Goal: Information Seeking & Learning: Learn about a topic

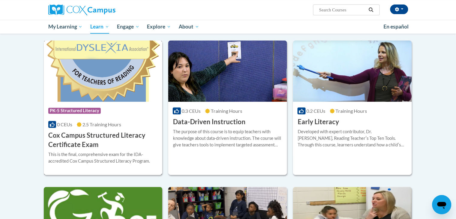
click at [97, 122] on span "2.5 Training Hours" at bounding box center [101, 124] width 39 height 6
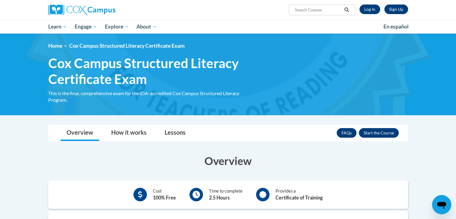
scroll to position [1, 0]
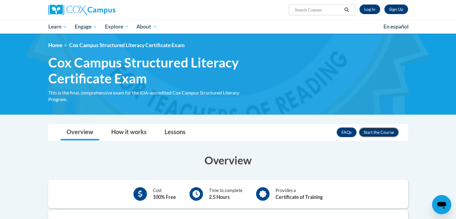
click at [385, 131] on button "Enroll" at bounding box center [378, 132] width 40 height 10
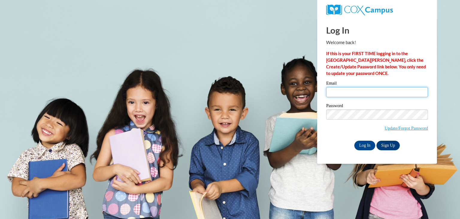
click at [352, 95] on input "Email" at bounding box center [377, 92] width 102 height 10
type input "david.clark@pwssd.k12.wi.us"
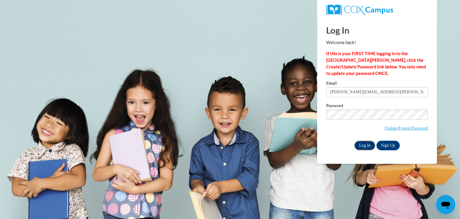
click at [365, 147] on input "Log In" at bounding box center [364, 145] width 21 height 10
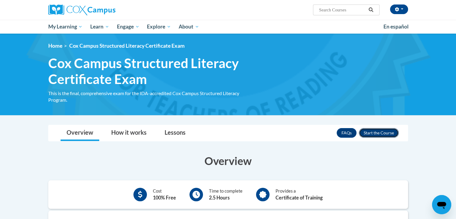
click at [382, 129] on button "Enroll" at bounding box center [378, 133] width 40 height 10
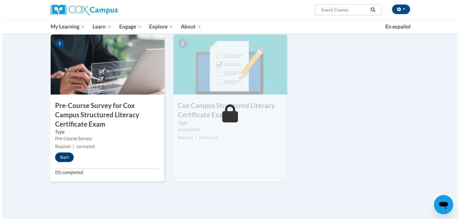
scroll to position [148, 0]
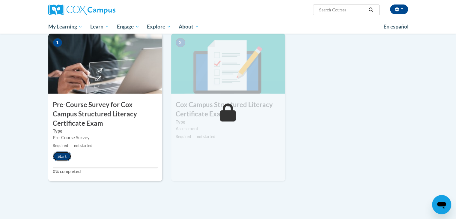
click at [64, 156] on button "Start" at bounding box center [62, 156] width 19 height 10
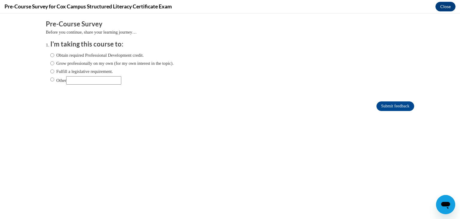
scroll to position [0, 0]
click at [50, 72] on input "Fulfill a legislative requirement." at bounding box center [52, 71] width 4 height 7
radio input "true"
click at [397, 107] on input "Submit feedback" at bounding box center [395, 106] width 38 height 10
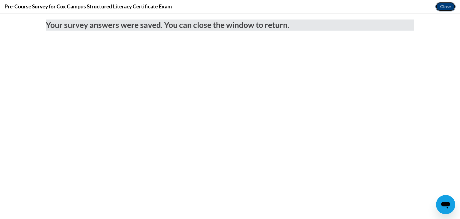
click at [442, 6] on button "Close" at bounding box center [445, 7] width 20 height 10
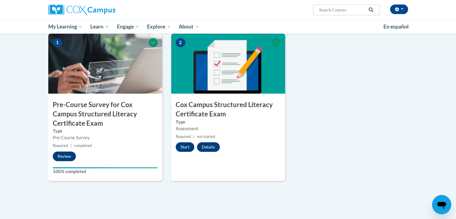
click at [308, 111] on div "1 Pre-Course Survey for Cox Campus Structured Literacy Certificate Exam Type Pr…" at bounding box center [228, 113] width 368 height 158
click at [190, 144] on button "Start" at bounding box center [184, 147] width 19 height 10
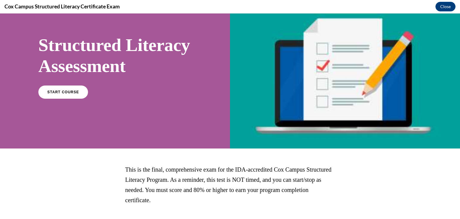
scroll to position [30, 0]
click at [76, 99] on link "START COURSE" at bounding box center [63, 92] width 52 height 14
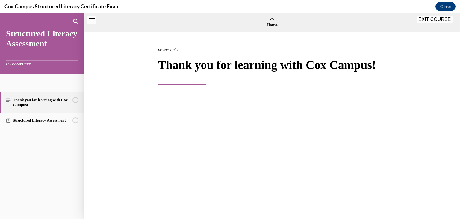
scroll to position [19, 0]
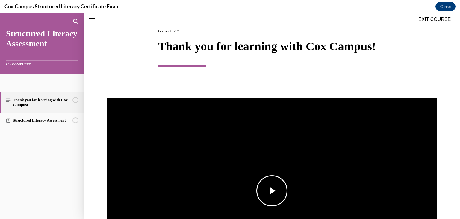
click at [272, 190] on span "Video player" at bounding box center [272, 190] width 0 height 0
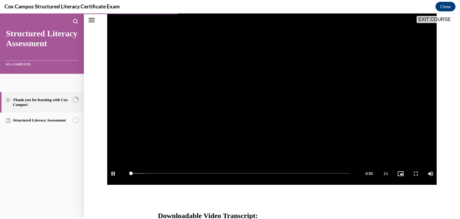
scroll to position [117, 0]
click at [140, 171] on div "Loaded : 6.85% 0:13 0:06" at bounding box center [240, 173] width 226 height 22
click at [157, 171] on div "Loaded : 11.19% 0:31 0:14" at bounding box center [240, 173] width 226 height 22
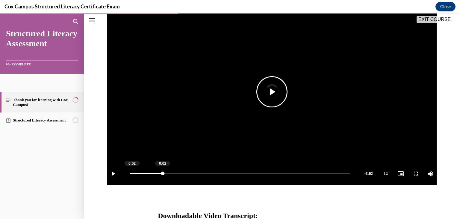
click at [129, 173] on div "Loaded : 16.03% 0:02 0:02" at bounding box center [240, 173] width 226 height 22
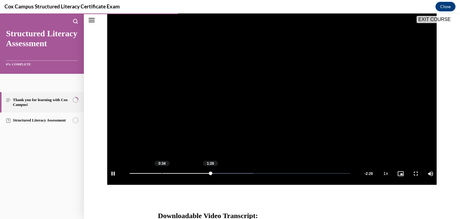
scroll to position [238, 0]
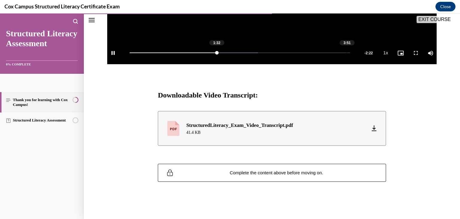
click at [344, 52] on div "Loaded : 58.16% 3:51 1:32" at bounding box center [240, 53] width 226 height 22
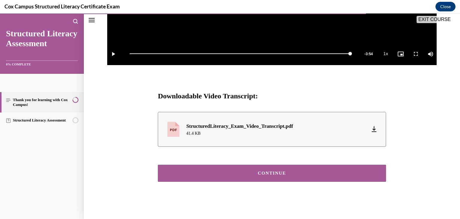
click at [316, 171] on div "CONTINUE" at bounding box center [272, 173] width 210 height 4
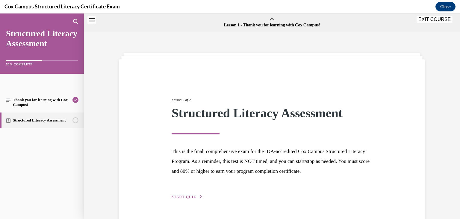
scroll to position [19, 0]
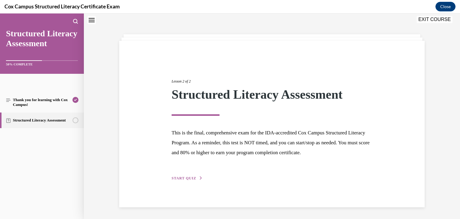
click at [186, 176] on span "START QUIZ" at bounding box center [184, 178] width 25 height 4
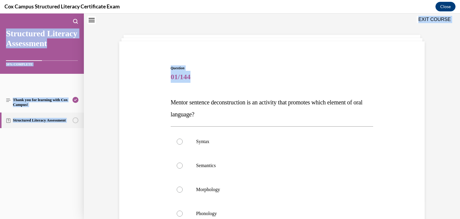
scroll to position [93, 0]
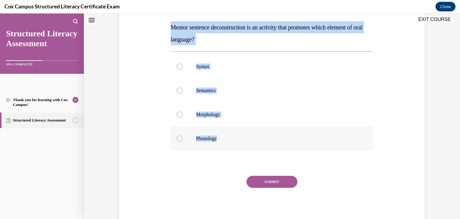
drag, startPoint x: 167, startPoint y: 99, endPoint x: 254, endPoint y: 133, distance: 93.6
click at [254, 133] on div "Question 01/144 Mentor sentence deconstruction is an activity that promotes whi…" at bounding box center [272, 102] width 206 height 243
copy div "Mentor sentence deconstruction is an activity that promotes which element of or…"
click at [201, 67] on p "Syntax" at bounding box center [277, 66] width 162 height 6
click at [183, 67] on input "Syntax" at bounding box center [180, 66] width 6 height 6
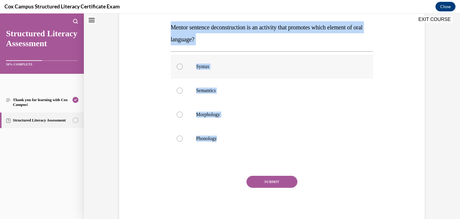
radio input "true"
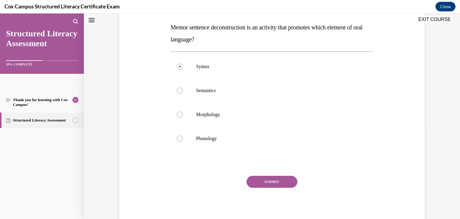
click at [263, 180] on button "SUBMIT" at bounding box center [271, 181] width 51 height 12
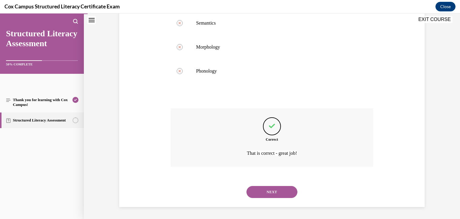
scroll to position [160, 0]
click at [275, 191] on button "NEXT" at bounding box center [271, 192] width 51 height 12
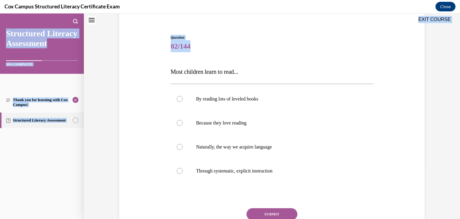
scroll to position [81, 0]
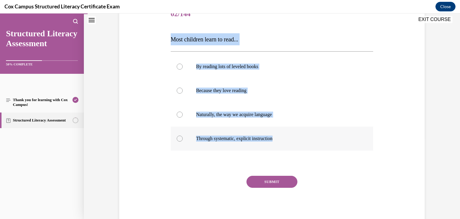
drag, startPoint x: 158, startPoint y: 96, endPoint x: 322, endPoint y: 132, distance: 167.7
click at [322, 132] on div "Question 02/144 Most children learn to read... By reading lots of leveled books…" at bounding box center [272, 104] width 308 height 240
copy div "Most children learn to read... By reading lots of leveled books Because they lo…"
click at [215, 134] on label "Through systematic, explicit instruction" at bounding box center [272, 138] width 203 height 24
click at [183, 135] on input "Through systematic, explicit instruction" at bounding box center [180, 138] width 6 height 6
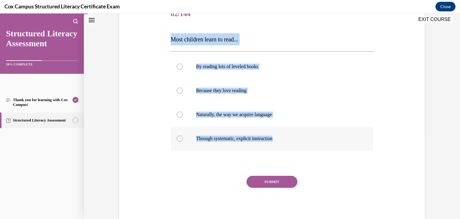
radio input "true"
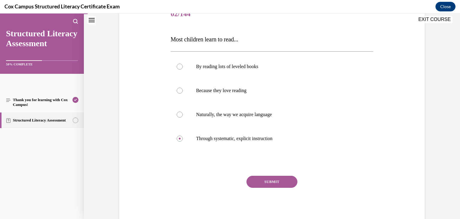
click at [267, 184] on button "SUBMIT" at bounding box center [271, 181] width 51 height 12
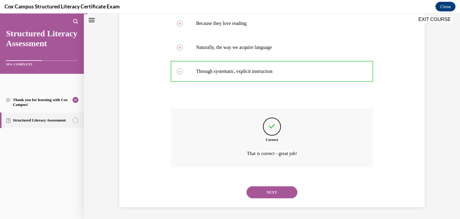
click at [264, 192] on button "NEXT" at bounding box center [271, 192] width 51 height 12
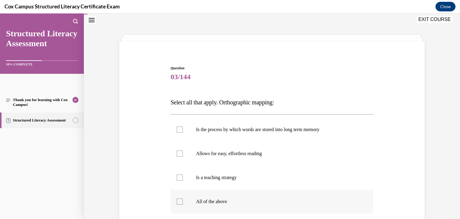
click at [185, 201] on label "All of the above" at bounding box center [272, 201] width 203 height 24
click at [183, 201] on input "All of the above" at bounding box center [180, 201] width 6 height 6
checkbox input "true"
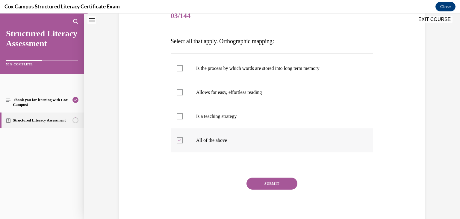
scroll to position [78, 0]
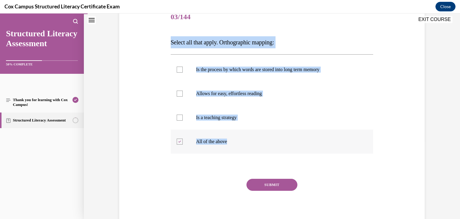
drag, startPoint x: 164, startPoint y: 41, endPoint x: 235, endPoint y: 151, distance: 131.0
click at [235, 151] on div "Question 03/144 Select all that apply. Orthographic mapping: Is the process by …" at bounding box center [272, 107] width 308 height 240
copy div "Select all that apply. Orthographic mapping: Is the process by which words are …"
click at [340, 25] on div "Question 03/144 Select all that apply. Orthographic mapping: Is the process by …" at bounding box center [272, 116] width 203 height 222
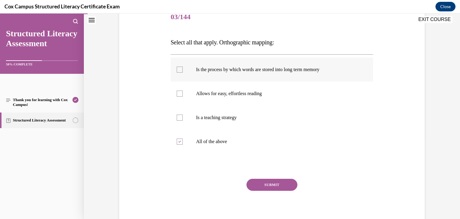
click at [277, 69] on span "Is the process by which words are stored into long term memory" at bounding box center [257, 69] width 123 height 5
click at [183, 69] on input "Is the process by which words are stored into long term memory" at bounding box center [180, 69] width 6 height 6
checkbox input "true"
click at [190, 95] on label "Allows for easy, effortless reading" at bounding box center [272, 93] width 203 height 24
click at [183, 95] on input "Allows for easy, effortless reading" at bounding box center [180, 93] width 6 height 6
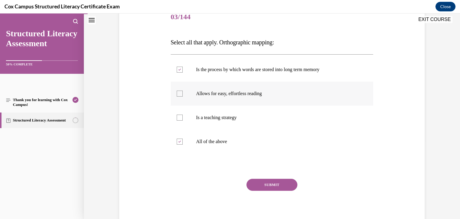
checkbox input "true"
click at [178, 140] on icon at bounding box center [179, 141] width 3 height 2
click at [177, 140] on input "All of the above" at bounding box center [180, 141] width 6 height 6
checkbox input "false"
click at [258, 186] on button "SUBMIT" at bounding box center [271, 184] width 51 height 12
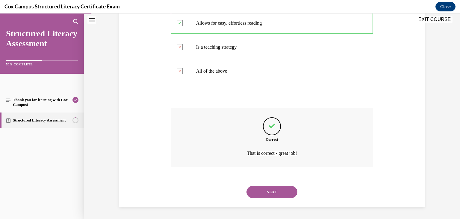
click at [263, 194] on button "NEXT" at bounding box center [271, 192] width 51 height 12
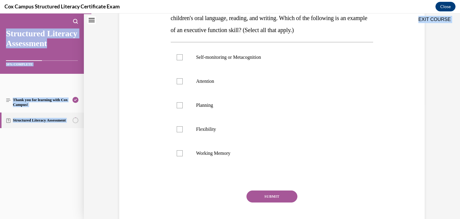
scroll to position [129, 0]
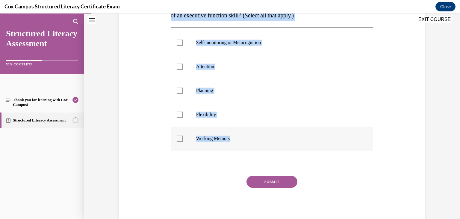
drag, startPoint x: 164, startPoint y: 100, endPoint x: 239, endPoint y: 140, distance: 85.5
click at [239, 140] on div "Question 04/144 Executive function skills help regulate behavior and have a dir…" at bounding box center [272, 81] width 308 height 288
copy div "Executive function skills help regulate behavior and have a direct relationship…"
click at [133, 67] on div "Question 04/144 Executive function skills help regulate behavior and have a dir…" at bounding box center [272, 81] width 308 height 288
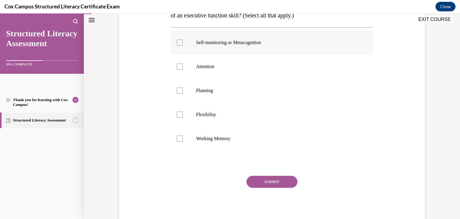
click at [208, 46] on label "Self-monitoring or Metacognition" at bounding box center [272, 43] width 203 height 24
click at [183, 46] on input "Self-monitoring or Metacognition" at bounding box center [180, 43] width 6 height 6
checkbox input "true"
click at [204, 60] on label "Attention" at bounding box center [272, 67] width 203 height 24
click at [183, 63] on input "Attention" at bounding box center [180, 66] width 6 height 6
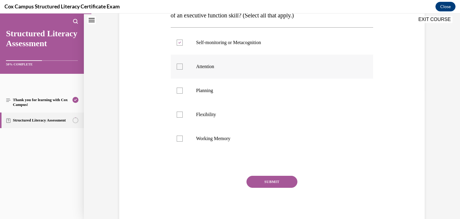
checkbox input "true"
click at [205, 81] on label "Planning" at bounding box center [272, 90] width 203 height 24
click at [183, 87] on input "Planning" at bounding box center [180, 90] width 6 height 6
checkbox input "true"
click at [193, 109] on label "Flexibility" at bounding box center [272, 114] width 203 height 24
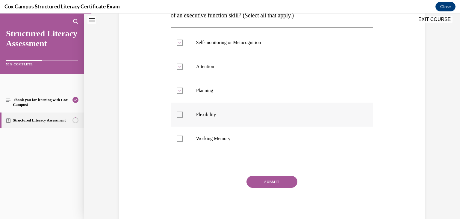
click at [183, 111] on input "Flexibility" at bounding box center [180, 114] width 6 height 6
checkbox input "true"
click at [198, 135] on p "Working Memory" at bounding box center [277, 138] width 162 height 6
click at [183, 135] on input "Working Memory" at bounding box center [180, 138] width 6 height 6
checkbox input "true"
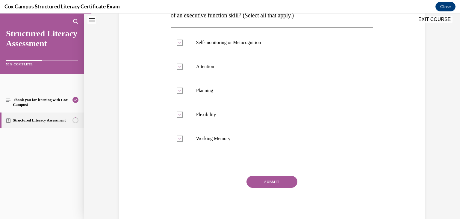
click at [275, 181] on button "SUBMIT" at bounding box center [271, 181] width 51 height 12
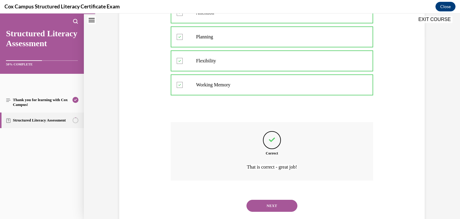
scroll to position [196, 0]
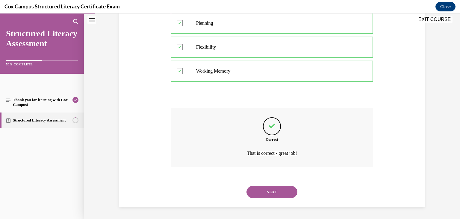
click at [268, 192] on button "NEXT" at bounding box center [271, 192] width 51 height 12
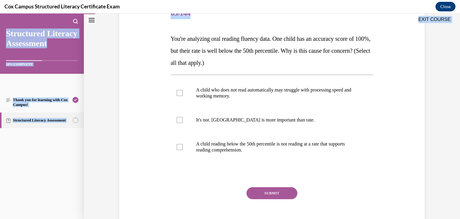
scroll to position [93, 0]
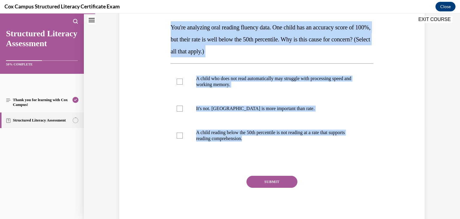
drag, startPoint x: 163, startPoint y: 99, endPoint x: 274, endPoint y: 161, distance: 127.2
click at [274, 161] on div "Question 05/144 You're analyzing oral reading fluency data. One child has an ac…" at bounding box center [272, 98] width 308 height 252
copy div "You're analyzing oral reading fluency data. One child has an accuracy score of …"
click at [212, 87] on p "A child who does not read automatically may struggle with processing speed and …" at bounding box center [277, 81] width 162 height 12
click at [183, 84] on input "A child who does not read automatically may struggle with processing speed and …" at bounding box center [180, 81] width 6 height 6
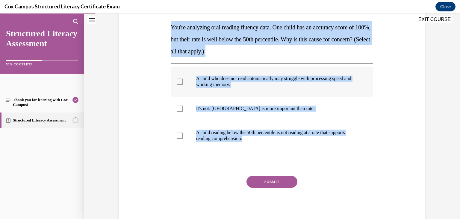
checkbox input "true"
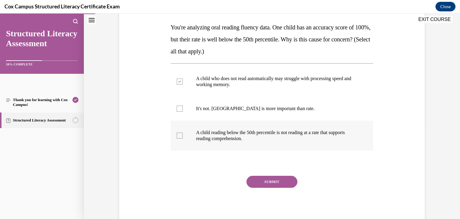
click at [196, 130] on span "A child reading below the 50th percentile is not reading at a rate that support…" at bounding box center [270, 135] width 149 height 11
click at [183, 132] on input "A child reading below the 50th percentile is not reading at a rate that support…" at bounding box center [180, 135] width 6 height 6
checkbox input "true"
click at [268, 183] on button "SUBMIT" at bounding box center [271, 181] width 51 height 12
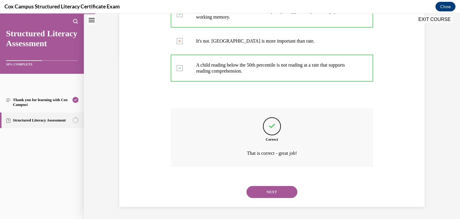
click at [268, 187] on button "NEXT" at bounding box center [271, 192] width 51 height 12
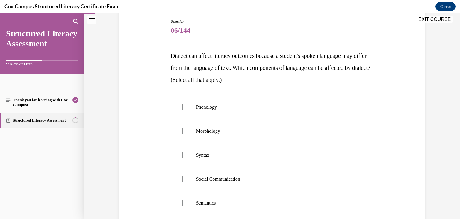
scroll to position [63, 0]
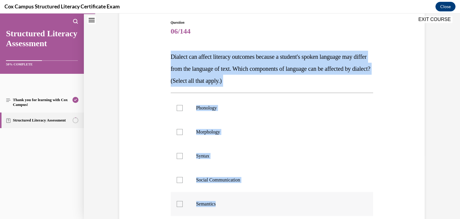
drag, startPoint x: 161, startPoint y: 50, endPoint x: 289, endPoint y: 204, distance: 200.7
click at [289, 204] on div "Question 06/144 Dialect can affect literacy outcomes because a student's spoken…" at bounding box center [272, 146] width 308 height 288
copy div "Dialect can affect literacy outcomes because a student's spoken language may di…"
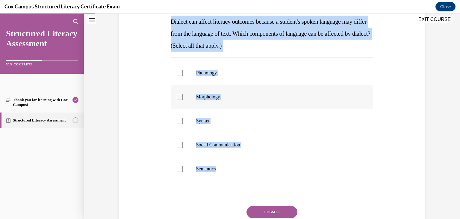
scroll to position [98, 0]
click at [188, 75] on label "Phonology" at bounding box center [272, 73] width 203 height 24
click at [183, 75] on input "Phonology" at bounding box center [180, 73] width 6 height 6
checkbox input "true"
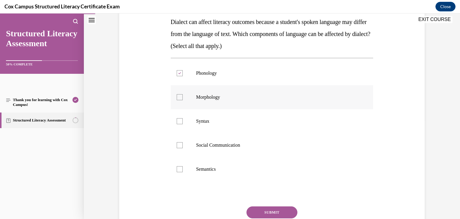
click at [188, 86] on label "Morphology" at bounding box center [272, 97] width 203 height 24
click at [183, 94] on input "Morphology" at bounding box center [180, 97] width 6 height 6
checkbox input "true"
click at [195, 109] on label "Syntax" at bounding box center [272, 121] width 203 height 24
click at [183, 118] on input "Syntax" at bounding box center [180, 121] width 6 height 6
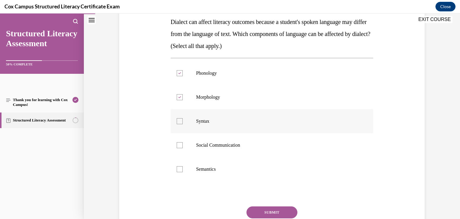
checkbox input "true"
click at [208, 144] on p "Social Communication" at bounding box center [277, 145] width 162 height 6
click at [183, 144] on input "Social Communication" at bounding box center [180, 145] width 6 height 6
checkbox input "true"
click at [213, 164] on label "Semantics" at bounding box center [272, 169] width 203 height 24
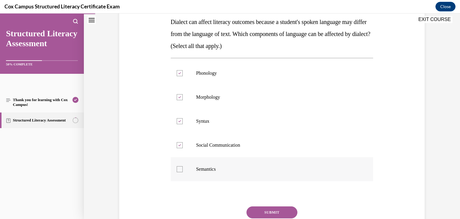
click at [183, 166] on input "Semantics" at bounding box center [180, 169] width 6 height 6
checkbox input "true"
click at [279, 209] on button "SUBMIT" at bounding box center [271, 212] width 51 height 12
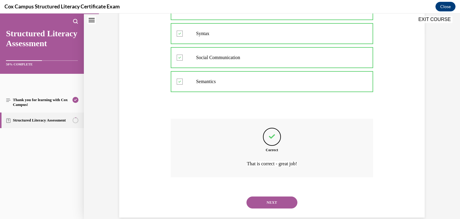
click at [280, 197] on button "NEXT" at bounding box center [271, 202] width 51 height 12
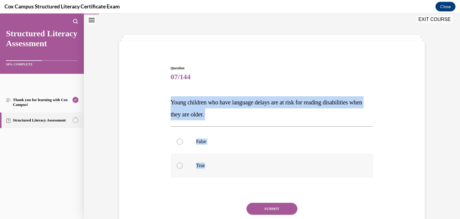
drag, startPoint x: 166, startPoint y: 97, endPoint x: 226, endPoint y: 168, distance: 92.8
click at [226, 168] on div "Question 07/144 Young children who have language delays are at risk for reading…" at bounding box center [272, 149] width 308 height 204
click at [287, 85] on div "Question 07/144 Young children who have language delays are at risk for reading…" at bounding box center [272, 158] width 203 height 186
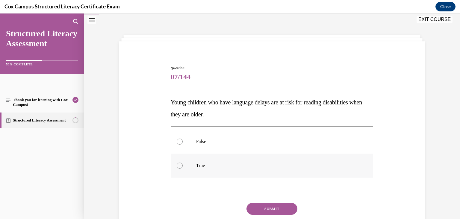
click at [219, 161] on label "True" at bounding box center [272, 165] width 203 height 24
click at [183, 162] on input "True" at bounding box center [180, 165] width 6 height 6
radio input "true"
click at [261, 206] on button "SUBMIT" at bounding box center [271, 208] width 51 height 12
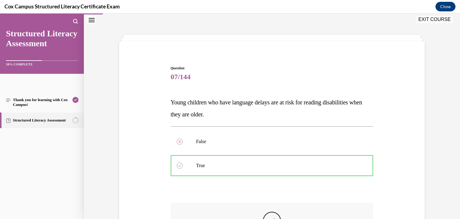
scroll to position [92, 0]
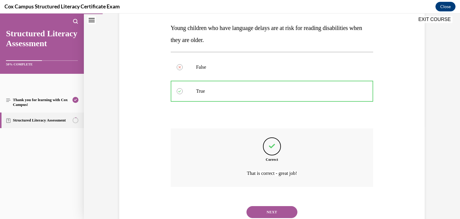
click at [271, 210] on button "NEXT" at bounding box center [271, 212] width 51 height 12
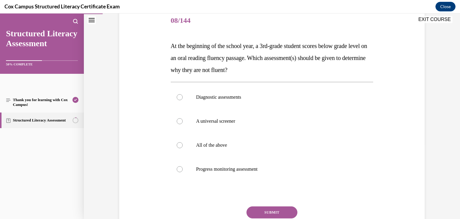
scroll to position [74, 0]
click at [192, 152] on label "All of the above" at bounding box center [272, 145] width 203 height 24
click at [183, 148] on input "All of the above" at bounding box center [180, 145] width 6 height 6
radio input "true"
click at [274, 212] on button "SUBMIT" at bounding box center [271, 212] width 51 height 12
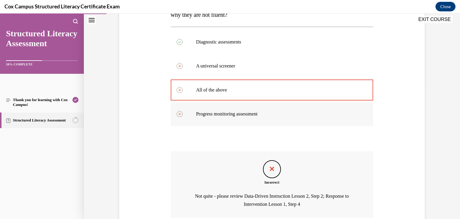
scroll to position [180, 0]
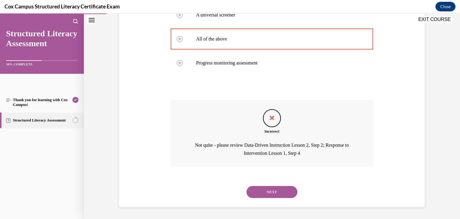
click at [271, 196] on button "NEXT" at bounding box center [271, 192] width 51 height 12
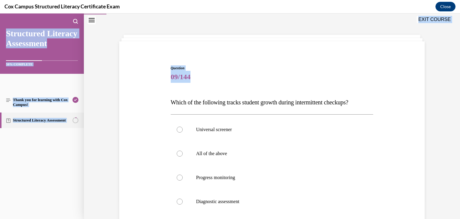
scroll to position [81, 0]
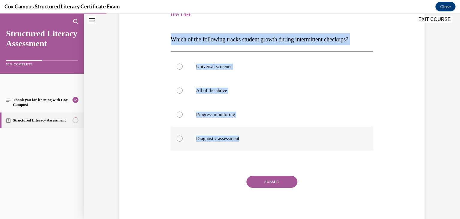
drag, startPoint x: 157, startPoint y: 101, endPoint x: 264, endPoint y: 145, distance: 115.5
click at [264, 145] on div "Question 09/144 Which of the following tracks student growth during intermitten…" at bounding box center [272, 104] width 308 height 240
copy div "Which of the following tracks student growth during intermittent checkups? Univ…"
click at [224, 116] on span "Progress monitoring" at bounding box center [215, 114] width 39 height 5
click at [183, 116] on input "Progress monitoring" at bounding box center [180, 114] width 6 height 6
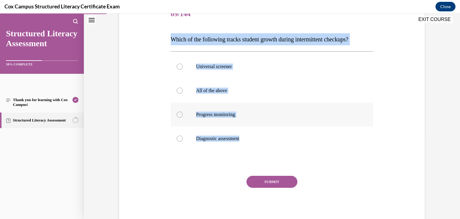
radio input "true"
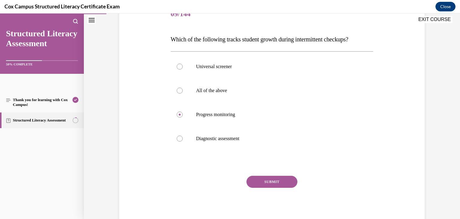
click at [248, 178] on button "SUBMIT" at bounding box center [271, 181] width 51 height 12
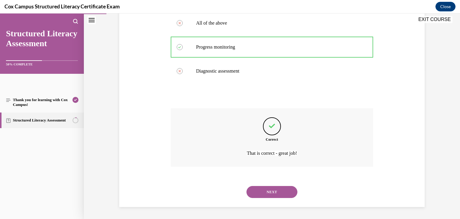
click at [268, 189] on button "NEXT" at bounding box center [271, 192] width 51 height 12
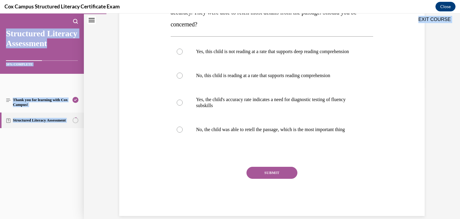
scroll to position [135, 0]
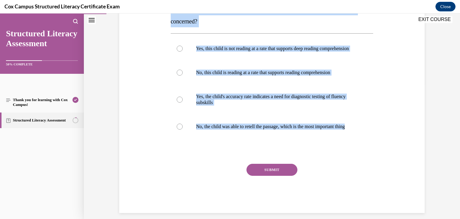
drag, startPoint x: 167, startPoint y: 96, endPoint x: 345, endPoint y: 159, distance: 189.2
click at [345, 159] on div "Question 10/144 You are a second grade teacher administering an ORF assessment …" at bounding box center [272, 76] width 206 height 273
copy div "You are a second grade teacher administering an ORF assessment to students in y…"
click at [273, 45] on label "Yes, this child is not reading at a rate that supports deep reading comprehensi…" at bounding box center [272, 49] width 203 height 24
click at [183, 46] on input "Yes, this child is not reading at a rate that supports deep reading comprehensi…" at bounding box center [180, 49] width 6 height 6
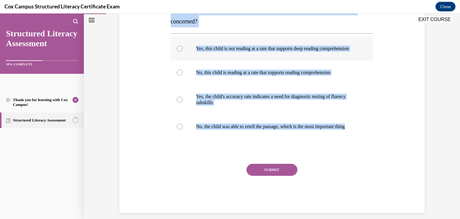
radio input "true"
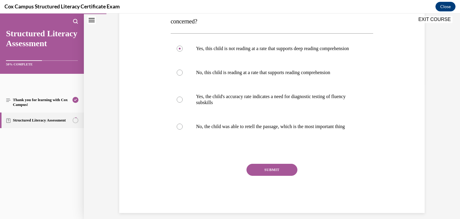
click at [258, 175] on button "SUBMIT" at bounding box center [271, 170] width 51 height 12
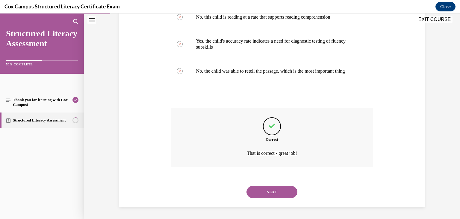
click at [270, 194] on button "NEXT" at bounding box center [271, 192] width 51 height 12
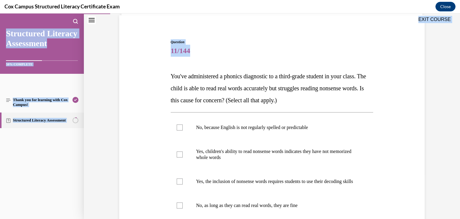
scroll to position [117, 0]
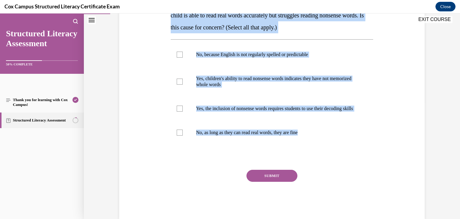
drag, startPoint x: 165, startPoint y: 93, endPoint x: 261, endPoint y: 155, distance: 113.6
click at [261, 155] on div "Question 11/144 You've administered a phonics diagnostic to a third-grade stude…" at bounding box center [272, 83] width 308 height 270
copy div "You've administered a phonics diagnostic to a third-grade student in your class…"
click at [241, 84] on p "Yes, children's ability to read nonsense words indicates they have not memorize…" at bounding box center [277, 81] width 162 height 12
click at [183, 84] on input "Yes, children's ability to read nonsense words indicates they have not memorize…" at bounding box center [180, 81] width 6 height 6
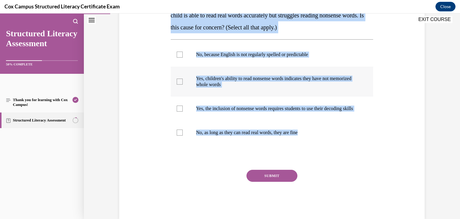
checkbox input "true"
drag, startPoint x: 169, startPoint y: 55, endPoint x: 308, endPoint y: 139, distance: 162.5
click at [308, 139] on div "Question 11/144 You've administered a phonics diagnostic to a third-grade stude…" at bounding box center [272, 92] width 203 height 252
copy div "You've administered a phonics diagnostic to a third-grade student in your class…"
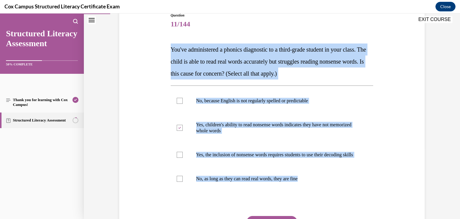
scroll to position [70, 0]
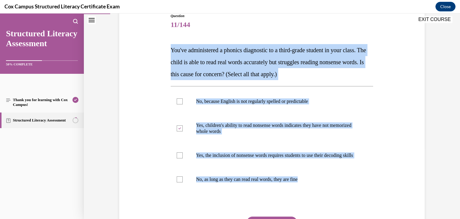
click at [257, 34] on div "Question 11/144 You've administered a phonics diagnostic to a third-grade stude…" at bounding box center [272, 139] width 203 height 252
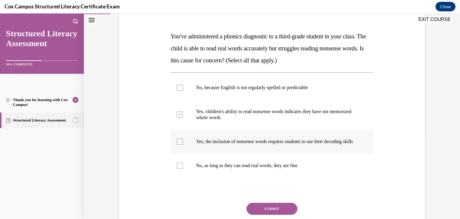
scroll to position [86, 0]
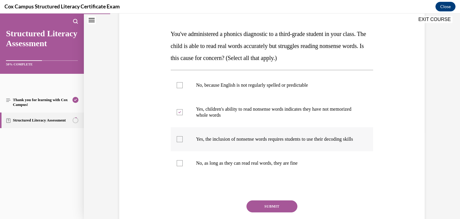
click at [189, 149] on label "Yes, the inclusion of nonsense words requires students to use their decoding sk…" at bounding box center [272, 139] width 203 height 24
click at [183, 142] on input "Yes, the inclusion of nonsense words requires students to use their decoding sk…" at bounding box center [180, 139] width 6 height 6
checkbox input "true"
click at [175, 118] on label "Yes, children's ability to read nonsense words indicates they have not memorize…" at bounding box center [272, 112] width 203 height 30
click at [177, 115] on input "Yes, children's ability to read nonsense words indicates they have not memorize…" at bounding box center [180, 112] width 6 height 6
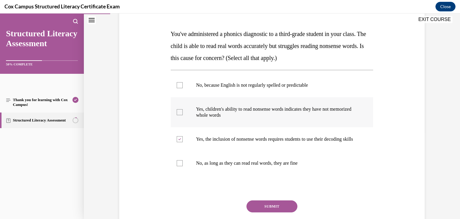
click at [232, 109] on p "Yes, children's ability to read nonsense words indicates they have not memorize…" at bounding box center [277, 112] width 162 height 12
click at [183, 109] on input "Yes, children's ability to read nonsense words indicates they have not memorize…" at bounding box center [180, 112] width 6 height 6
checkbox input "true"
click at [265, 210] on button "SUBMIT" at bounding box center [271, 206] width 51 height 12
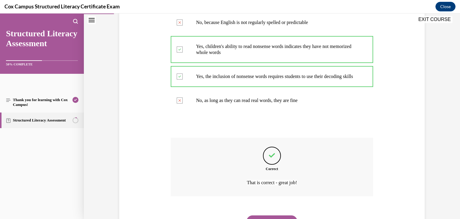
scroll to position [160, 0]
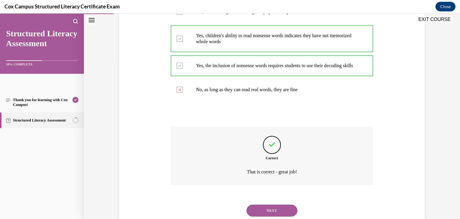
click at [276, 211] on button "NEXT" at bounding box center [271, 210] width 51 height 12
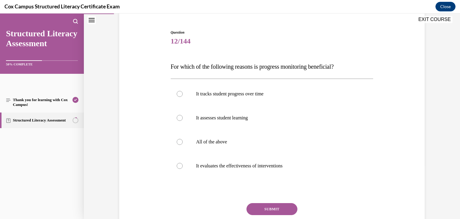
scroll to position [54, 0]
click at [273, 99] on label "It tracks student progress over time" at bounding box center [272, 93] width 203 height 24
click at [183, 96] on input "It tracks student progress over time" at bounding box center [180, 93] width 6 height 6
radio input "true"
click at [245, 138] on p "All of the above" at bounding box center [277, 141] width 162 height 6
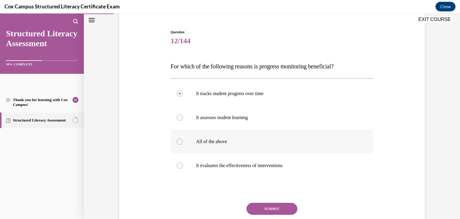
click at [183, 138] on input "All of the above" at bounding box center [180, 141] width 6 height 6
radio input "true"
click at [261, 207] on button "SUBMIT" at bounding box center [271, 208] width 51 height 12
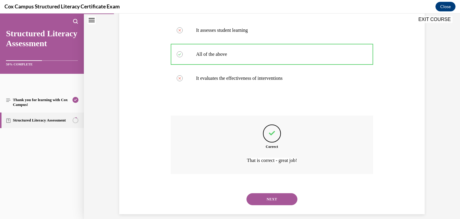
click at [270, 196] on button "NEXT" at bounding box center [271, 199] width 51 height 12
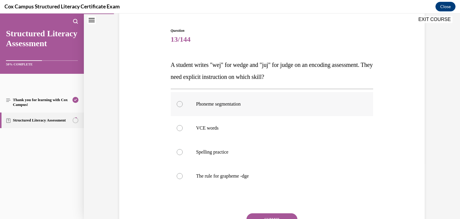
scroll to position [57, 0]
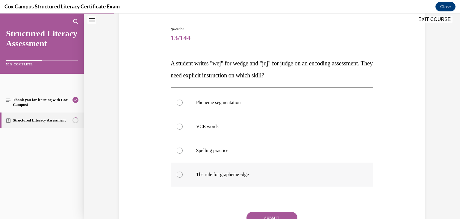
click at [228, 175] on span "The rule for grapheme -dge" at bounding box center [222, 174] width 53 height 5
click at [183, 175] on input "The rule for grapheme -dge" at bounding box center [180, 174] width 6 height 6
radio input "true"
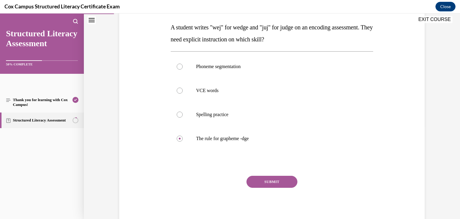
click at [273, 179] on button "SUBMIT" at bounding box center [271, 181] width 51 height 12
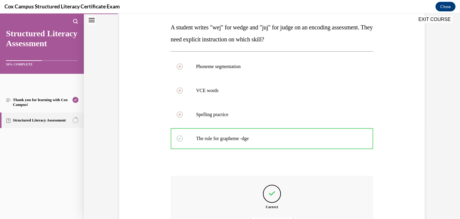
scroll to position [160, 0]
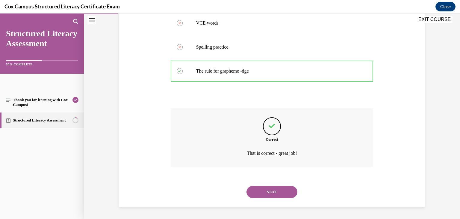
click at [273, 185] on div "NEXT" at bounding box center [272, 192] width 203 height 24
click at [273, 186] on button "NEXT" at bounding box center [271, 192] width 51 height 12
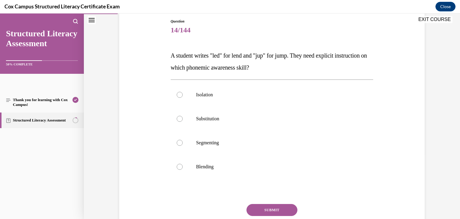
scroll to position [68, 0]
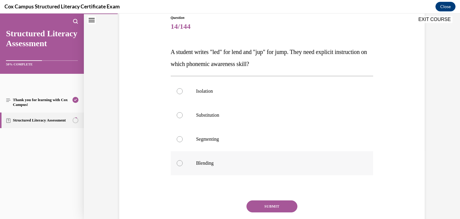
click at [228, 164] on p "Blending" at bounding box center [277, 163] width 162 height 6
click at [183, 164] on input "Blending" at bounding box center [180, 163] width 6 height 6
radio input "true"
click at [269, 208] on button "SUBMIT" at bounding box center [271, 206] width 51 height 12
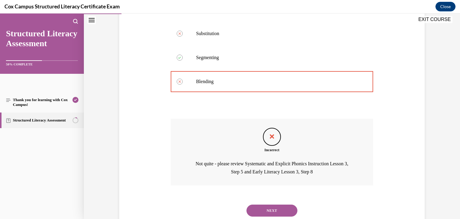
scroll to position [168, 0]
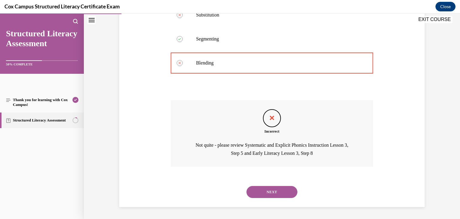
click at [265, 197] on button "NEXT" at bounding box center [271, 192] width 51 height 12
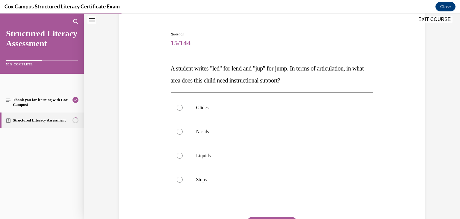
scroll to position [54, 0]
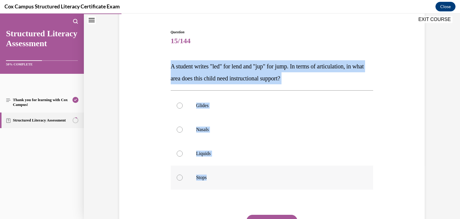
drag, startPoint x: 169, startPoint y: 64, endPoint x: 262, endPoint y: 185, distance: 152.7
click at [262, 185] on div "Question 15/144 A student writes "led" for lend and "jup" for jump. In terms of…" at bounding box center [272, 146] width 203 height 234
click at [206, 160] on label "Liquids" at bounding box center [272, 153] width 203 height 24
click at [183, 156] on input "Liquids" at bounding box center [180, 153] width 6 height 6
radio input "true"
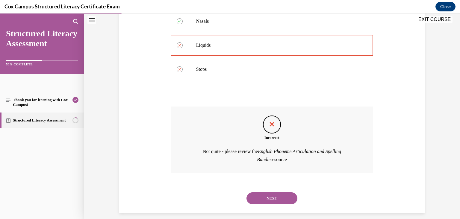
scroll to position [168, 0]
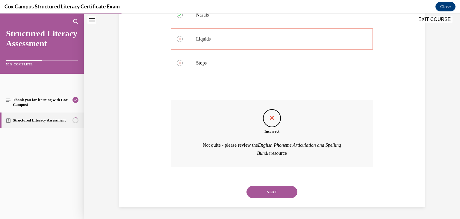
click at [254, 187] on button "NEXT" at bounding box center [271, 192] width 51 height 12
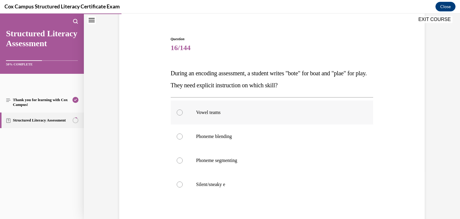
scroll to position [47, 0]
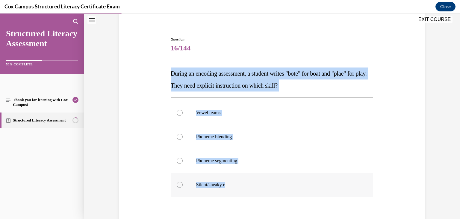
drag, startPoint x: 161, startPoint y: 71, endPoint x: 278, endPoint y: 192, distance: 168.4
click at [278, 192] on div "Question 16/144 During an encoding assessment, a student writes "bote" for boat…" at bounding box center [272, 145] width 308 height 252
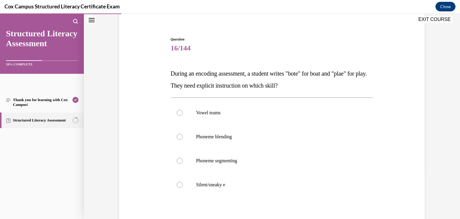
drag, startPoint x: 232, startPoint y: 82, endPoint x: 348, endPoint y: 48, distance: 120.5
click at [348, 48] on span "16/144" at bounding box center [272, 48] width 203 height 12
click at [243, 114] on p "Vowel teams" at bounding box center [277, 113] width 162 height 6
click at [183, 114] on input "Vowel teams" at bounding box center [180, 113] width 6 height 6
radio input "true"
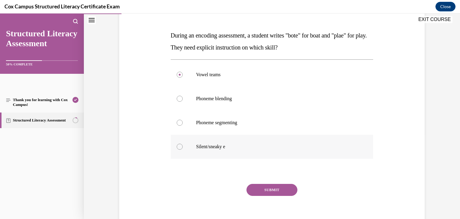
scroll to position [85, 0]
click at [254, 193] on button "SUBMIT" at bounding box center [271, 189] width 51 height 12
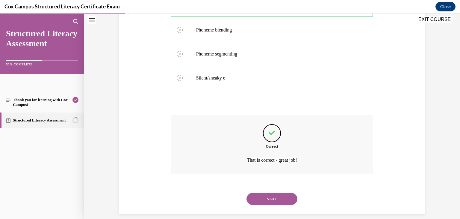
scroll to position [157, 0]
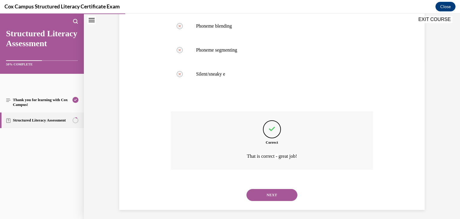
click at [264, 187] on div "NEXT" at bounding box center [272, 195] width 203 height 24
click at [260, 197] on button "NEXT" at bounding box center [271, 195] width 51 height 12
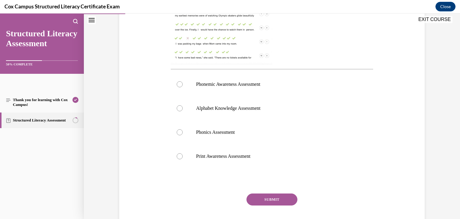
scroll to position [205, 0]
drag, startPoint x: 256, startPoint y: 91, endPoint x: 181, endPoint y: 87, distance: 75.0
click at [181, 87] on label "Phonemic Awareness Assessment" at bounding box center [272, 85] width 203 height 24
click at [181, 87] on input "Phonemic Awareness Assessment" at bounding box center [180, 85] width 6 height 6
radio input "true"
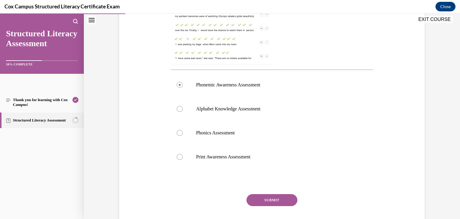
click at [280, 204] on button "SUBMIT" at bounding box center [271, 200] width 51 height 12
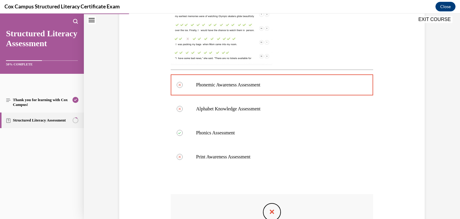
scroll to position [290, 0]
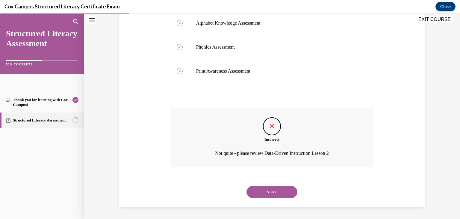
click at [273, 192] on button "NEXT" at bounding box center [271, 192] width 51 height 12
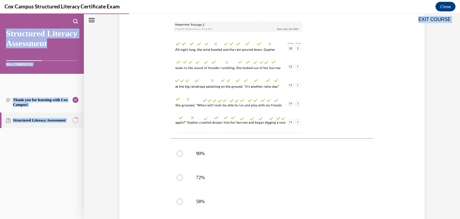
scroll to position [223, 0]
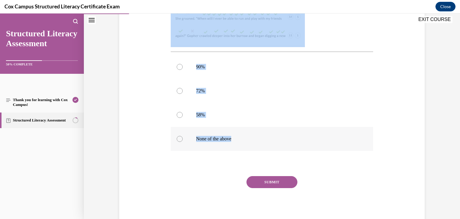
drag, startPoint x: 165, startPoint y: 100, endPoint x: 283, endPoint y: 136, distance: 123.2
click at [283, 136] on div "Question 18/144 Mrs. Jones administered an ORF assessment to her class. This im…" at bounding box center [272, 33] width 308 height 382
drag, startPoint x: 254, startPoint y: 27, endPoint x: 199, endPoint y: 118, distance: 106.4
click at [372, 29] on div "Question 18/144 Mrs. Jones administered an ORF assessment to her class. This im…" at bounding box center [272, 37] width 206 height 373
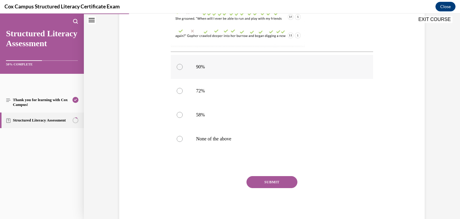
click at [204, 60] on label "90%" at bounding box center [272, 67] width 203 height 24
click at [183, 64] on input "90%" at bounding box center [180, 67] width 6 height 6
radio input "true"
click at [275, 178] on button "SUBMIT" at bounding box center [271, 182] width 51 height 12
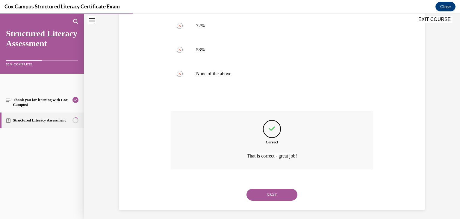
scroll to position [290, 0]
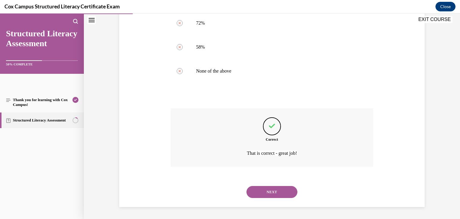
click at [263, 190] on button "NEXT" at bounding box center [271, 192] width 51 height 12
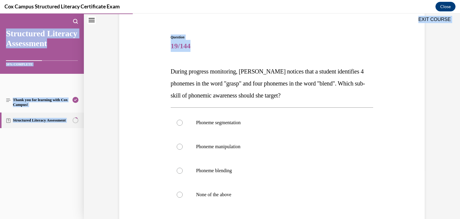
scroll to position [105, 0]
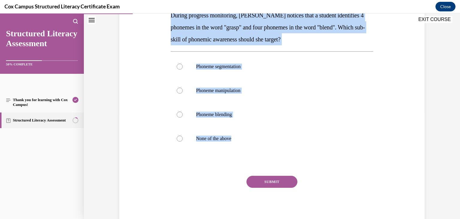
drag, startPoint x: 167, startPoint y: 63, endPoint x: 261, endPoint y: 166, distance: 138.9
click at [261, 166] on div "Question 19/144 During progress monitoring, Mrs. Murillo notices that a student…" at bounding box center [272, 96] width 206 height 255
click at [234, 65] on span "Phoneme segmentation" at bounding box center [218, 66] width 45 height 5
click at [183, 65] on input "Phoneme segmentation" at bounding box center [180, 66] width 6 height 6
radio input "true"
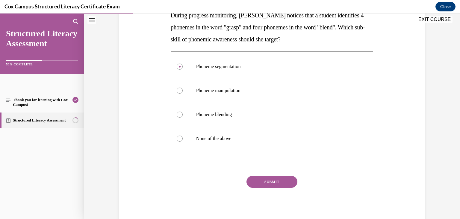
click at [260, 179] on button "SUBMIT" at bounding box center [271, 181] width 51 height 12
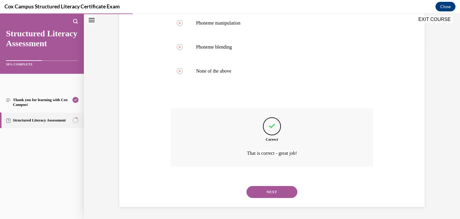
click at [264, 194] on button "NEXT" at bounding box center [271, 192] width 51 height 12
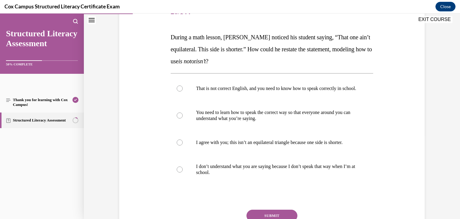
scroll to position [82, 0]
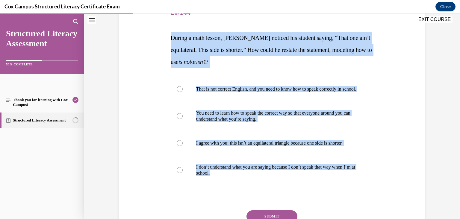
drag, startPoint x: 159, startPoint y: 23, endPoint x: 279, endPoint y: 201, distance: 214.6
click at [279, 201] on div "Question 20/144 During a math lesson, Mr. Banks noticed his student saying, “Th…" at bounding box center [272, 121] width 308 height 276
click at [241, 153] on label "I agree with you; this isn’t an equilateral triangle because one side is shorte…" at bounding box center [272, 143] width 203 height 24
click at [183, 146] on input "I agree with you; this isn’t an equilateral triangle because one side is shorte…" at bounding box center [180, 143] width 6 height 6
radio input "true"
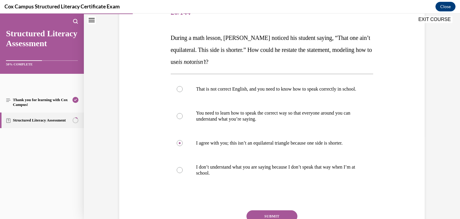
click at [261, 215] on div "Question 20/144 During a math lesson, Mr. Banks noticed his student saying, “Th…" at bounding box center [272, 130] width 203 height 258
click at [261, 217] on button "SUBMIT" at bounding box center [271, 216] width 51 height 12
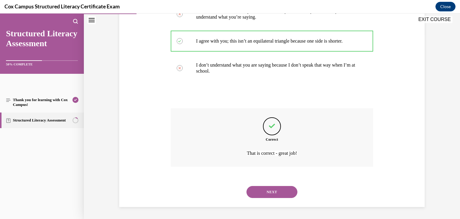
click at [283, 192] on button "NEXT" at bounding box center [271, 192] width 51 height 12
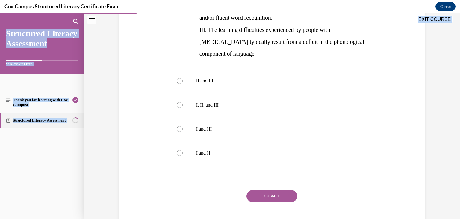
scroll to position [165, 0]
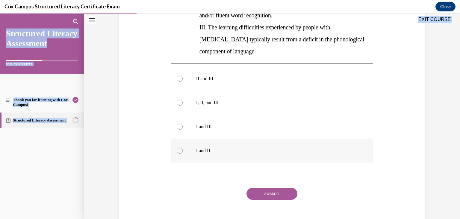
drag, startPoint x: 162, startPoint y: 99, endPoint x: 288, endPoint y: 142, distance: 133.4
click at [288, 142] on div "Question 21/144 The current IDA definition of dyslexia includes which of the fo…" at bounding box center [272, 69] width 308 height 336
click at [216, 97] on label "I, II, and III" at bounding box center [272, 102] width 203 height 24
click at [183, 99] on input "I, II, and III" at bounding box center [180, 102] width 6 height 6
radio input "true"
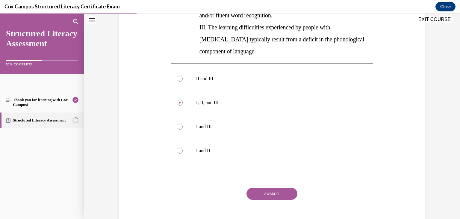
click at [268, 187] on button "SUBMIT" at bounding box center [271, 193] width 51 height 12
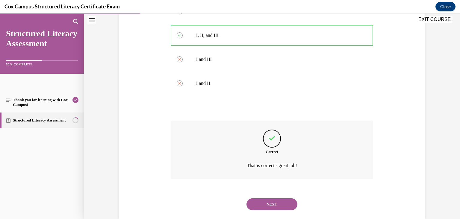
click at [278, 198] on button "NEXT" at bounding box center [271, 204] width 51 height 12
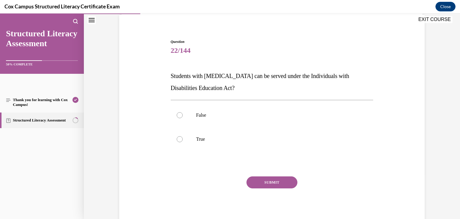
scroll to position [44, 0]
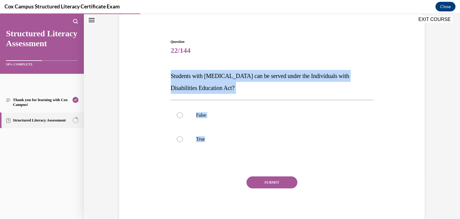
drag, startPoint x: 162, startPoint y: 73, endPoint x: 237, endPoint y: 160, distance: 114.9
click at [237, 160] on div "Question 22/144 Students with dyslexia can be served under the Individuals with…" at bounding box center [272, 123] width 308 height 204
click at [221, 140] on p "True" at bounding box center [277, 139] width 162 height 6
click at [183, 140] on input "True" at bounding box center [180, 139] width 6 height 6
radio input "true"
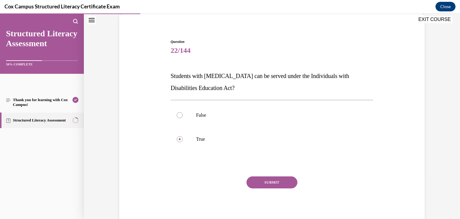
click at [250, 173] on div "Question 22/144 Students with dyslexia can be served under the Individuals with…" at bounding box center [272, 132] width 203 height 186
click at [255, 179] on button "SUBMIT" at bounding box center [271, 182] width 51 height 12
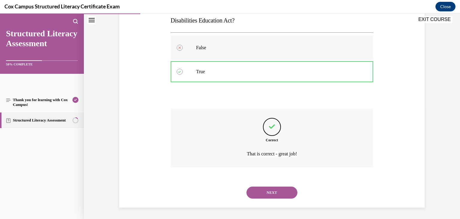
scroll to position [112, 0]
click at [269, 190] on button "NEXT" at bounding box center [271, 192] width 51 height 12
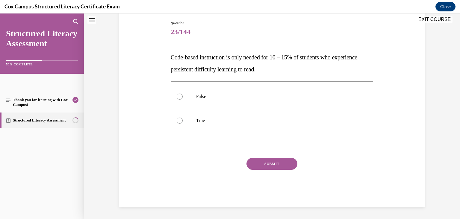
scroll to position [18, 0]
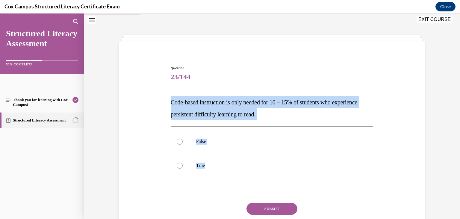
drag, startPoint x: 158, startPoint y: 99, endPoint x: 259, endPoint y: 205, distance: 146.4
click at [259, 205] on div "Question 23/144 Code-based instruction is only needed for 10 – 15% of students …" at bounding box center [272, 149] width 308 height 204
click at [204, 143] on p "False" at bounding box center [277, 141] width 162 height 6
click at [183, 143] on input "False" at bounding box center [180, 141] width 6 height 6
radio input "true"
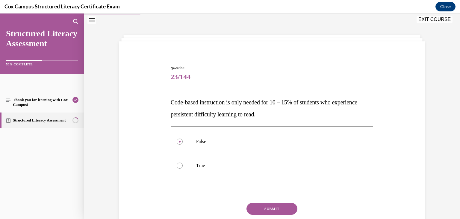
click at [275, 205] on button "SUBMIT" at bounding box center [271, 208] width 51 height 12
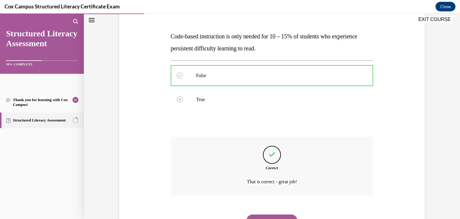
scroll to position [89, 0]
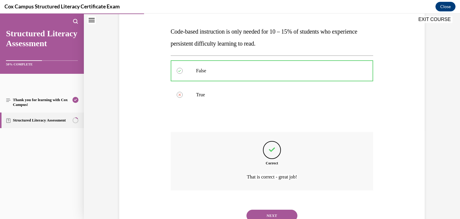
click at [271, 217] on button "NEXT" at bounding box center [271, 215] width 51 height 12
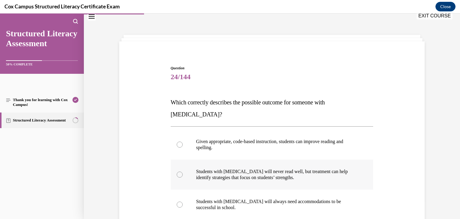
scroll to position [41, 0]
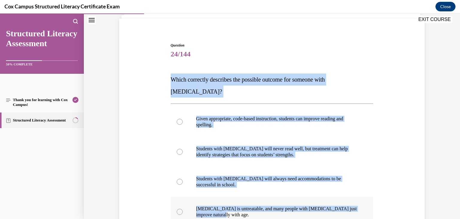
drag, startPoint x: 167, startPoint y: 79, endPoint x: 293, endPoint y: 212, distance: 183.2
click at [293, 212] on div "Question 24/144 Which correctly describes the possible outcome for someone with…" at bounding box center [272, 167] width 206 height 267
click at [199, 116] on label "Given appropriate, code-based instruction, students can improve reading and spe…" at bounding box center [272, 122] width 203 height 30
click at [183, 119] on input "Given appropriate, code-based instruction, students can improve reading and spe…" at bounding box center [180, 122] width 6 height 6
radio input "true"
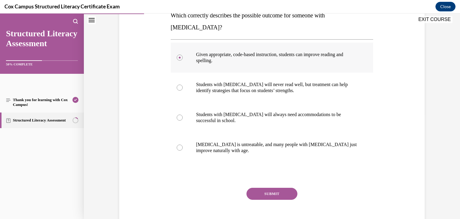
scroll to position [105, 0]
click at [273, 188] on button "SUBMIT" at bounding box center [271, 194] width 51 height 12
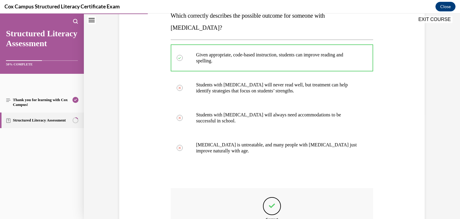
scroll to position [172, 0]
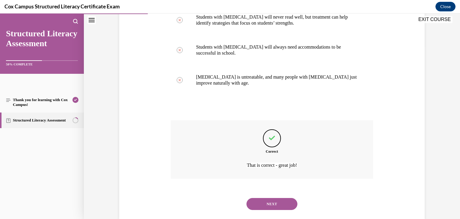
click at [273, 192] on div "NEXT" at bounding box center [272, 204] width 203 height 24
click at [270, 198] on button "NEXT" at bounding box center [271, 204] width 51 height 12
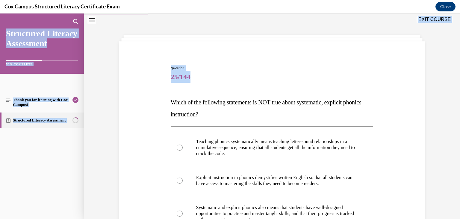
scroll to position [129, 0]
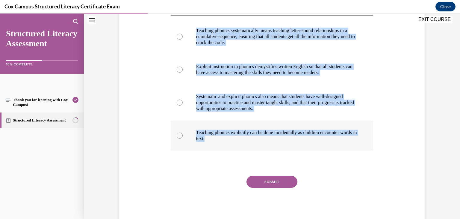
drag, startPoint x: 157, startPoint y: 99, endPoint x: 284, endPoint y: 138, distance: 132.2
click at [284, 138] on div "Question 25/144 Which of the following statements is NOT true about systematic,…" at bounding box center [272, 81] width 308 height 288
click at [245, 133] on p "Teaching phonics explicitly can be done incidentally as children encounter word…" at bounding box center [277, 135] width 162 height 12
click at [183, 133] on input "Teaching phonics explicitly can be done incidentally as children encounter word…" at bounding box center [180, 135] width 6 height 6
radio input "true"
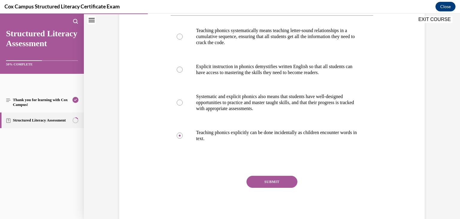
click at [275, 177] on button "SUBMIT" at bounding box center [271, 181] width 51 height 12
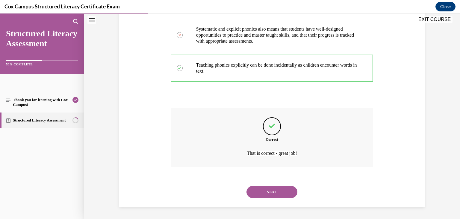
click at [273, 191] on button "NEXT" at bounding box center [271, 192] width 51 height 12
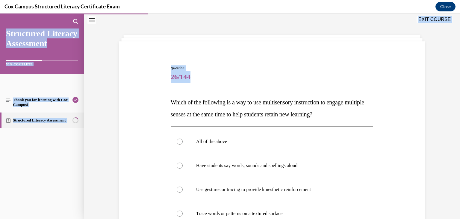
scroll to position [93, 0]
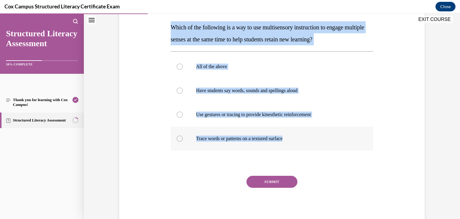
drag, startPoint x: 166, startPoint y: 101, endPoint x: 305, endPoint y: 133, distance: 143.3
click at [305, 133] on div "Question 26/144 Which of the following is a way to use multisensory instruction…" at bounding box center [272, 98] width 308 height 252
click at [240, 74] on label "All of the above" at bounding box center [272, 67] width 203 height 24
click at [183, 69] on input "All of the above" at bounding box center [180, 66] width 6 height 6
radio input "true"
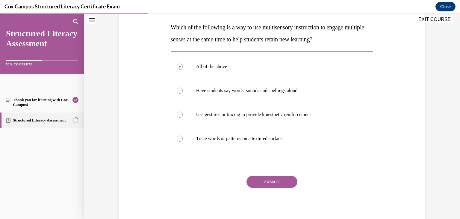
click at [264, 178] on button "SUBMIT" at bounding box center [271, 181] width 51 height 12
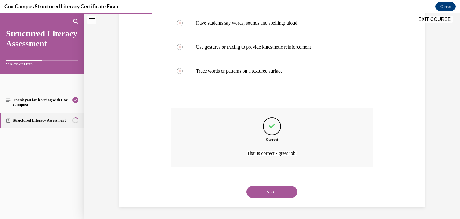
click at [264, 196] on button "NEXT" at bounding box center [271, 192] width 51 height 12
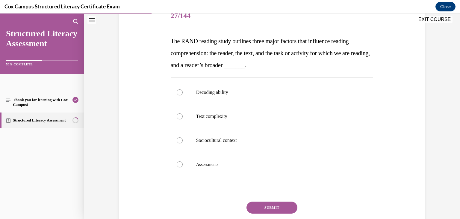
scroll to position [81, 0]
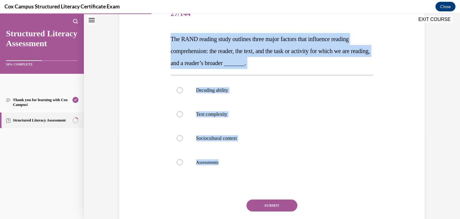
drag, startPoint x: 151, startPoint y: 25, endPoint x: 322, endPoint y: 212, distance: 254.0
click at [322, 212] on div "Question 27/144 The RAND reading study outlines three major factors that influe…" at bounding box center [272, 116] width 308 height 264
click at [198, 133] on label "Sociocultural context" at bounding box center [272, 138] width 203 height 24
click at [183, 135] on input "Sociocultural context" at bounding box center [180, 138] width 6 height 6
radio input "true"
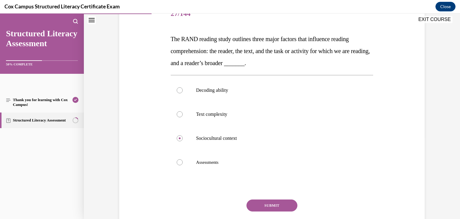
click at [273, 203] on button "SUBMIT" at bounding box center [271, 205] width 51 height 12
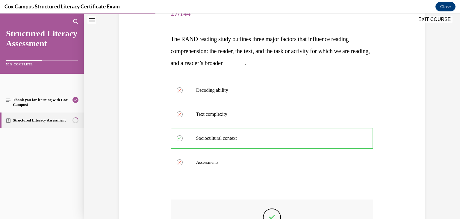
scroll to position [151, 0]
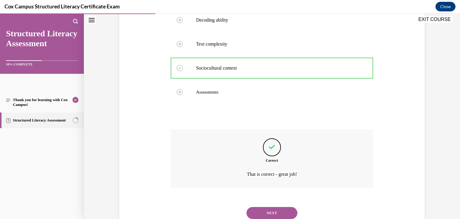
click at [256, 216] on button "NEXT" at bounding box center [271, 213] width 51 height 12
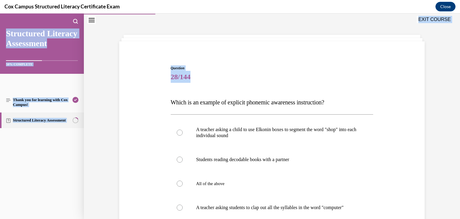
scroll to position [93, 0]
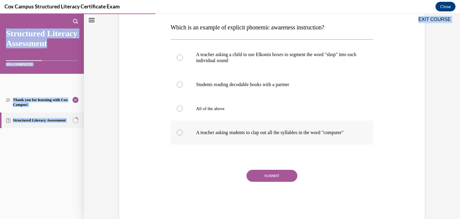
drag, startPoint x: 163, startPoint y: 105, endPoint x: 294, endPoint y: 136, distance: 134.2
click at [294, 136] on div "Question 28/144 Which is an example of explicit phonemic awareness instruction?…" at bounding box center [272, 95] width 308 height 246
click at [247, 58] on p "A teacher asking a child to use Elkonin boxes to segment the word "shop" into e…" at bounding box center [277, 58] width 162 height 12
click at [183, 58] on input "A teacher asking a child to use Elkonin boxes to segment the word "shop" into e…" at bounding box center [180, 58] width 6 height 6
radio input "true"
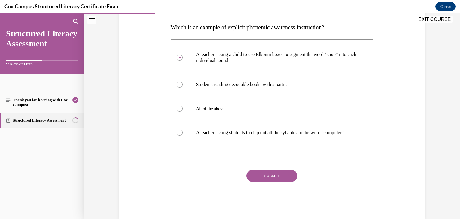
click at [266, 181] on button "SUBMIT" at bounding box center [271, 176] width 51 height 12
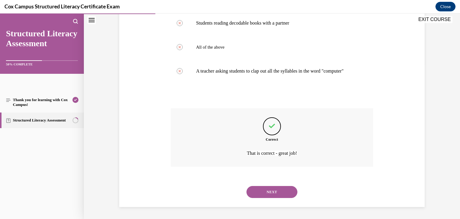
click at [264, 191] on button "NEXT" at bounding box center [271, 192] width 51 height 12
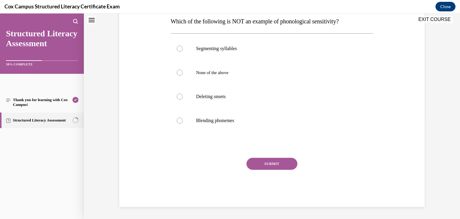
scroll to position [18, 0]
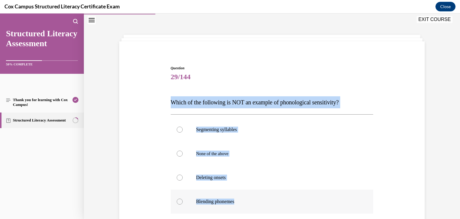
drag, startPoint x: 151, startPoint y: 96, endPoint x: 249, endPoint y: 210, distance: 150.8
click at [249, 210] on div "Question 29/144 Which of the following is NOT an example of phonological sensit…" at bounding box center [272, 167] width 308 height 240
click at [202, 172] on label "Deleting onsets" at bounding box center [272, 177] width 203 height 24
click at [183, 174] on input "Deleting onsets" at bounding box center [180, 177] width 6 height 6
radio input "true"
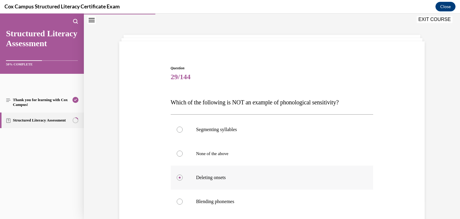
scroll to position [81, 0]
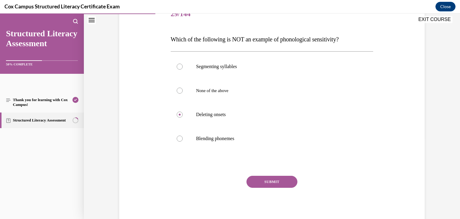
click at [274, 181] on button "SUBMIT" at bounding box center [271, 181] width 51 height 12
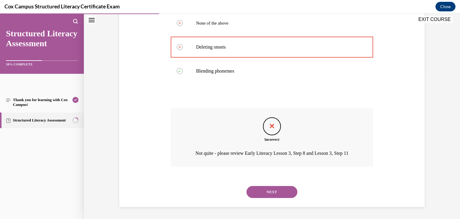
scroll to position [154, 0]
click at [277, 194] on button "NEXT" at bounding box center [271, 192] width 51 height 12
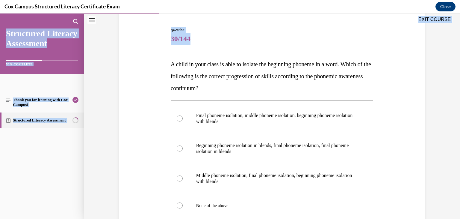
scroll to position [123, 0]
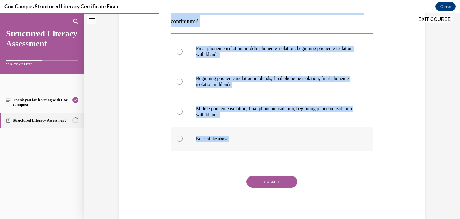
drag, startPoint x: 158, startPoint y: 57, endPoint x: 299, endPoint y: 137, distance: 161.7
click at [299, 137] on div "Question 30/144 A child in your class is able to isolate the beginning phoneme …" at bounding box center [272, 84] width 308 height 282
click at [236, 144] on label "None of the above" at bounding box center [272, 138] width 203 height 24
click at [183, 141] on input "None of the above" at bounding box center [180, 138] width 6 height 6
radio input "true"
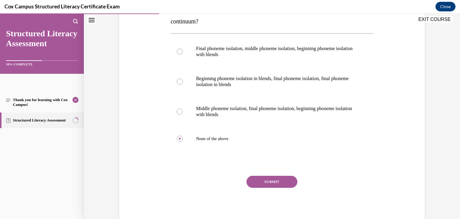
click at [271, 186] on button "SUBMIT" at bounding box center [271, 181] width 51 height 12
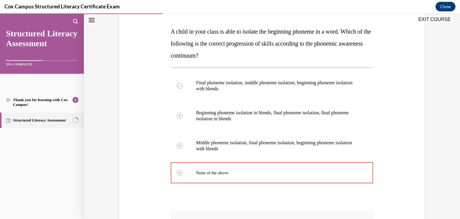
scroll to position [190, 0]
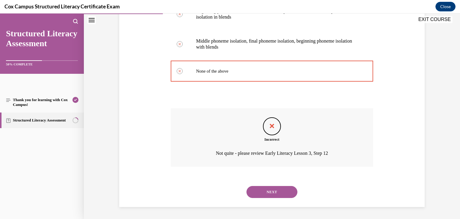
click at [272, 192] on button "NEXT" at bounding box center [271, 192] width 51 height 12
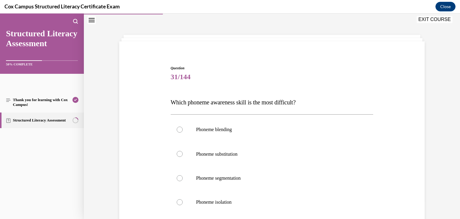
click at [185, 79] on span "31/144" at bounding box center [272, 77] width 203 height 12
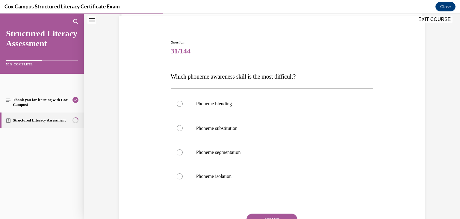
scroll to position [81, 0]
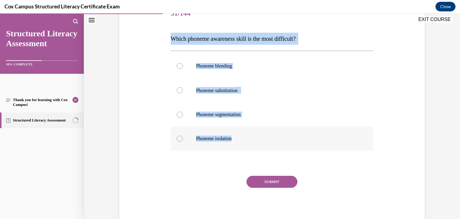
drag, startPoint x: 156, startPoint y: 34, endPoint x: 238, endPoint y: 149, distance: 140.6
click at [238, 149] on div "Question 31/144 Which phoneme awareness skill is the most difficult?   Phoneme …" at bounding box center [272, 104] width 308 height 241
click at [249, 84] on label "Phoneme substitution" at bounding box center [272, 90] width 203 height 25
click at [183, 87] on input "Phoneme substitution" at bounding box center [180, 90] width 6 height 6
radio input "true"
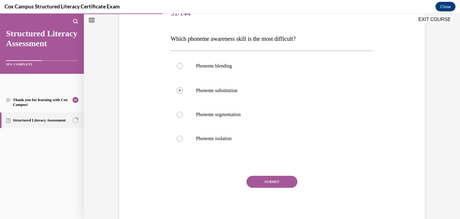
click at [270, 179] on button "SUBMIT" at bounding box center [271, 181] width 51 height 12
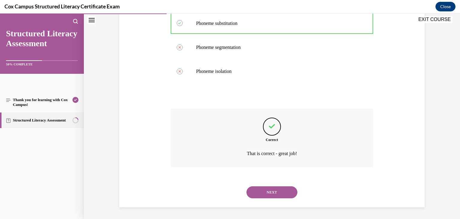
click at [273, 191] on button "NEXT" at bounding box center [271, 192] width 51 height 12
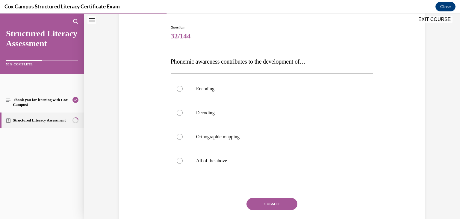
scroll to position [61, 0]
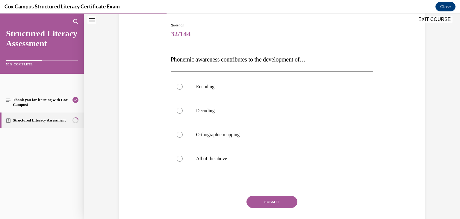
click at [152, 81] on div "Question 32/144 Phonemic awareness contributes to the development of…  Encoding…" at bounding box center [272, 124] width 308 height 240
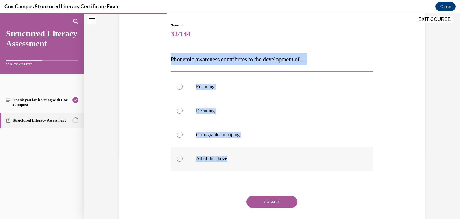
drag, startPoint x: 161, startPoint y: 58, endPoint x: 258, endPoint y: 163, distance: 142.8
click at [258, 163] on div "Question 32/144 Phonemic awareness contributes to the development of…  Encoding…" at bounding box center [272, 124] width 308 height 240
click at [223, 150] on label "All of the above" at bounding box center [272, 158] width 203 height 24
click at [183, 155] on input "All of the above" at bounding box center [180, 158] width 6 height 6
radio input "true"
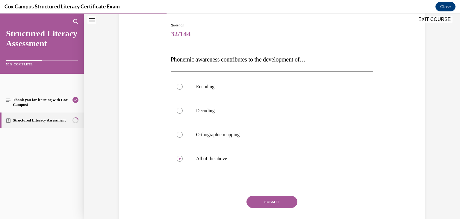
click at [275, 199] on button "SUBMIT" at bounding box center [271, 202] width 51 height 12
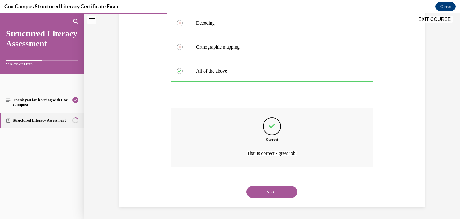
click at [265, 191] on button "NEXT" at bounding box center [271, 192] width 51 height 12
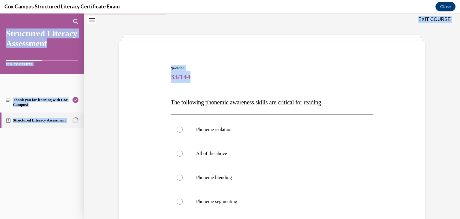
scroll to position [81, 0]
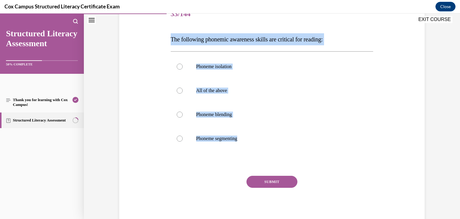
drag, startPoint x: 166, startPoint y: 103, endPoint x: 241, endPoint y: 165, distance: 97.8
click at [241, 165] on div "Question 33/144 The following phonemic awareness skills are critical for readin…" at bounding box center [272, 104] width 308 height 240
click at [226, 42] on p "The following phonemic awareness skills are critical for reading:" at bounding box center [272, 39] width 203 height 12
click at [252, 26] on div "Question 33/144 The following phonemic awareness skills are critical for readin…" at bounding box center [272, 113] width 203 height 222
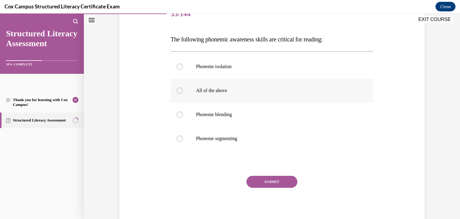
click at [213, 96] on label "All of the above" at bounding box center [272, 90] width 203 height 24
click at [183, 93] on input "All of the above" at bounding box center [180, 90] width 6 height 6
radio input "true"
click at [279, 180] on button "SUBMIT" at bounding box center [271, 181] width 51 height 12
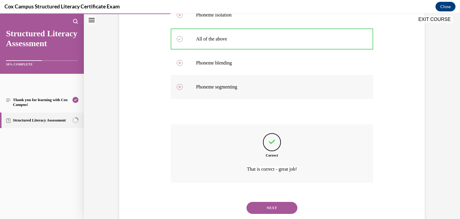
scroll to position [148, 0]
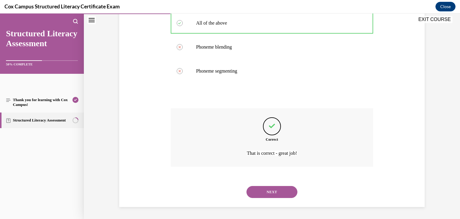
click at [278, 190] on button "NEXT" at bounding box center [271, 192] width 51 height 12
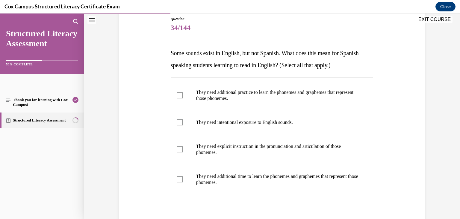
scroll to position [67, 0]
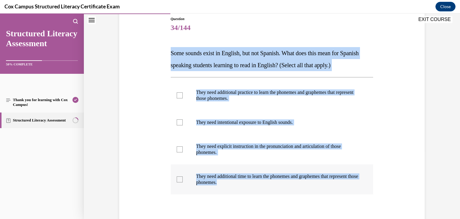
drag, startPoint x: 161, startPoint y: 50, endPoint x: 320, endPoint y: 185, distance: 208.6
click at [320, 185] on div "Question 34/144 Some sounds exist in English, but not Spanish. What does this m…" at bounding box center [272, 133] width 308 height 270
click at [228, 104] on label "They need additional practice to learn the phonemes and graphemes that represen…" at bounding box center [272, 95] width 203 height 30
click at [183, 98] on input "They need additional practice to learn the phonemes and graphemes that represen…" at bounding box center [180, 95] width 6 height 6
checkbox input "true"
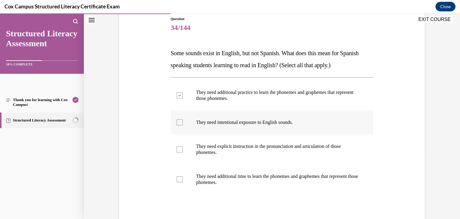
click at [223, 123] on p "They need intentional exposure to English sounds." at bounding box center [277, 122] width 162 height 6
click at [183, 123] on input "They need intentional exposure to English sounds." at bounding box center [180, 122] width 6 height 6
checkbox input "true"
click at [225, 150] on p "They need explicit instruction in the pronunciation and articulation of those p…" at bounding box center [277, 149] width 162 height 12
click at [183, 150] on input "They need explicit instruction in the pronunciation and articulation of those p…" at bounding box center [180, 149] width 6 height 6
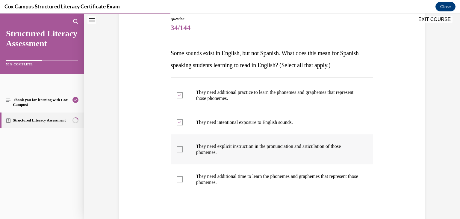
checkbox input "true"
click at [231, 181] on p "They need additional time to learn the phonemes and graphemes that represent th…" at bounding box center [277, 179] width 162 height 12
click at [183, 181] on input "They need additional time to learn the phonemes and graphemes that represent th…" at bounding box center [180, 179] width 6 height 6
checkbox input "true"
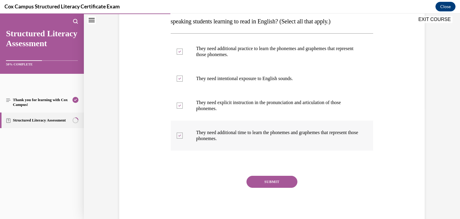
scroll to position [111, 0]
click at [253, 176] on button "SUBMIT" at bounding box center [271, 181] width 51 height 12
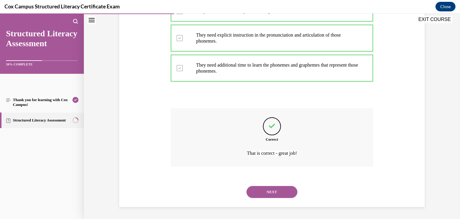
click at [259, 191] on button "NEXT" at bounding box center [271, 192] width 51 height 12
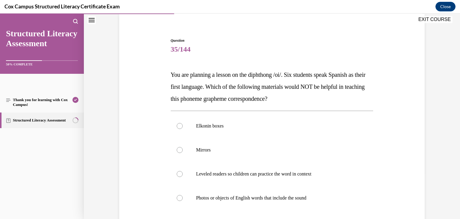
scroll to position [46, 0]
drag, startPoint x: 165, startPoint y: 72, endPoint x: 335, endPoint y: 212, distance: 220.6
click at [335, 212] on div "Question 35/144 You are planning a lesson on the diphthong /oi/. Six students s…" at bounding box center [272, 151] width 308 height 264
click at [234, 149] on p "Mirrors" at bounding box center [277, 149] width 162 height 6
click at [183, 149] on input "Mirrors" at bounding box center [180, 149] width 6 height 6
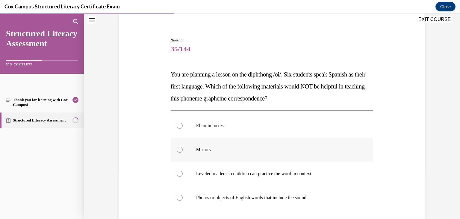
radio input "true"
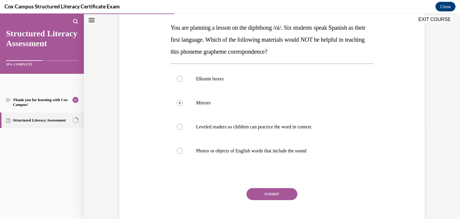
click at [266, 192] on button "SUBMIT" at bounding box center [271, 194] width 51 height 12
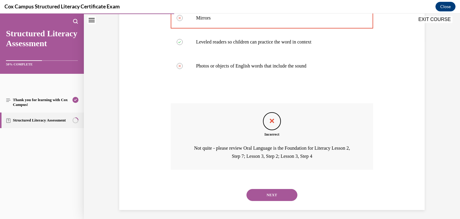
scroll to position [180, 0]
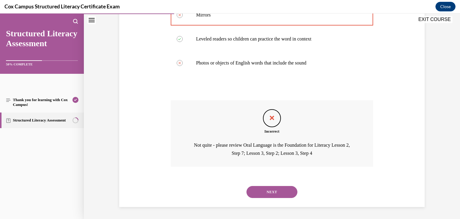
click at [277, 194] on button "NEXT" at bounding box center [271, 192] width 51 height 12
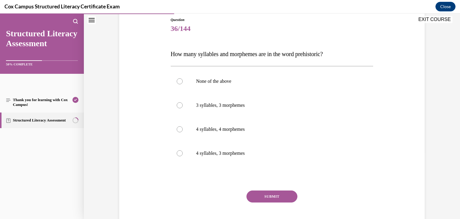
scroll to position [66, 0]
drag, startPoint x: 159, startPoint y: 48, endPoint x: 341, endPoint y: 153, distance: 209.7
click at [341, 153] on div "Question 36/144 How many syllables and morphemes are in the word prehistoric?  …" at bounding box center [272, 119] width 308 height 240
click at [223, 150] on label "4 syllables, 3 morphemes" at bounding box center [272, 153] width 203 height 24
click at [183, 150] on input "4 syllables, 3 morphemes" at bounding box center [180, 153] width 6 height 6
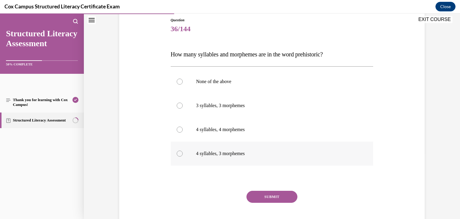
radio input "true"
click at [273, 194] on button "SUBMIT" at bounding box center [271, 196] width 51 height 12
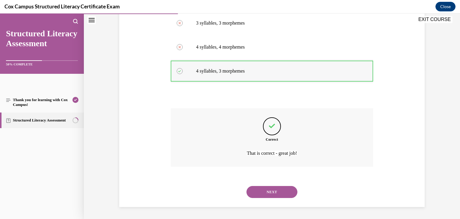
scroll to position [148, 0]
click at [286, 186] on button "NEXT" at bounding box center [271, 192] width 51 height 12
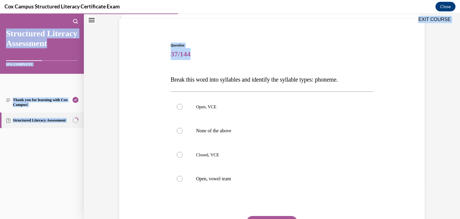
scroll to position [81, 0]
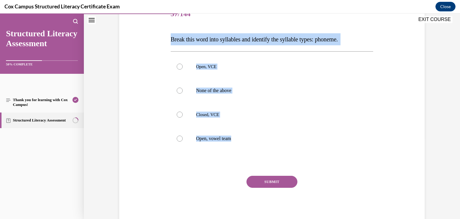
drag, startPoint x: 162, startPoint y: 102, endPoint x: 280, endPoint y: 157, distance: 129.7
click at [280, 157] on div "Question 37/144 Break this word into syllables and identify the syllable types:…" at bounding box center [272, 104] width 308 height 240
click at [218, 64] on p "Open, VCE" at bounding box center [277, 66] width 162 height 6
click at [183, 64] on input "Open, VCE" at bounding box center [180, 66] width 6 height 6
radio input "true"
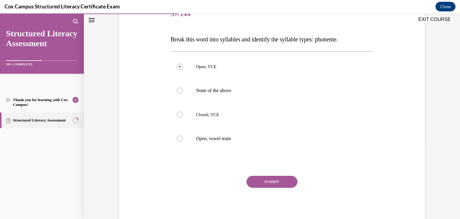
click at [266, 184] on button "SUBMIT" at bounding box center [271, 181] width 51 height 12
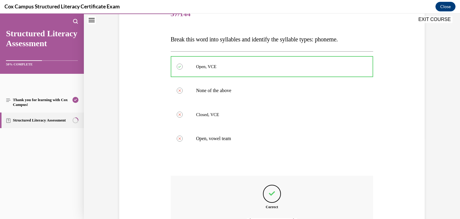
scroll to position [148, 0]
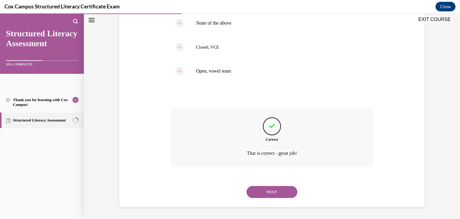
click at [270, 190] on button "NEXT" at bounding box center [271, 192] width 51 height 12
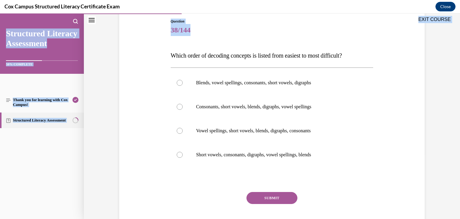
scroll to position [81, 0]
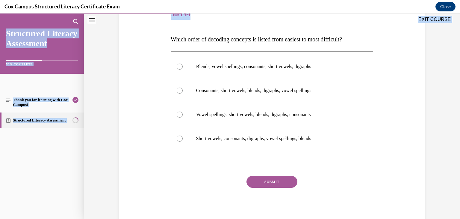
drag, startPoint x: 163, startPoint y: 102, endPoint x: 377, endPoint y: 154, distance: 220.5
click at [377, 154] on div "Question 38/144 Which order of decoding concepts is listed from easiest to most…" at bounding box center [272, 104] width 308 height 240
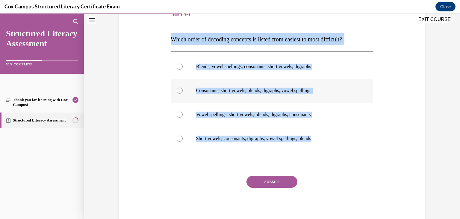
click at [229, 88] on p "Consonants, short vowels, blends, digraphs, vowel spellings" at bounding box center [277, 90] width 162 height 6
click at [183, 88] on input "Consonants, short vowels, blends, digraphs, vowel spellings" at bounding box center [180, 90] width 6 height 6
radio input "true"
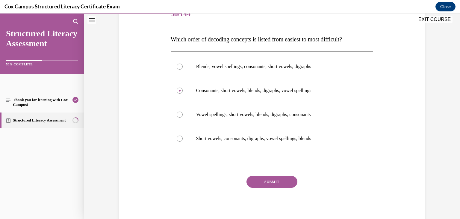
click at [277, 179] on button "SUBMIT" at bounding box center [271, 181] width 51 height 12
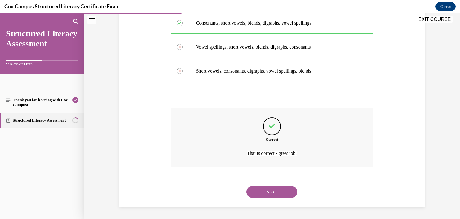
click at [261, 188] on button "NEXT" at bounding box center [271, 192] width 51 height 12
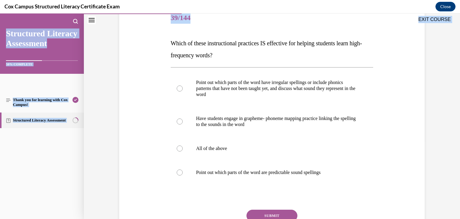
scroll to position [111, 0]
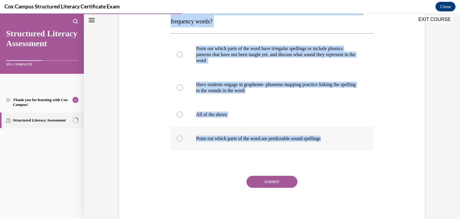
drag, startPoint x: 152, startPoint y: 70, endPoint x: 345, endPoint y: 143, distance: 206.8
click at [345, 143] on div "Question 39/144 Which of these instructional practices IS effective for helping…" at bounding box center [272, 89] width 308 height 270
click at [215, 90] on p "Have students engage in grapheme- phoneme mapping practice linking the spelling…" at bounding box center [277, 87] width 162 height 12
click at [183, 90] on input "Have students engage in grapheme- phoneme mapping practice linking the spelling…" at bounding box center [180, 87] width 6 height 6
radio input "true"
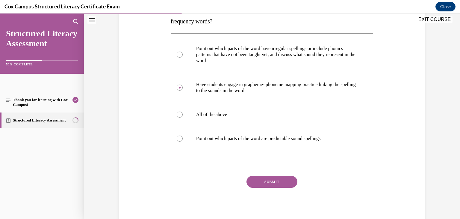
drag, startPoint x: 215, startPoint y: 90, endPoint x: 161, endPoint y: 94, distance: 54.0
click at [161, 94] on div "Question 39/144 Which of these instructional practices IS effective for helping…" at bounding box center [272, 89] width 308 height 270
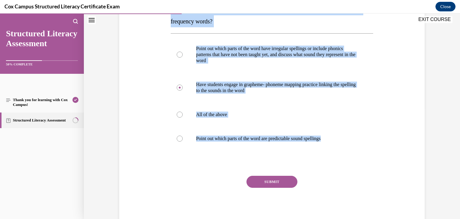
drag, startPoint x: 162, startPoint y: 114, endPoint x: 402, endPoint y: 140, distance: 241.2
click at [402, 140] on div "Question 39/144 Which of these instructional practices IS effective for helping…" at bounding box center [272, 89] width 308 height 270
click at [220, 107] on label "All of the above" at bounding box center [272, 114] width 203 height 24
click at [183, 111] on input "All of the above" at bounding box center [180, 114] width 6 height 6
radio input "true"
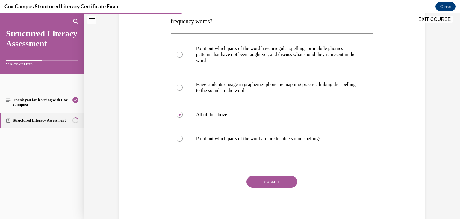
click at [253, 179] on button "SUBMIT" at bounding box center [271, 181] width 51 height 12
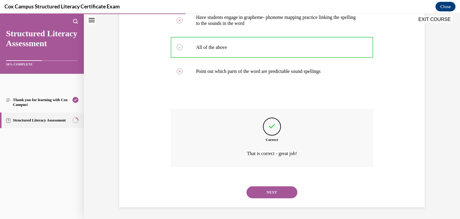
click at [265, 193] on button "NEXT" at bounding box center [271, 192] width 51 height 12
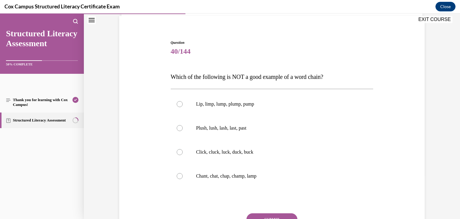
scroll to position [45, 0]
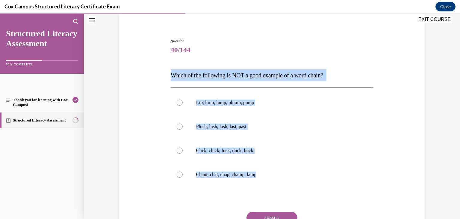
drag, startPoint x: 164, startPoint y: 74, endPoint x: 356, endPoint y: 190, distance: 225.3
click at [356, 190] on div "Question 40/144 Which of the following is NOT a good example of a word chain?  …" at bounding box center [272, 140] width 308 height 240
click at [218, 106] on label "Lip, limp, lump, plump, pump" at bounding box center [272, 102] width 203 height 24
click at [183, 105] on input "Lip, limp, lump, plump, pump" at bounding box center [180, 102] width 6 height 6
radio input "true"
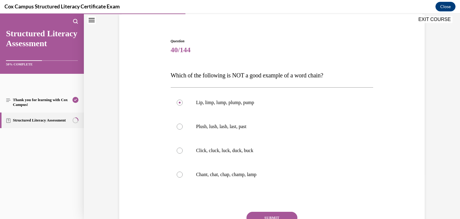
click at [278, 212] on button "SUBMIT" at bounding box center [271, 217] width 51 height 12
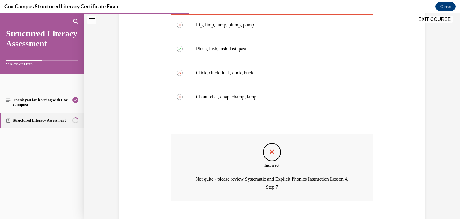
scroll to position [156, 0]
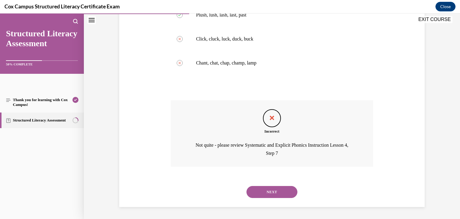
click at [275, 192] on button "NEXT" at bounding box center [271, 192] width 51 height 12
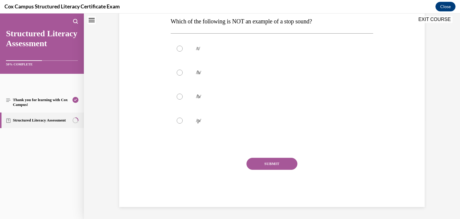
scroll to position [18, 0]
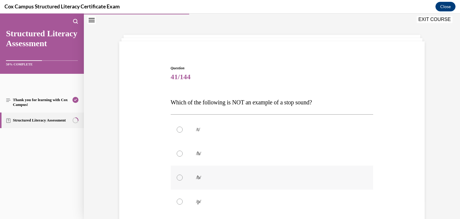
drag, startPoint x: 169, startPoint y: 108, endPoint x: 267, endPoint y: 184, distance: 123.4
click at [267, 184] on div "Question 41/144 Which of the following is NOT an example of a stop sound? /t/  …" at bounding box center [272, 176] width 203 height 222
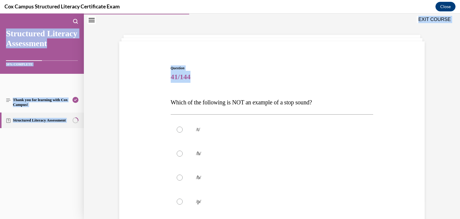
scroll to position [81, 0]
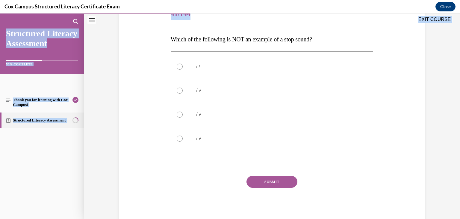
drag, startPoint x: 162, startPoint y: 97, endPoint x: 278, endPoint y: 151, distance: 127.8
click at [278, 151] on div "Question 41/144 Which of the following is NOT an example of a stop sound? /t/  …" at bounding box center [272, 104] width 308 height 240
click at [202, 93] on p "/h/" at bounding box center [277, 90] width 162 height 6
click at [183, 93] on input "/h/" at bounding box center [180, 90] width 6 height 6
radio input "true"
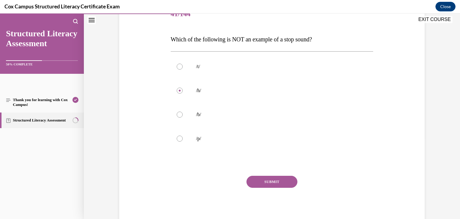
click at [262, 178] on button "SUBMIT" at bounding box center [271, 181] width 51 height 12
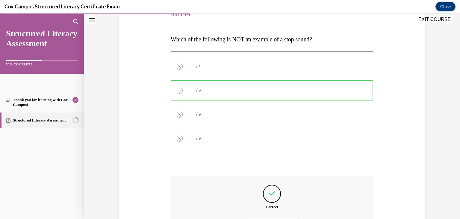
scroll to position [148, 0]
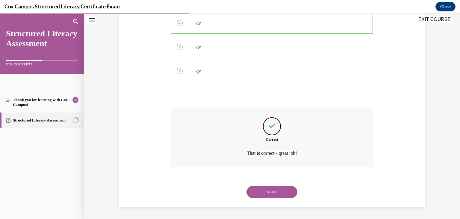
click at [267, 192] on button "NEXT" at bounding box center [271, 192] width 51 height 12
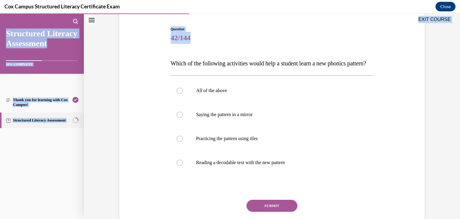
scroll to position [93, 0]
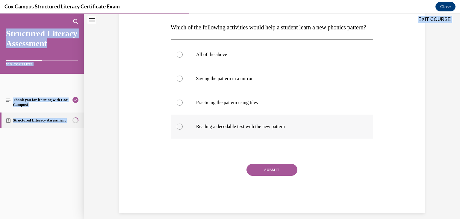
drag, startPoint x: 159, startPoint y: 96, endPoint x: 325, endPoint y: 147, distance: 173.6
click at [325, 147] on div "Question 42/144 Which of the following activities would help a student learn a …" at bounding box center [272, 92] width 308 height 240
click at [245, 66] on label "All of the above" at bounding box center [272, 55] width 203 height 24
click at [183, 57] on input "All of the above" at bounding box center [180, 55] width 6 height 6
radio input "true"
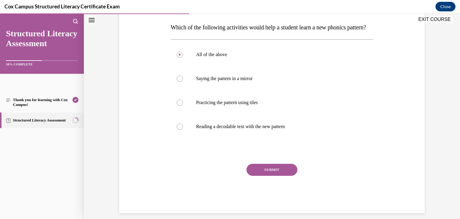
click at [275, 175] on button "SUBMIT" at bounding box center [271, 170] width 51 height 12
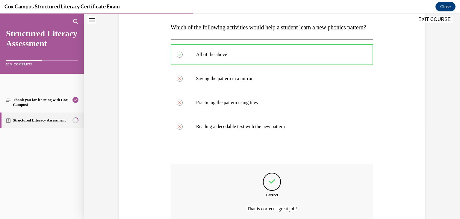
scroll to position [158, 0]
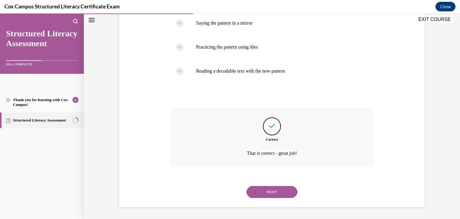
click at [277, 196] on button "NEXT" at bounding box center [271, 192] width 51 height 12
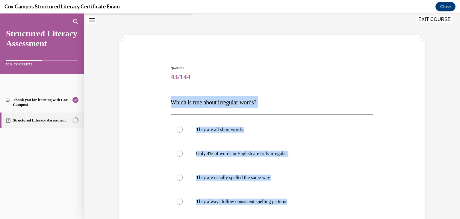
scroll to position [81, 0]
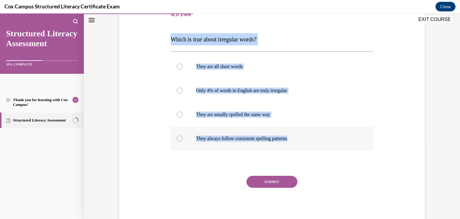
drag, startPoint x: 162, startPoint y: 104, endPoint x: 311, endPoint y: 148, distance: 155.9
click at [311, 148] on div "Question 43/144 Which is true about irregular words? They are all short words  …" at bounding box center [272, 104] width 308 height 240
click at [232, 95] on label "Only 4% of words in English are truly irregular" at bounding box center [272, 90] width 203 height 24
click at [183, 93] on input "Only 4% of words in English are truly irregular" at bounding box center [180, 90] width 6 height 6
radio input "true"
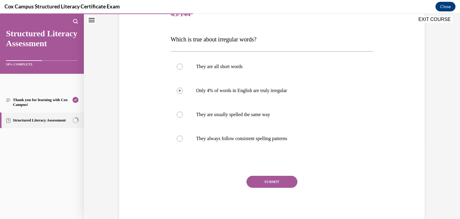
click at [267, 179] on button "SUBMIT" at bounding box center [271, 181] width 51 height 12
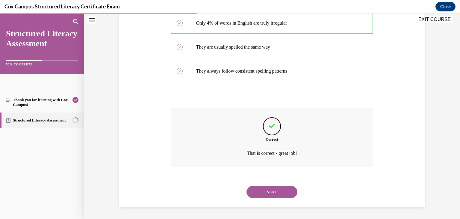
click at [254, 193] on button "NEXT" at bounding box center [271, 192] width 51 height 12
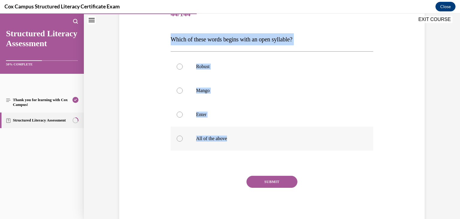
drag, startPoint x: 163, startPoint y: 100, endPoint x: 281, endPoint y: 136, distance: 123.3
click at [281, 136] on div "Question 44/144 Which of these words begins with an open syllable?   Robust Man…" at bounding box center [272, 104] width 308 height 240
click at [268, 178] on button "SUBMIT" at bounding box center [271, 181] width 51 height 12
click at [218, 118] on label "Enter" at bounding box center [272, 114] width 203 height 24
click at [183, 117] on input "Enter" at bounding box center [180, 114] width 6 height 6
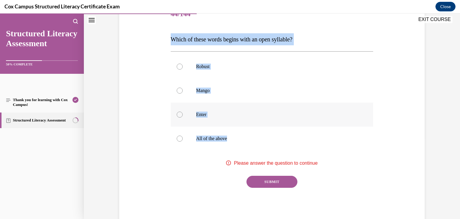
radio input "true"
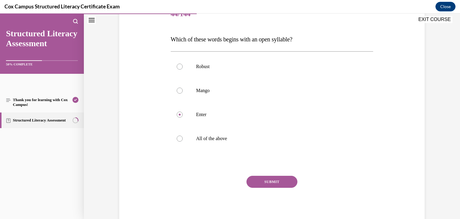
click at [279, 180] on button "SUBMIT" at bounding box center [271, 181] width 51 height 12
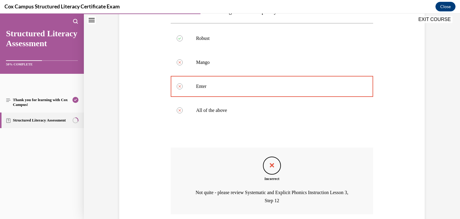
scroll to position [156, 0]
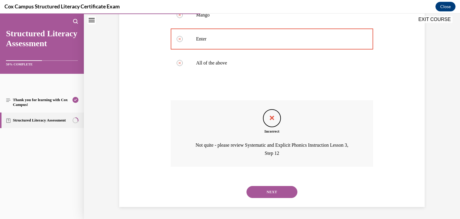
click at [282, 190] on button "NEXT" at bounding box center [271, 192] width 51 height 12
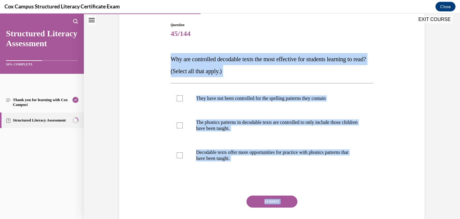
scroll to position [81, 0]
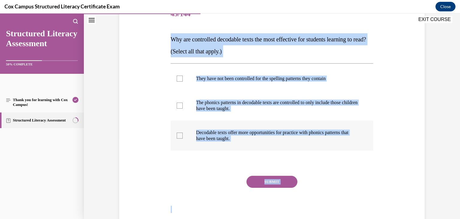
drag, startPoint x: 163, startPoint y: 99, endPoint x: 308, endPoint y: 148, distance: 152.6
click at [308, 148] on div "Question 45/144 Why are controlled decodable texts the most effective for stude…" at bounding box center [272, 104] width 308 height 240
click at [226, 108] on p "The phonics patterns in decodable texts are controlled to only include those ch…" at bounding box center [277, 105] width 162 height 12
click at [183, 108] on input "The phonics patterns in decodable texts are controlled to only include those ch…" at bounding box center [180, 105] width 6 height 6
checkbox input "true"
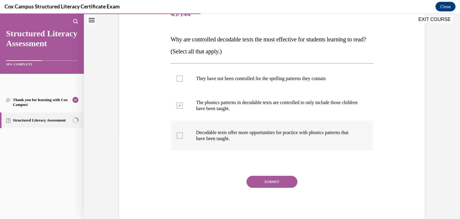
click at [232, 128] on label "Decodable texts offer more opportunities for practice with phonics patterns tha…" at bounding box center [272, 135] width 203 height 30
click at [183, 132] on input "Decodable texts offer more opportunities for practice with phonics patterns tha…" at bounding box center [180, 135] width 6 height 6
checkbox input "true"
click at [264, 179] on button "SUBMIT" at bounding box center [271, 181] width 51 height 12
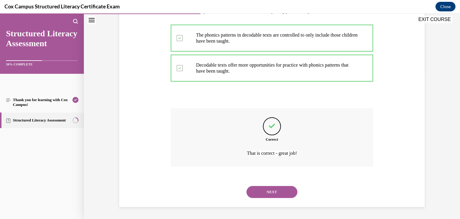
click at [272, 194] on button "NEXT" at bounding box center [271, 192] width 51 height 12
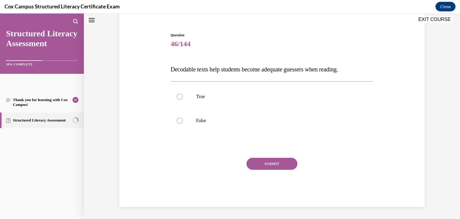
scroll to position [18, 0]
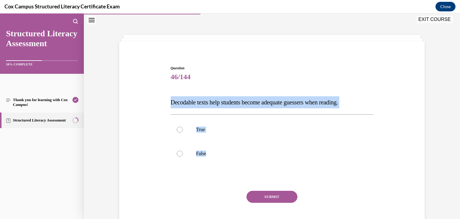
drag, startPoint x: 162, startPoint y: 98, endPoint x: 266, endPoint y: 177, distance: 130.6
click at [266, 177] on div "Question 46/144 Decodable texts help students become adequate guessers when rea…" at bounding box center [272, 143] width 308 height 192
click at [188, 152] on label "False" at bounding box center [272, 153] width 203 height 24
click at [183, 152] on input "False" at bounding box center [180, 153] width 6 height 6
radio input "true"
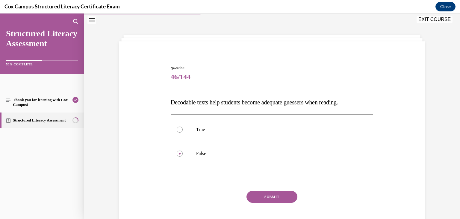
click at [286, 199] on button "SUBMIT" at bounding box center [271, 196] width 51 height 12
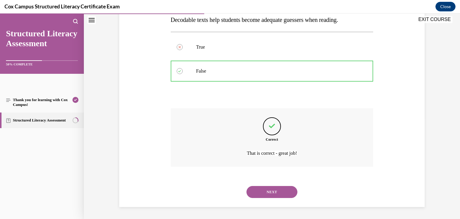
click at [275, 193] on button "NEXT" at bounding box center [271, 192] width 51 height 12
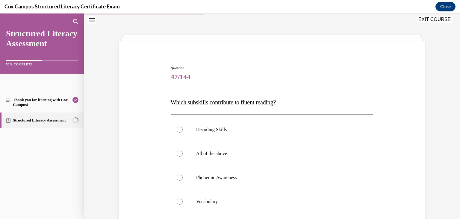
click at [169, 103] on div "Question 47/144 Which subskills contribute to fluent reading?   Decoding Skills…" at bounding box center [272, 171] width 206 height 231
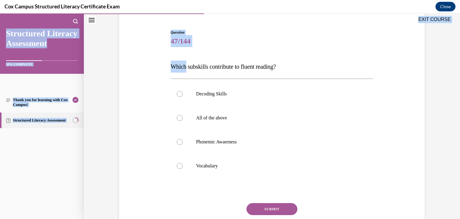
scroll to position [81, 0]
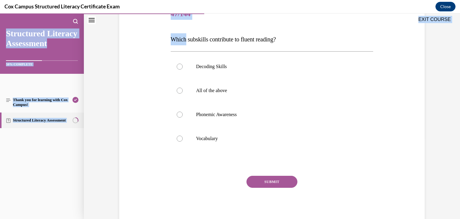
drag, startPoint x: 167, startPoint y: 103, endPoint x: 332, endPoint y: 219, distance: 201.6
click at [332, 218] on html "SKIP TO LESSON Audio transcript EXIT COURSE Structured Literacy Assessment 50% …" at bounding box center [230, 115] width 460 height 205
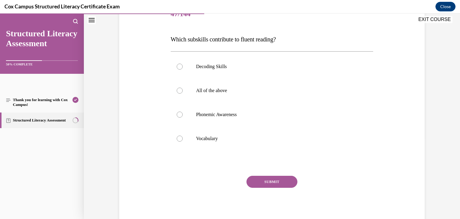
click at [186, 176] on div "SUBMIT" at bounding box center [272, 190] width 203 height 30
click at [213, 83] on label "All of the above" at bounding box center [272, 90] width 203 height 24
click at [183, 87] on input "All of the above" at bounding box center [180, 90] width 6 height 6
radio input "true"
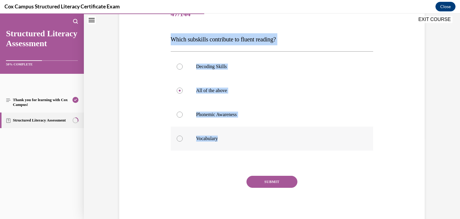
drag, startPoint x: 166, startPoint y: 43, endPoint x: 255, endPoint y: 131, distance: 125.6
click at [255, 131] on div "Question 47/144 Which subskills contribute to fluent reading?   Decoding Skills…" at bounding box center [272, 104] width 308 height 240
click at [259, 178] on button "SUBMIT" at bounding box center [271, 181] width 51 height 12
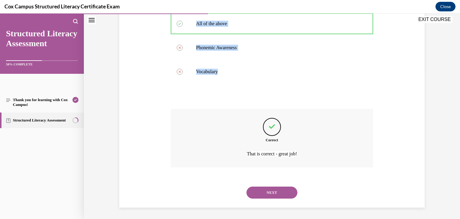
click at [248, 193] on button "NEXT" at bounding box center [271, 192] width 51 height 12
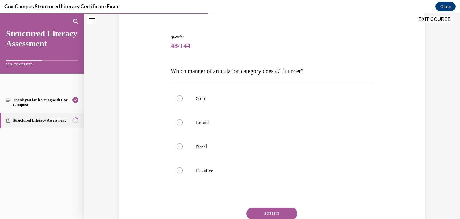
scroll to position [49, 0]
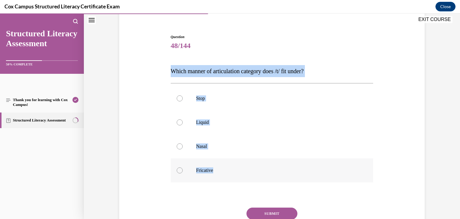
drag, startPoint x: 144, startPoint y: 70, endPoint x: 319, endPoint y: 175, distance: 204.3
click at [319, 175] on div "Question 48/144 Which manner of articulation category does /t/ fit under? Stop …" at bounding box center [272, 136] width 308 height 240
click at [235, 105] on label "Stop" at bounding box center [272, 98] width 203 height 24
click at [183, 101] on input "Stop" at bounding box center [180, 98] width 6 height 6
radio input "true"
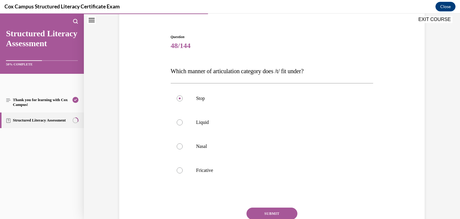
click at [278, 214] on button "SUBMIT" at bounding box center [271, 213] width 51 height 12
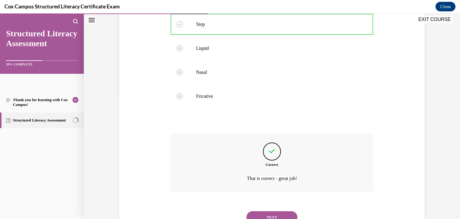
scroll to position [136, 0]
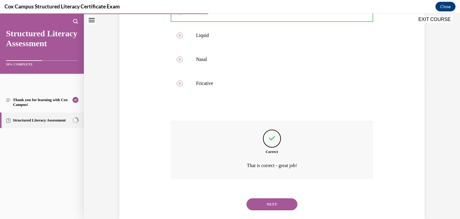
click at [262, 200] on button "NEXT" at bounding box center [271, 204] width 51 height 12
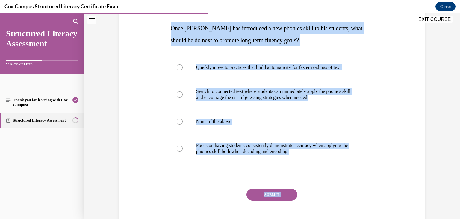
scroll to position [105, 0]
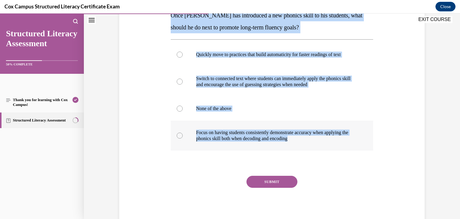
drag, startPoint x: 162, startPoint y: 69, endPoint x: 359, endPoint y: 144, distance: 210.4
click at [359, 144] on div "Question 49/144 Once Mr. Jones has introduced a new phonics skill to his studen…" at bounding box center [272, 92] width 308 height 264
click at [240, 128] on label "Focus on having students consistently demonstrate accuracy when applying the ph…" at bounding box center [272, 135] width 203 height 30
click at [183, 132] on input "Focus on having students consistently demonstrate accuracy when applying the ph…" at bounding box center [180, 135] width 6 height 6
radio input "true"
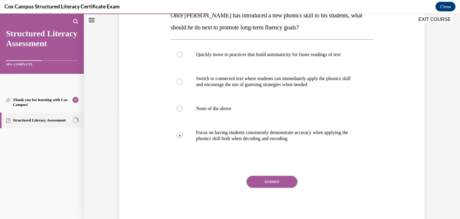
click at [264, 175] on button "SUBMIT" at bounding box center [271, 181] width 51 height 12
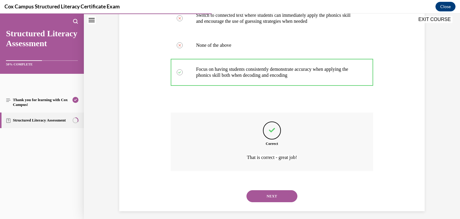
click at [263, 199] on button "NEXT" at bounding box center [271, 196] width 51 height 12
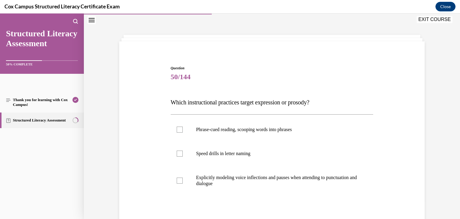
scroll to position [63, 0]
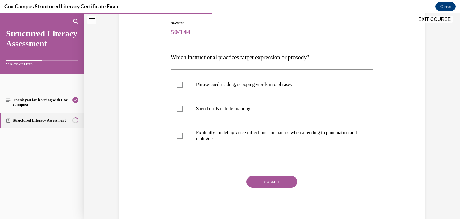
drag, startPoint x: 159, startPoint y: 55, endPoint x: 372, endPoint y: 138, distance: 228.0
click at [372, 138] on div "Question 50/144 Which instructional practices target expression or prosody?   P…" at bounding box center [272, 113] width 308 height 222
click at [236, 87] on p "Phrase-cued reading, scooping words into phrases" at bounding box center [277, 84] width 162 height 6
click at [183, 87] on input "Phrase-cued reading, scooping words into phrases" at bounding box center [180, 84] width 6 height 6
checkbox input "true"
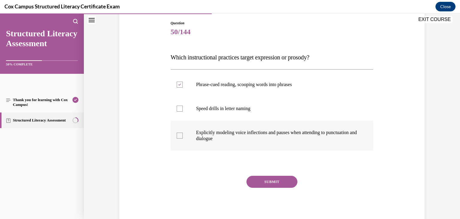
click at [232, 137] on p "Explicitly modeling voice inflections and pauses when attending to punctuation …" at bounding box center [277, 135] width 162 height 12
click at [183, 137] on input "Explicitly modeling voice inflections and pauses when attending to punctuation …" at bounding box center [180, 135] width 6 height 6
checkbox input "true"
click at [266, 180] on button "SUBMIT" at bounding box center [271, 181] width 51 height 12
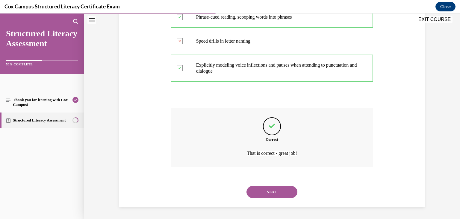
click at [275, 188] on button "NEXT" at bounding box center [271, 192] width 51 height 12
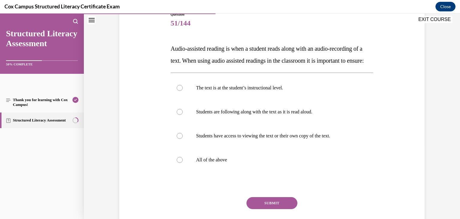
scroll to position [71, 0]
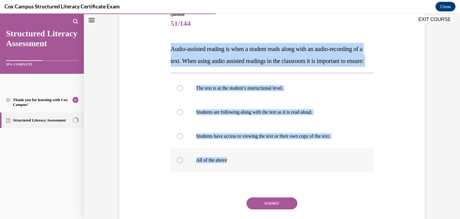
drag, startPoint x: 164, startPoint y: 47, endPoint x: 312, endPoint y: 179, distance: 198.3
click at [312, 179] on div "Question 51/144 Audio-assisted reading is when a student reads along with an au…" at bounding box center [272, 120] width 308 height 252
click at [227, 163] on p "All of the above" at bounding box center [277, 160] width 162 height 6
click at [183, 163] on input "All of the above" at bounding box center [180, 160] width 6 height 6
radio input "true"
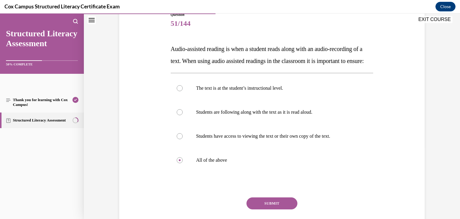
click at [282, 209] on button "SUBMIT" at bounding box center [271, 203] width 51 height 12
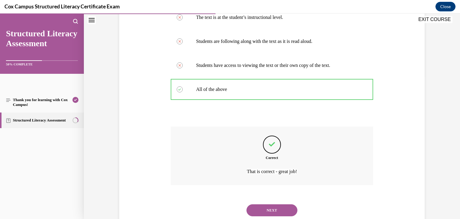
scroll to position [145, 0]
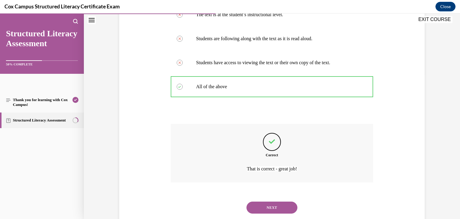
click at [276, 213] on button "NEXT" at bounding box center [271, 207] width 51 height 12
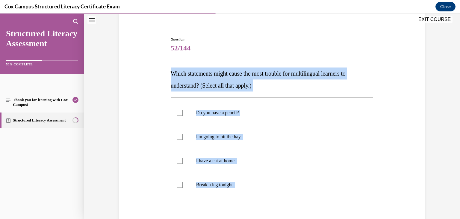
scroll to position [93, 0]
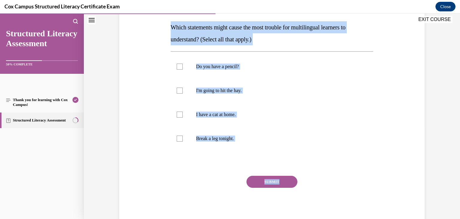
drag, startPoint x: 167, startPoint y: 71, endPoint x: 324, endPoint y: 151, distance: 176.1
click at [324, 151] on div "Question 52/144 Which statements might cause the most trouble for multilingual …" at bounding box center [272, 102] width 206 height 243
click at [214, 135] on p "Break a leg tonight." at bounding box center [277, 138] width 162 height 6
click at [183, 135] on input "Break a leg tonight." at bounding box center [180, 138] width 6 height 6
checkbox input "true"
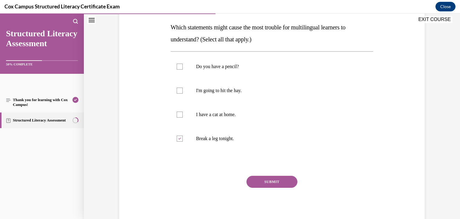
click at [280, 173] on div "Question 52/144 Which statements might cause the most trouble for multilingual …" at bounding box center [272, 107] width 203 height 234
click at [275, 182] on button "SUBMIT" at bounding box center [271, 181] width 51 height 12
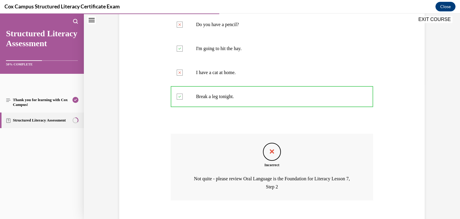
scroll to position [168, 0]
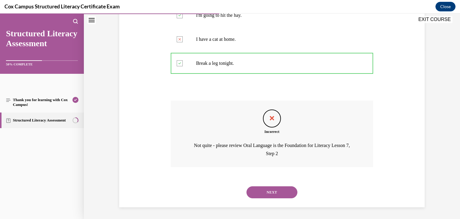
click at [270, 191] on button "NEXT" at bounding box center [271, 192] width 51 height 12
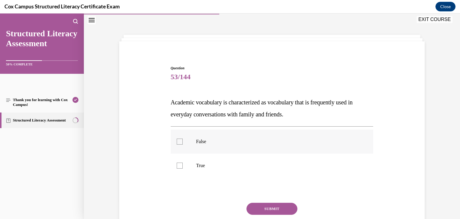
click at [270, 134] on label "False" at bounding box center [272, 141] width 203 height 24
click at [183, 138] on input "False" at bounding box center [180, 141] width 6 height 6
checkbox input "true"
click at [282, 202] on div "Question 53/144 Academic vocabulary is characterized as vocabulary that is freq…" at bounding box center [272, 158] width 203 height 186
click at [281, 207] on button "SUBMIT" at bounding box center [271, 208] width 51 height 12
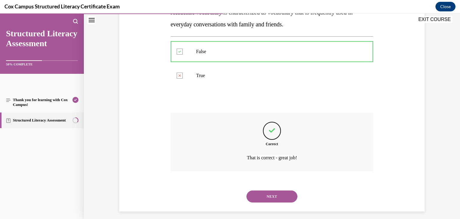
click at [255, 197] on button "NEXT" at bounding box center [271, 196] width 51 height 12
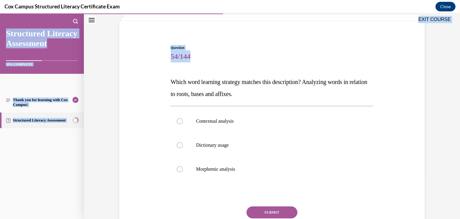
scroll to position [69, 0]
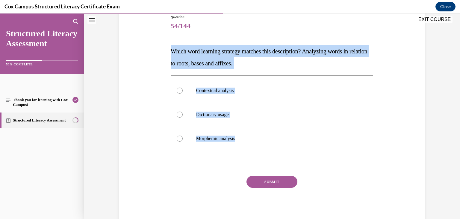
drag, startPoint x: 168, startPoint y: 100, endPoint x: 253, endPoint y: 159, distance: 103.4
click at [253, 159] on div "Question 54/144 Which word learning strategy matches this description? Analyzin…" at bounding box center [272, 114] width 206 height 219
click at [229, 134] on label "Morphemic analysis" at bounding box center [272, 138] width 203 height 24
click at [183, 135] on input "Morphemic analysis" at bounding box center [180, 138] width 6 height 6
radio input "true"
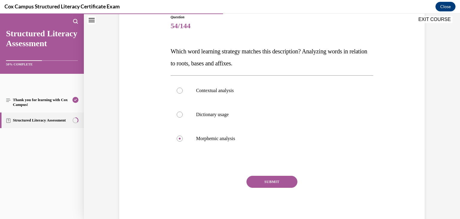
click at [261, 183] on button "SUBMIT" at bounding box center [271, 181] width 51 height 12
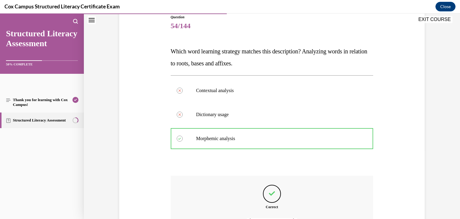
scroll to position [136, 0]
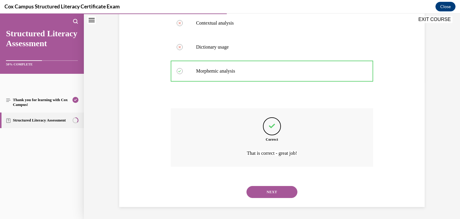
click at [255, 193] on button "NEXT" at bounding box center [271, 192] width 51 height 12
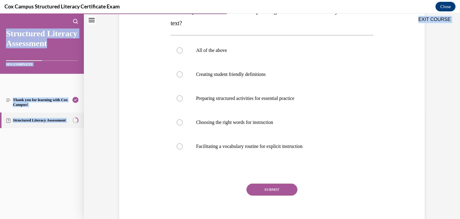
scroll to position [117, 0]
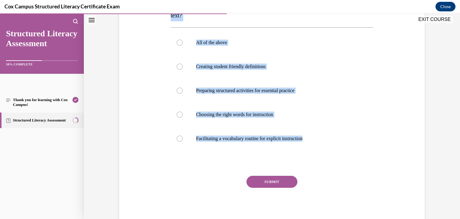
drag, startPoint x: 167, startPoint y: 101, endPoint x: 296, endPoint y: 158, distance: 141.5
click at [296, 158] on div "Question 55/144 What do you need to consider when planning to teach focus vocab…" at bounding box center [272, 90] width 206 height 267
click at [222, 52] on label "All of the above" at bounding box center [272, 43] width 203 height 24
click at [183, 46] on input "All of the above" at bounding box center [180, 43] width 6 height 6
radio input "true"
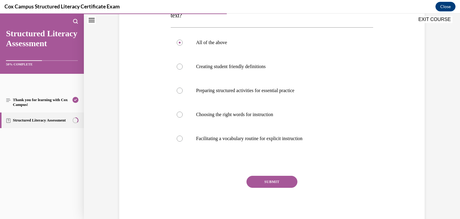
click at [260, 181] on button "SUBMIT" at bounding box center [271, 181] width 51 height 12
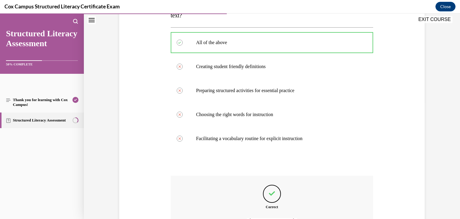
scroll to position [184, 0]
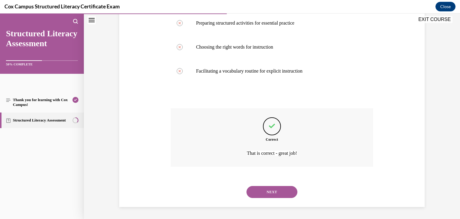
click at [269, 197] on button "NEXT" at bounding box center [271, 192] width 51 height 12
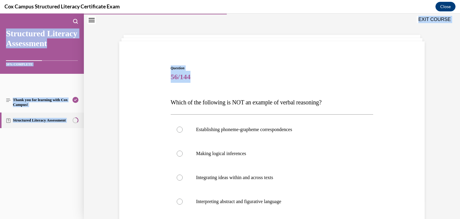
scroll to position [81, 0]
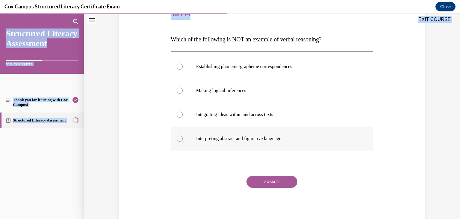
drag, startPoint x: 170, startPoint y: 101, endPoint x: 349, endPoint y: 134, distance: 182.1
click at [349, 134] on div "Question 56/144 Which of the following is NOT an example of verbal reasoning?  …" at bounding box center [272, 113] width 203 height 222
click at [262, 72] on label "Establishing phoneme-grapheme correspondences" at bounding box center [272, 67] width 203 height 24
click at [183, 69] on input "Establishing phoneme-grapheme correspondences" at bounding box center [180, 66] width 6 height 6
radio input "true"
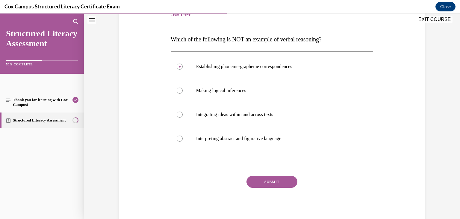
click at [270, 180] on button "SUBMIT" at bounding box center [271, 181] width 51 height 12
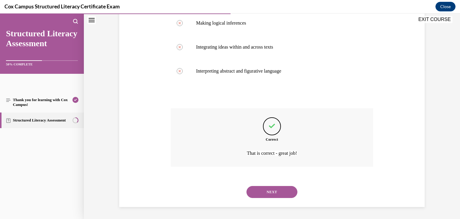
scroll to position [148, 0]
click at [272, 190] on button "NEXT" at bounding box center [271, 192] width 51 height 12
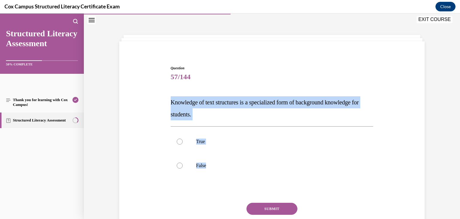
drag, startPoint x: 167, startPoint y: 100, endPoint x: 219, endPoint y: 181, distance: 96.9
click at [219, 181] on div "Question 57/144 Knowledge of text structures is a specialized form of backgroun…" at bounding box center [272, 153] width 206 height 195
click at [209, 144] on label "True" at bounding box center [272, 141] width 203 height 24
click at [183, 144] on input "True" at bounding box center [180, 141] width 6 height 6
radio input "true"
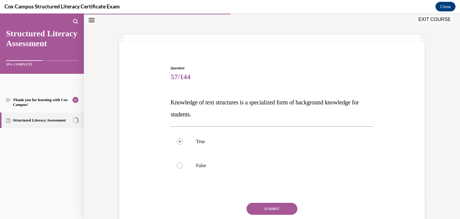
click at [287, 205] on button "SUBMIT" at bounding box center [271, 208] width 51 height 12
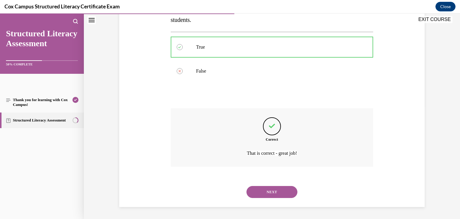
click at [283, 196] on button "NEXT" at bounding box center [271, 192] width 51 height 12
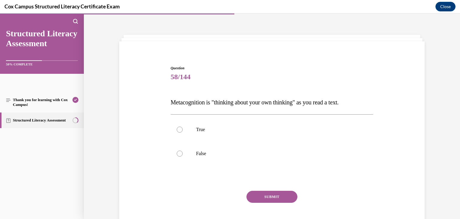
scroll to position [33, 0]
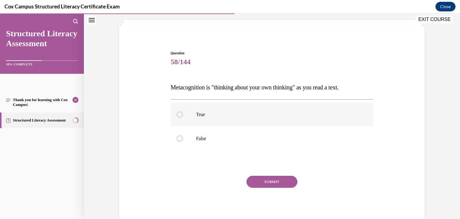
click at [230, 116] on p "True" at bounding box center [277, 114] width 162 height 6
click at [183, 116] on input "True" at bounding box center [180, 114] width 6 height 6
radio input "true"
click at [265, 177] on button "SUBMIT" at bounding box center [271, 181] width 51 height 12
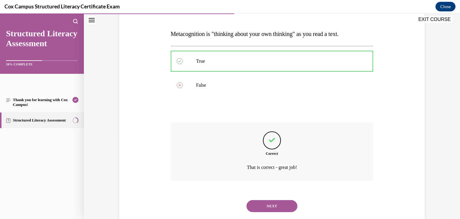
click at [262, 202] on button "NEXT" at bounding box center [271, 206] width 51 height 12
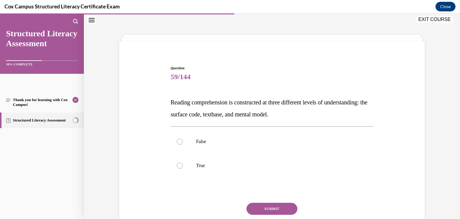
scroll to position [45, 0]
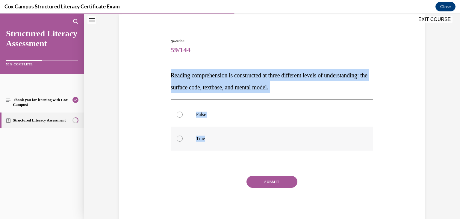
drag, startPoint x: 155, startPoint y: 65, endPoint x: 228, endPoint y: 148, distance: 110.7
click at [228, 148] on div "Question 59/144 Reading comprehension is constructed at three different levels …" at bounding box center [272, 122] width 308 height 204
click at [237, 140] on p "True" at bounding box center [277, 138] width 162 height 6
click at [183, 140] on input "True" at bounding box center [180, 138] width 6 height 6
radio input "true"
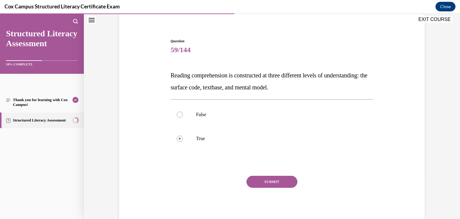
click at [269, 179] on button "SUBMIT" at bounding box center [271, 181] width 51 height 12
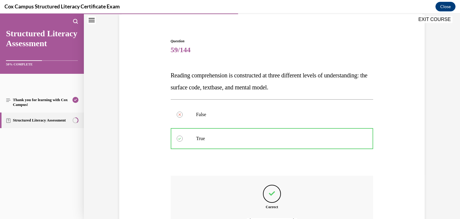
scroll to position [112, 0]
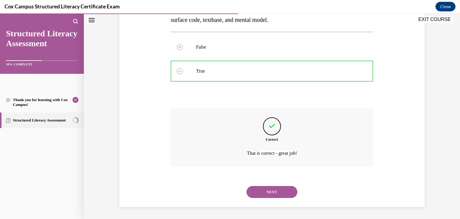
click at [266, 193] on button "NEXT" at bounding box center [271, 192] width 51 height 12
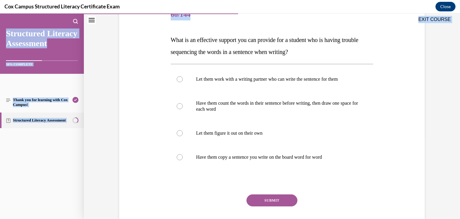
scroll to position [99, 0]
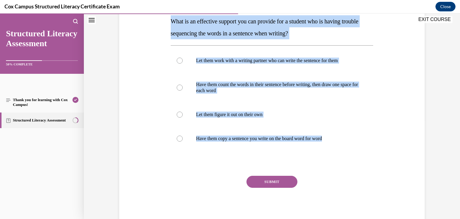
drag, startPoint x: 161, startPoint y: 37, endPoint x: 365, endPoint y: 166, distance: 241.3
click at [365, 166] on div "Question 60/144 What is an effective support you can provide for a student who …" at bounding box center [272, 95] width 308 height 258
click at [267, 184] on button "SUBMIT" at bounding box center [271, 181] width 51 height 12
click at [228, 82] on p "Have them count the words in their sentence before writing, then draw one space…" at bounding box center [277, 87] width 162 height 12
click at [183, 84] on input "Have them count the words in their sentence before writing, then draw one space…" at bounding box center [180, 87] width 6 height 6
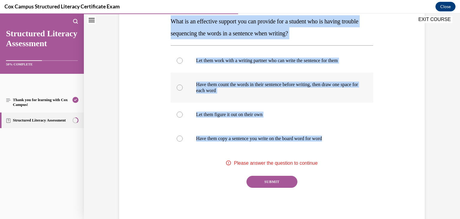
radio input "true"
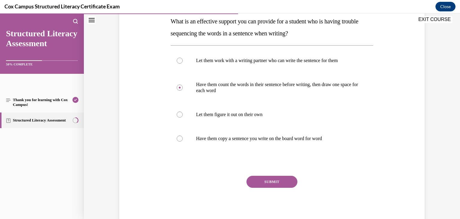
click at [270, 177] on button "SUBMIT" at bounding box center [271, 181] width 51 height 12
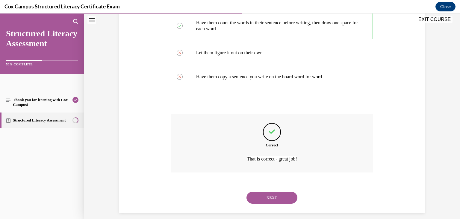
click at [250, 194] on button "NEXT" at bounding box center [271, 197] width 51 height 12
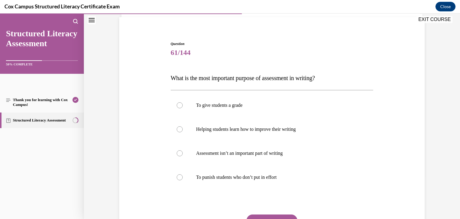
scroll to position [42, 0]
drag, startPoint x: 149, startPoint y: 78, endPoint x: 290, endPoint y: 182, distance: 174.9
click at [290, 182] on div "Question 61/144 What is the most important purpose of assessment in writing?   …" at bounding box center [272, 143] width 308 height 240
click at [243, 131] on p "Helping students learn how to improve their writing" at bounding box center [277, 129] width 162 height 6
click at [183, 131] on input "Helping students learn how to improve their writing" at bounding box center [180, 129] width 6 height 6
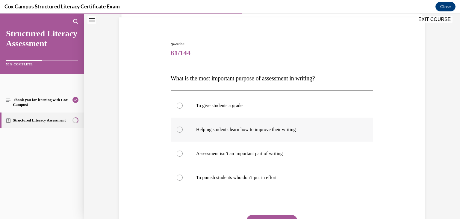
radio input "true"
click at [270, 216] on button "SUBMIT" at bounding box center [271, 220] width 51 height 12
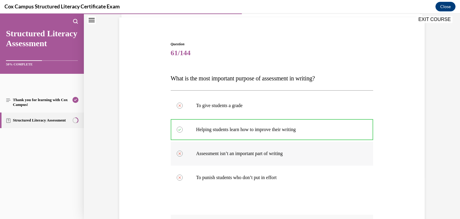
scroll to position [148, 0]
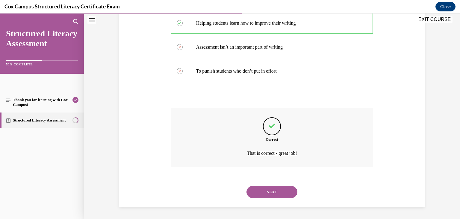
click at [276, 188] on button "NEXT" at bounding box center [271, 192] width 51 height 12
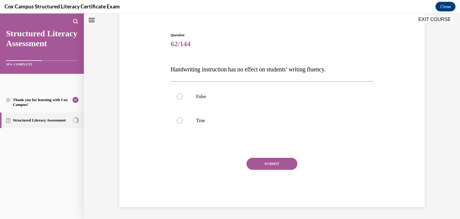
scroll to position [18, 0]
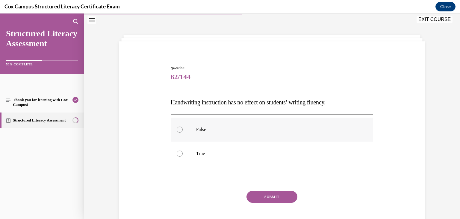
click at [185, 128] on label "False" at bounding box center [272, 129] width 203 height 24
click at [183, 128] on input "False" at bounding box center [180, 129] width 6 height 6
radio input "true"
click at [285, 193] on button "SUBMIT" at bounding box center [271, 196] width 51 height 12
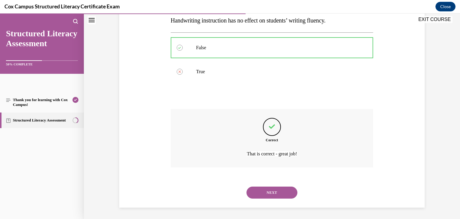
click at [257, 191] on button "NEXT" at bounding box center [271, 192] width 51 height 12
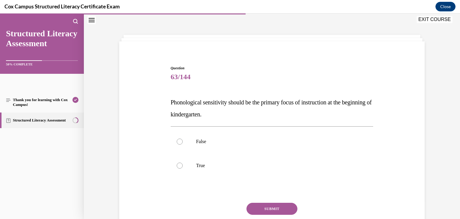
scroll to position [27, 0]
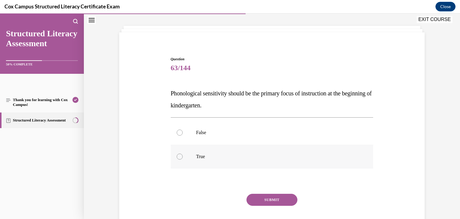
click at [205, 147] on label "True" at bounding box center [272, 156] width 203 height 24
click at [183, 153] on input "True" at bounding box center [180, 156] width 6 height 6
radio input "true"
click at [261, 199] on button "SUBMIT" at bounding box center [271, 199] width 51 height 12
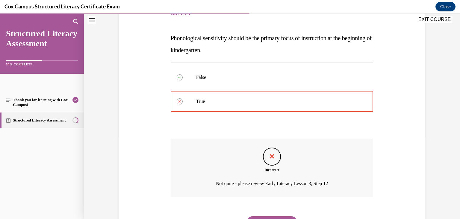
scroll to position [112, 0]
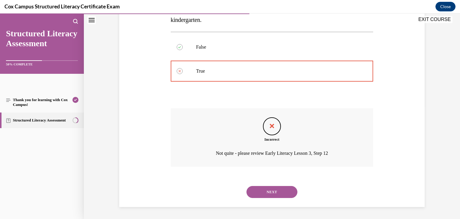
click at [264, 184] on div "NEXT" at bounding box center [272, 192] width 203 height 24
click at [261, 190] on button "NEXT" at bounding box center [271, 192] width 51 height 12
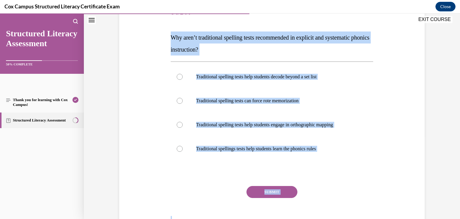
scroll to position [93, 0]
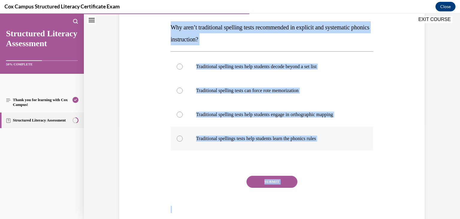
drag, startPoint x: 153, startPoint y: 99, endPoint x: 335, endPoint y: 143, distance: 186.9
click at [335, 143] on div "Question 64/144 Why aren’t traditional spelling tests recommended in explicit a…" at bounding box center [272, 98] width 308 height 252
click at [288, 92] on p "Traditional spelling tests can force rote memorization" at bounding box center [277, 90] width 162 height 6
click at [183, 92] on input "Traditional spelling tests can force rote memorization" at bounding box center [180, 90] width 6 height 6
radio input "true"
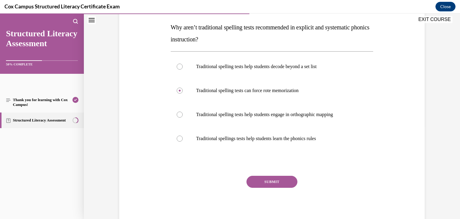
click at [287, 177] on button "SUBMIT" at bounding box center [271, 181] width 51 height 12
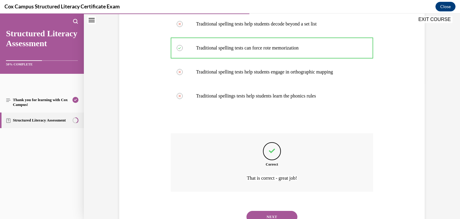
click at [284, 213] on button "NEXT" at bounding box center [271, 217] width 51 height 12
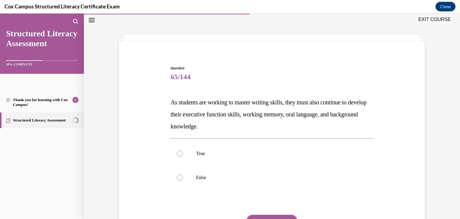
scroll to position [48, 0]
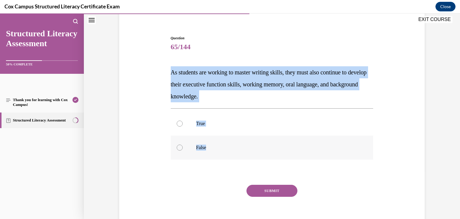
drag, startPoint x: 167, startPoint y: 64, endPoint x: 274, endPoint y: 140, distance: 130.7
click at [274, 140] on div "Question 65/144 As students are working to master writing skills, they must als…" at bounding box center [272, 129] width 206 height 207
click at [243, 117] on label "True" at bounding box center [272, 123] width 203 height 24
click at [183, 120] on input "True" at bounding box center [180, 123] width 6 height 6
radio input "true"
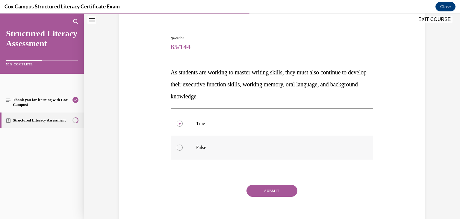
click at [228, 142] on label "False" at bounding box center [272, 147] width 203 height 24
click at [183, 144] on input "False" at bounding box center [180, 147] width 6 height 6
radio input "true"
click at [251, 118] on label "True" at bounding box center [272, 123] width 203 height 24
click at [183, 120] on input "True" at bounding box center [180, 123] width 6 height 6
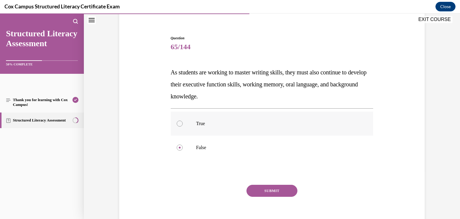
radio input "true"
click at [283, 191] on button "SUBMIT" at bounding box center [271, 190] width 51 height 12
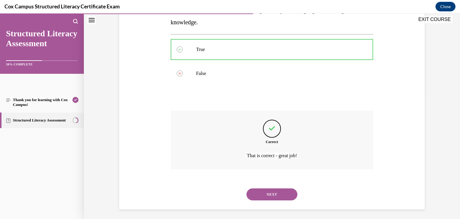
click at [272, 188] on button "NEXT" at bounding box center [271, 194] width 51 height 12
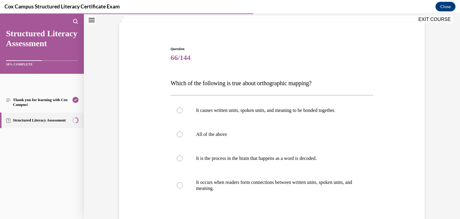
scroll to position [38, 0]
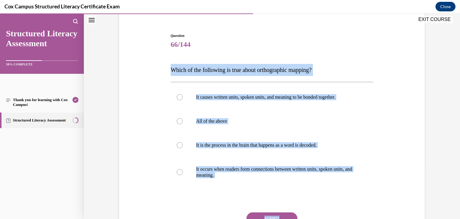
drag, startPoint x: 167, startPoint y: 82, endPoint x: 315, endPoint y: 214, distance: 198.3
click at [315, 214] on div "Question 66/144 Which of the following is true about orthographic mapping? It c…" at bounding box center [272, 142] width 206 height 237
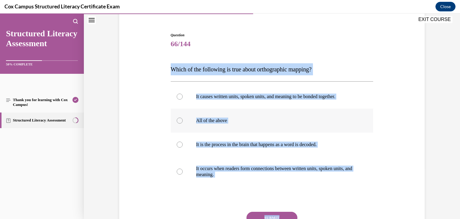
click at [220, 109] on label "All of the above" at bounding box center [272, 120] width 203 height 24
click at [183, 117] on input "All of the above" at bounding box center [180, 120] width 6 height 6
radio input "true"
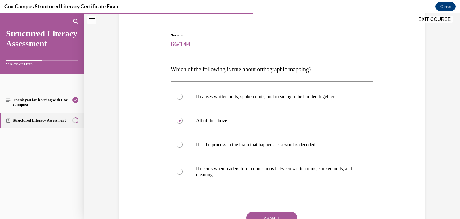
click at [270, 216] on button "SUBMIT" at bounding box center [271, 217] width 51 height 12
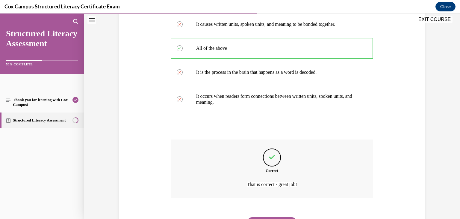
scroll to position [154, 0]
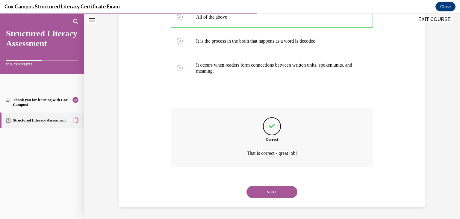
click at [264, 190] on button "NEXT" at bounding box center [271, 192] width 51 height 12
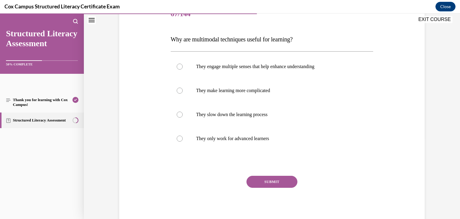
scroll to position [81, 0]
drag, startPoint x: 161, startPoint y: 36, endPoint x: 315, endPoint y: 146, distance: 189.4
click at [315, 146] on div "Question 67/144 Why are multimodal techniques useful for learning? They engage …" at bounding box center [272, 105] width 308 height 240
click at [227, 43] on p "Why are multimodal techniques useful for learning?" at bounding box center [272, 40] width 203 height 12
drag, startPoint x: 161, startPoint y: 38, endPoint x: 323, endPoint y: 149, distance: 197.4
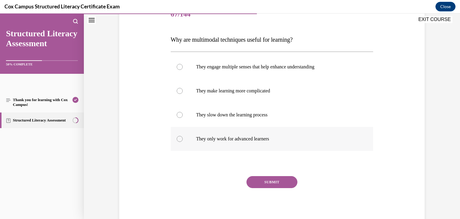
click at [323, 149] on div "Question 67/144 Why are multimodal techniques useful for learning? They engage …" at bounding box center [272, 105] width 308 height 240
drag, startPoint x: 221, startPoint y: 31, endPoint x: 213, endPoint y: 37, distance: 9.6
click at [233, 71] on label "They engage multiple senses that help enhance understanding" at bounding box center [272, 67] width 203 height 24
click at [183, 70] on input "They engage multiple senses that help enhance understanding" at bounding box center [180, 67] width 6 height 6
radio input "true"
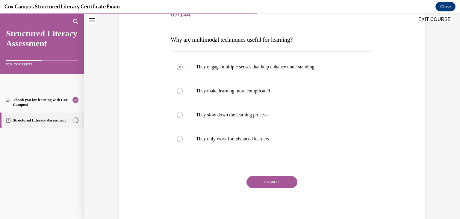
click at [279, 179] on button "SUBMIT" at bounding box center [271, 182] width 51 height 12
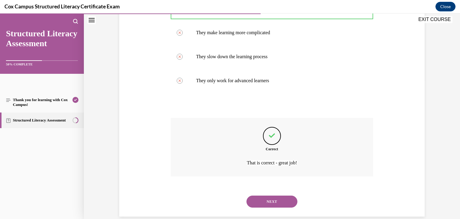
scroll to position [148, 0]
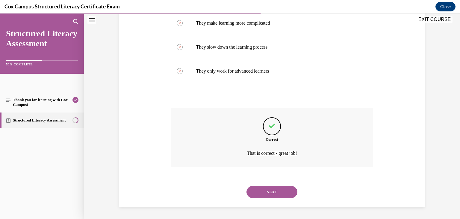
click at [278, 189] on button "NEXT" at bounding box center [271, 192] width 51 height 12
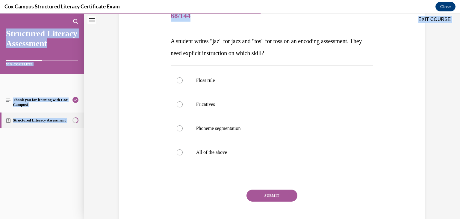
scroll to position [93, 0]
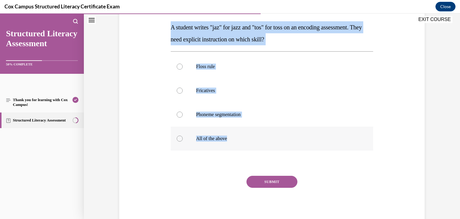
drag, startPoint x: 165, startPoint y: 39, endPoint x: 257, endPoint y: 132, distance: 131.3
click at [257, 132] on div "Question 68/144 A student writes "jaz" for jazz and "tos" for toss on an encodi…" at bounding box center [272, 98] width 308 height 252
click at [218, 68] on p "Floss rule" at bounding box center [277, 66] width 162 height 6
click at [183, 68] on input "Floss rule" at bounding box center [180, 66] width 6 height 6
radio input "true"
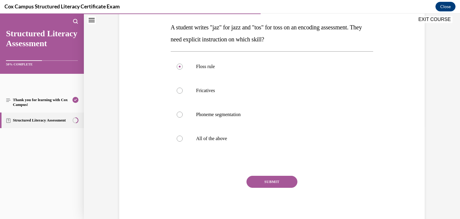
click at [268, 184] on button "SUBMIT" at bounding box center [271, 181] width 51 height 12
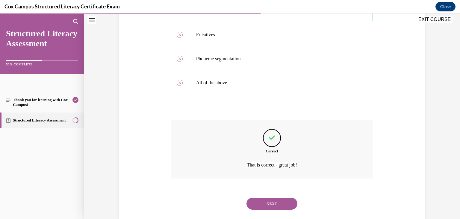
scroll to position [148, 0]
click at [268, 199] on button "NEXT" at bounding box center [271, 204] width 51 height 12
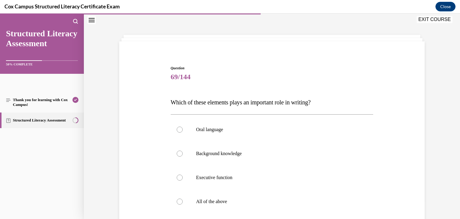
scroll to position [55, 0]
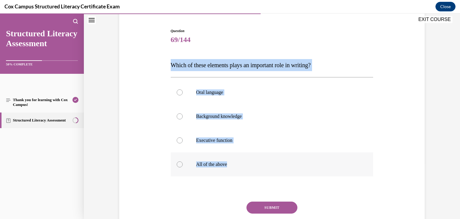
drag, startPoint x: 158, startPoint y: 60, endPoint x: 299, endPoint y: 158, distance: 171.5
click at [299, 158] on div "Question 69/144 Which of these elements plays an important role in writing?   O…" at bounding box center [272, 130] width 308 height 240
click at [235, 166] on p "All of the above" at bounding box center [277, 164] width 162 height 6
click at [183, 166] on input "All of the above" at bounding box center [180, 164] width 6 height 6
radio input "true"
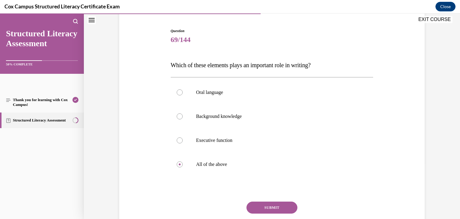
click at [261, 204] on button "SUBMIT" at bounding box center [271, 207] width 51 height 12
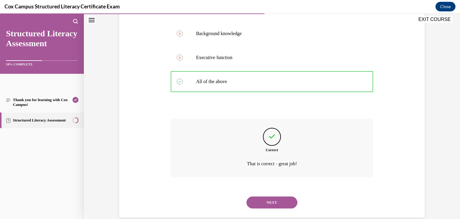
scroll to position [148, 0]
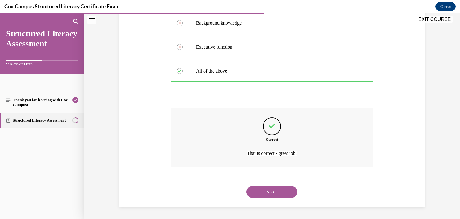
click at [277, 195] on button "NEXT" at bounding box center [271, 192] width 51 height 12
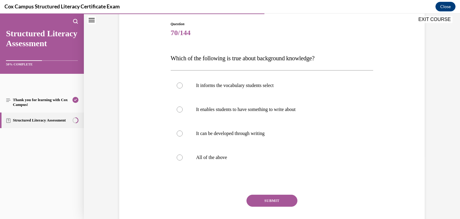
scroll to position [61, 0]
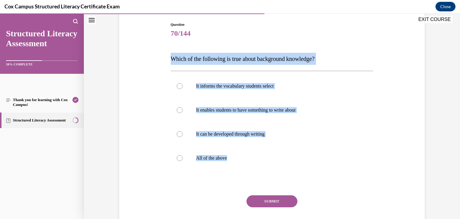
drag, startPoint x: 165, startPoint y: 58, endPoint x: 278, endPoint y: 174, distance: 161.6
click at [278, 174] on div "Question 70/144 Which of the following is true about background knowledge? It i…" at bounding box center [272, 124] width 308 height 240
click at [239, 162] on label "All of the above" at bounding box center [272, 158] width 203 height 24
click at [183, 161] on input "All of the above" at bounding box center [180, 158] width 6 height 6
radio input "true"
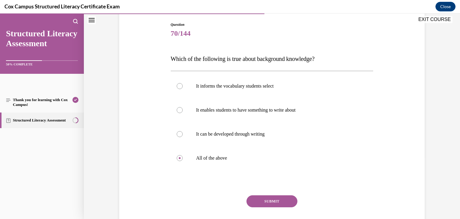
click at [270, 206] on button "SUBMIT" at bounding box center [271, 201] width 51 height 12
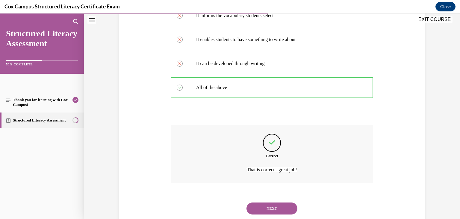
click at [285, 213] on button "NEXT" at bounding box center [271, 208] width 51 height 12
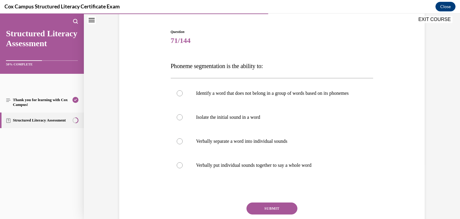
scroll to position [54, 0]
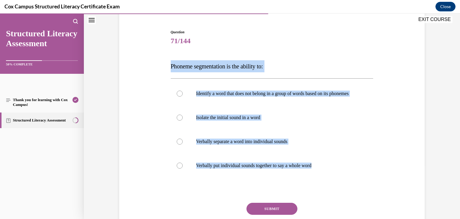
drag, startPoint x: 159, startPoint y: 59, endPoint x: 330, endPoint y: 193, distance: 217.0
click at [330, 193] on div "Question 71/144 Phoneme segmentation is the ability to: Identify a word that do…" at bounding box center [272, 131] width 308 height 240
click at [228, 144] on p "Verbally separate a word into individual sounds" at bounding box center [277, 141] width 162 height 6
click at [183, 144] on input "Verbally separate a word into individual sounds" at bounding box center [180, 141] width 6 height 6
radio input "true"
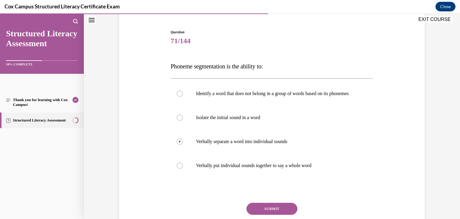
click at [286, 214] on button "SUBMIT" at bounding box center [271, 208] width 51 height 12
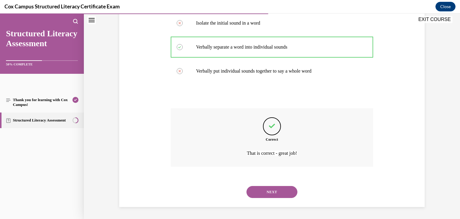
scroll to position [154, 0]
click at [278, 184] on div "NEXT" at bounding box center [272, 192] width 203 height 24
click at [278, 190] on button "NEXT" at bounding box center [271, 192] width 51 height 12
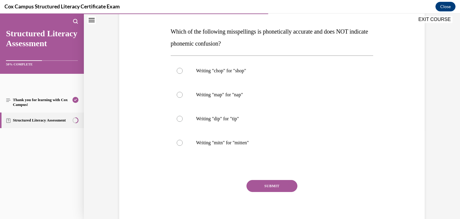
scroll to position [90, 0]
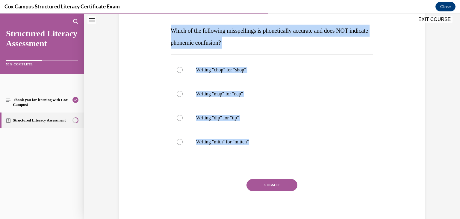
drag, startPoint x: 170, startPoint y: 25, endPoint x: 326, endPoint y: 166, distance: 210.7
click at [326, 166] on div "Question 72/144 Which of the following misspellings is phonetically accurate an…" at bounding box center [272, 111] width 203 height 234
click at [235, 147] on label "Writing "mitn" for "mitten"" at bounding box center [272, 142] width 203 height 24
click at [183, 145] on input "Writing "mitn" for "mitten"" at bounding box center [180, 142] width 6 height 6
radio input "true"
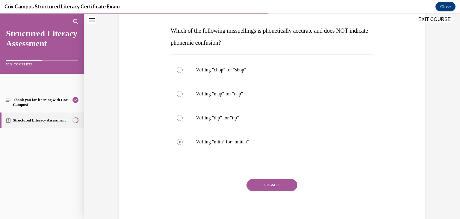
click at [260, 178] on div "Question 72/144 Which of the following misspellings is phonetically accurate an…" at bounding box center [272, 111] width 203 height 234
click at [260, 181] on button "SUBMIT" at bounding box center [271, 185] width 51 height 12
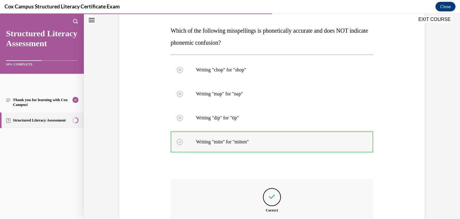
scroll to position [160, 0]
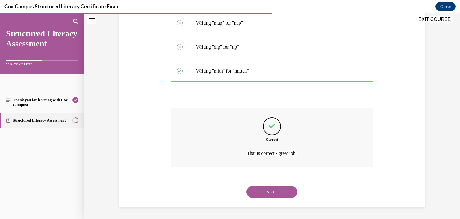
click at [267, 188] on button "NEXT" at bounding box center [271, 192] width 51 height 12
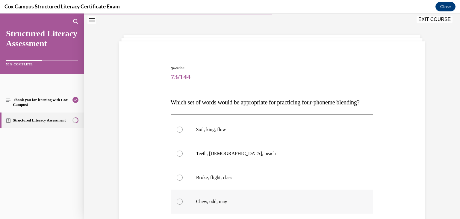
drag, startPoint x: 158, startPoint y: 96, endPoint x: 279, endPoint y: 205, distance: 162.8
click at [279, 205] on div "Question 73/144 Which set of words would be appropriate for practicing four-pho…" at bounding box center [272, 167] width 308 height 240
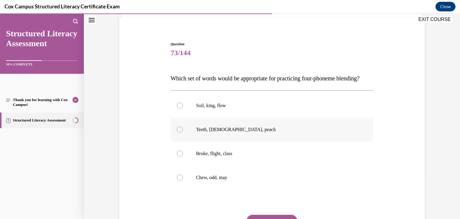
click at [232, 132] on p "Teeth, chick, peach" at bounding box center [277, 129] width 162 height 6
click at [183, 132] on input "Teeth, chick, peach" at bounding box center [180, 129] width 6 height 6
radio input "true"
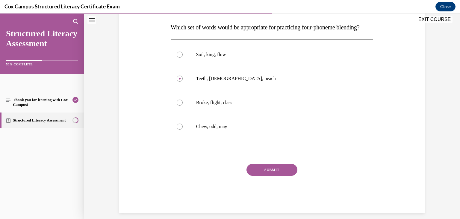
click at [277, 175] on button "SUBMIT" at bounding box center [271, 170] width 51 height 12
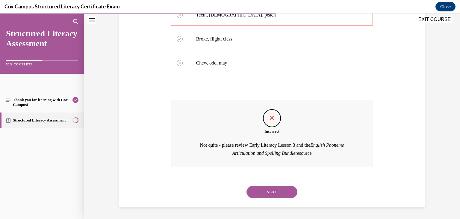
scroll to position [168, 0]
click at [261, 178] on button "SUBMIT" at bounding box center [271, 181] width 51 height 12
click at [262, 185] on div "NEXT" at bounding box center [272, 192] width 203 height 24
click at [262, 188] on button "NEXT" at bounding box center [271, 192] width 51 height 12
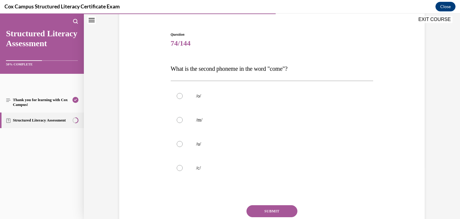
scroll to position [52, 0]
drag, startPoint x: 161, startPoint y: 64, endPoint x: 244, endPoint y: 180, distance: 143.5
click at [244, 180] on div "Question 74/144 What is the second phoneme in the word "come"?   /o/   /m/   /u…" at bounding box center [272, 134] width 308 height 240
click at [214, 133] on label "/u/" at bounding box center [272, 144] width 203 height 24
click at [183, 141] on input "/u/" at bounding box center [180, 144] width 6 height 6
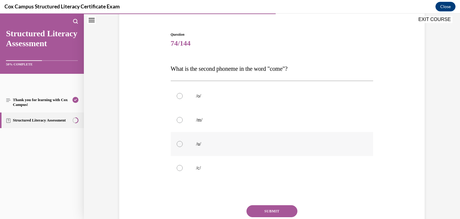
radio input "true"
click at [271, 206] on button "SUBMIT" at bounding box center [271, 211] width 51 height 12
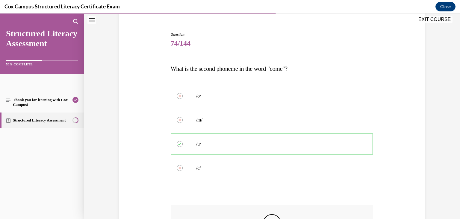
scroll to position [148, 0]
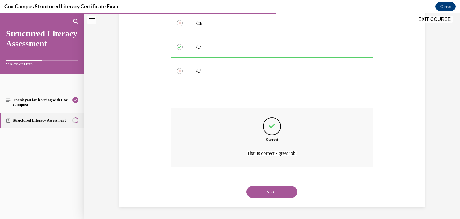
click at [262, 200] on div "NEXT" at bounding box center [272, 192] width 203 height 24
click at [265, 192] on button "NEXT" at bounding box center [271, 192] width 51 height 12
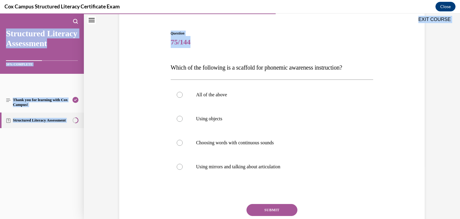
scroll to position [81, 0]
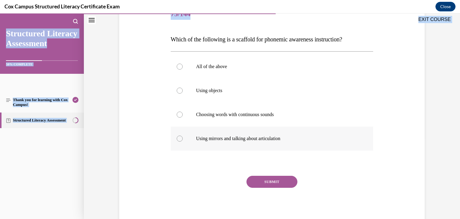
drag, startPoint x: 154, startPoint y: 65, endPoint x: 296, endPoint y: 136, distance: 159.2
click at [296, 136] on div "Question 75/144 Which of the following is a scaffold for phonemic awareness ins…" at bounding box center [272, 104] width 308 height 240
click at [217, 68] on p "All of the above" at bounding box center [277, 66] width 162 height 6
click at [183, 68] on input "All of the above" at bounding box center [180, 66] width 6 height 6
radio input "true"
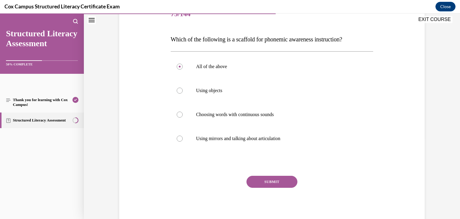
click at [272, 181] on button "SUBMIT" at bounding box center [271, 181] width 51 height 12
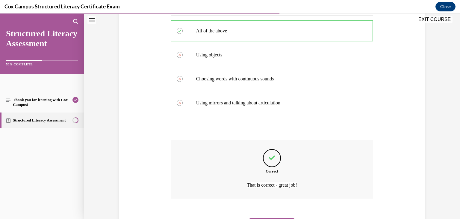
scroll to position [148, 0]
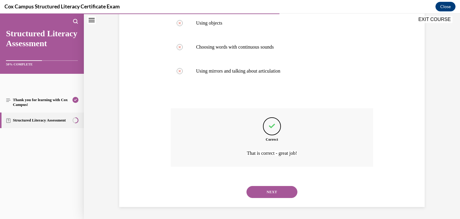
click at [268, 191] on button "NEXT" at bounding box center [271, 192] width 51 height 12
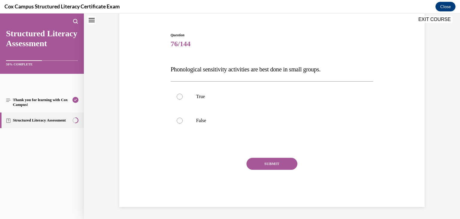
scroll to position [18, 0]
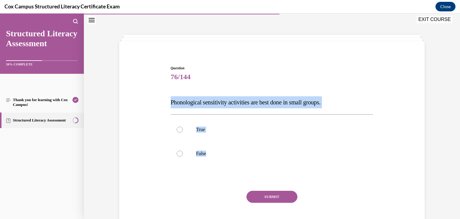
drag, startPoint x: 167, startPoint y: 100, endPoint x: 254, endPoint y: 166, distance: 108.5
click at [254, 166] on div "Question 76/144 Phonological sensitivity activities are best done in small grou…" at bounding box center [272, 147] width 206 height 183
click at [218, 130] on p "True" at bounding box center [277, 129] width 162 height 6
click at [183, 130] on input "True" at bounding box center [180, 129] width 6 height 6
radio input "true"
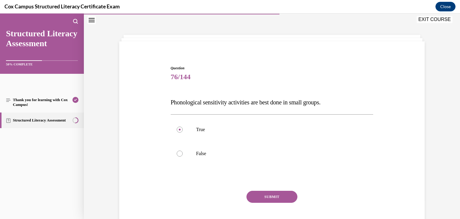
click at [255, 194] on button "SUBMIT" at bounding box center [271, 196] width 51 height 12
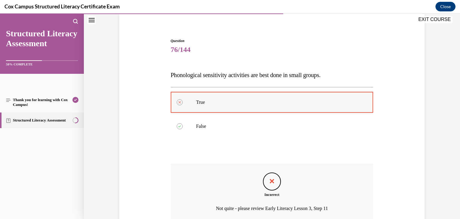
scroll to position [100, 0]
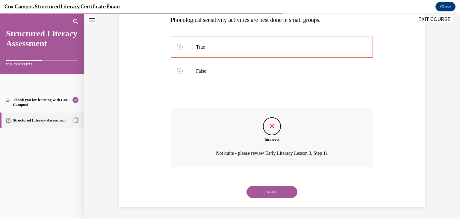
click at [260, 193] on button "NEXT" at bounding box center [271, 192] width 51 height 12
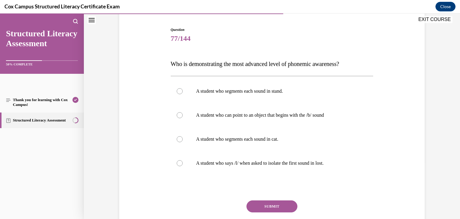
scroll to position [56, 0]
drag, startPoint x: 164, startPoint y: 57, endPoint x: 358, endPoint y: 155, distance: 217.4
click at [358, 155] on div "Question 77/144 Who is demonstrating the most advanced level of phonemic awaren…" at bounding box center [272, 129] width 308 height 240
click at [236, 100] on label "A student who segments each sound in stand." at bounding box center [272, 91] width 203 height 24
click at [183, 94] on input "A student who segments each sound in stand." at bounding box center [180, 91] width 6 height 6
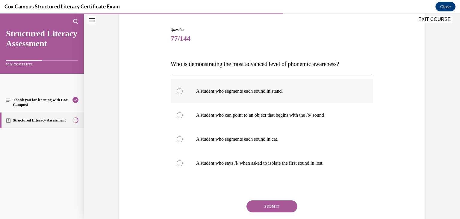
radio input "true"
click at [281, 207] on button "SUBMIT" at bounding box center [271, 206] width 51 height 12
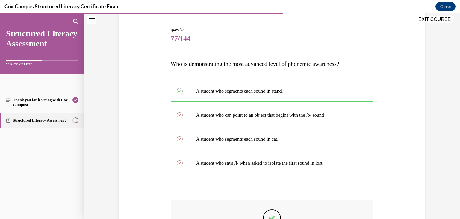
scroll to position [148, 0]
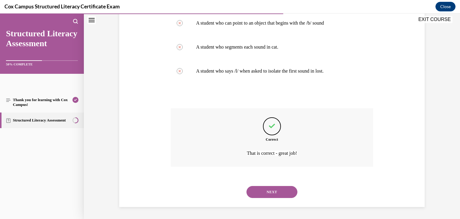
click at [270, 191] on button "NEXT" at bounding box center [271, 192] width 51 height 12
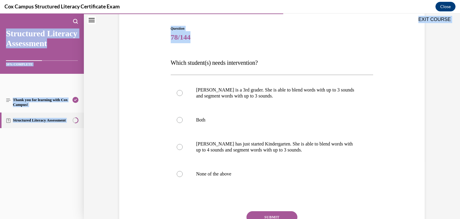
scroll to position [93, 0]
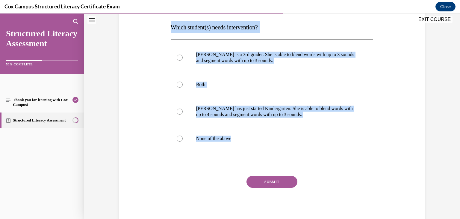
drag, startPoint x: 167, startPoint y: 63, endPoint x: 283, endPoint y: 155, distance: 148.7
click at [283, 155] on div "Question 78/144 Which student(s) needs intervention?   Ella is a 3rd grader. Sh…" at bounding box center [272, 102] width 206 height 243
click at [230, 53] on p "Ella is a 3rd grader. She is able to blend words with up to 3 sounds and segmen…" at bounding box center [277, 58] width 162 height 12
click at [183, 55] on input "Ella is a 3rd grader. She is able to blend words with up to 3 sounds and segmen…" at bounding box center [180, 58] width 6 height 6
radio input "true"
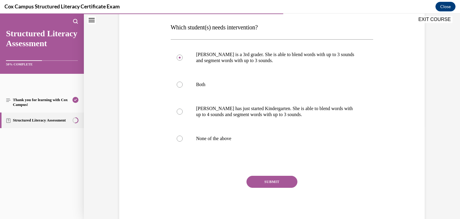
click at [280, 178] on button "SUBMIT" at bounding box center [271, 181] width 51 height 12
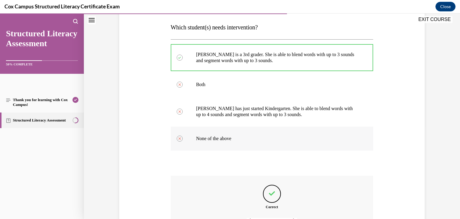
scroll to position [160, 0]
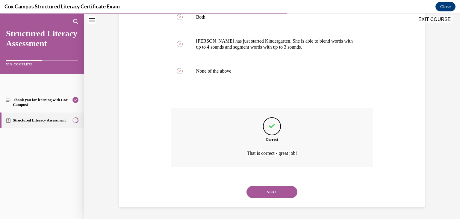
click at [264, 190] on button "NEXT" at bounding box center [271, 192] width 51 height 12
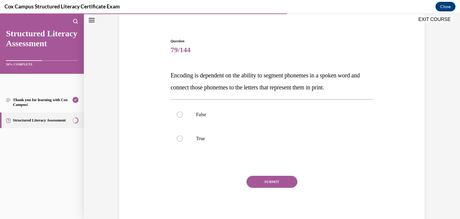
scroll to position [45, 0]
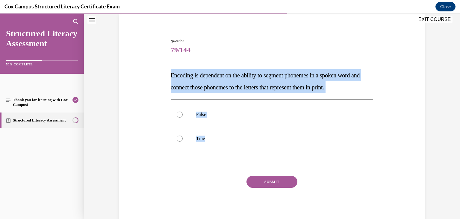
drag, startPoint x: 161, startPoint y: 76, endPoint x: 251, endPoint y: 168, distance: 129.4
click at [251, 168] on div "Question 79/144 Encoding is dependent on the ability to segment phonemes in a s…" at bounding box center [272, 122] width 308 height 204
click at [200, 134] on label "True" at bounding box center [272, 138] width 203 height 24
click at [183, 135] on input "True" at bounding box center [180, 138] width 6 height 6
radio input "true"
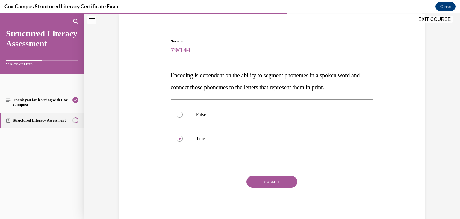
click at [257, 183] on button "SUBMIT" at bounding box center [271, 181] width 51 height 12
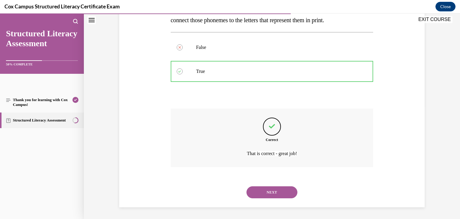
click at [266, 192] on button "NEXT" at bounding box center [271, 192] width 51 height 12
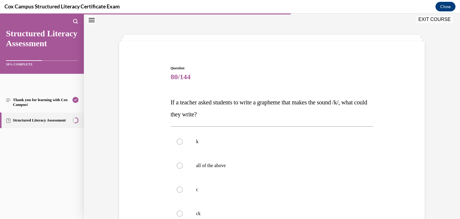
scroll to position [63, 0]
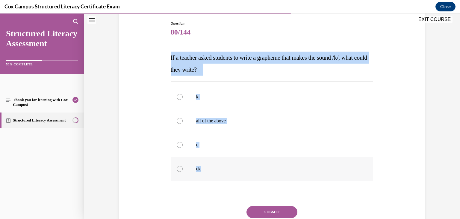
drag, startPoint x: 166, startPoint y: 54, endPoint x: 266, endPoint y: 166, distance: 150.1
click at [266, 166] on div "Question 80/144 If a teacher asked students to write a grapheme that makes the …" at bounding box center [272, 129] width 308 height 252
click at [215, 127] on label "all of the above" at bounding box center [272, 121] width 203 height 24
click at [183, 124] on input "all of the above" at bounding box center [180, 121] width 6 height 6
radio input "true"
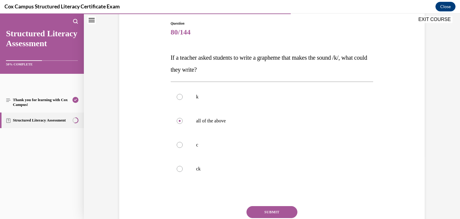
click at [256, 211] on button "SUBMIT" at bounding box center [271, 212] width 51 height 12
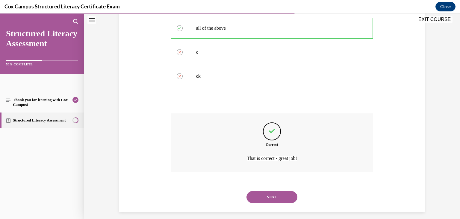
scroll to position [158, 0]
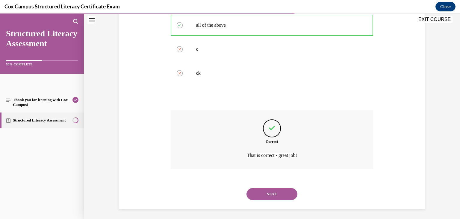
click at [267, 194] on button "NEXT" at bounding box center [271, 194] width 51 height 12
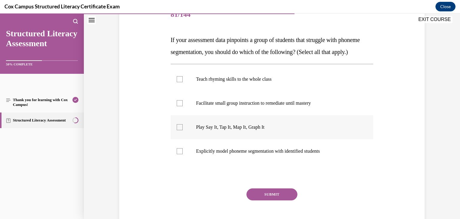
scroll to position [80, 0]
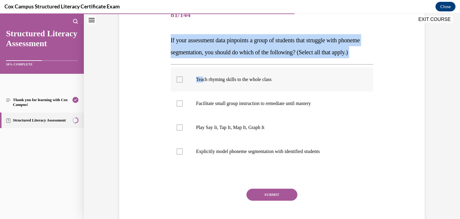
drag, startPoint x: 161, startPoint y: 33, endPoint x: 200, endPoint y: 82, distance: 62.2
click at [200, 82] on div "Question 81/144 If your assessment data pinpoints a group of students that stru…" at bounding box center [272, 111] width 308 height 252
click at [212, 106] on p "Facilitate small group instruction to remediate until mastery" at bounding box center [277, 103] width 162 height 6
click at [183, 106] on input "Facilitate small group instruction to remediate until mastery" at bounding box center [180, 103] width 6 height 6
checkbox input "true"
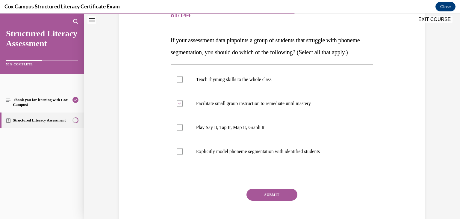
click at [256, 200] on button "SUBMIT" at bounding box center [271, 194] width 51 height 12
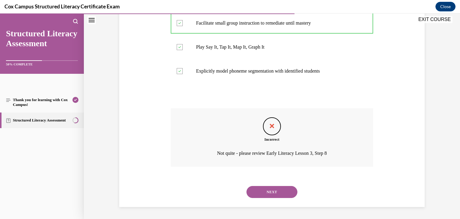
click at [264, 186] on button "NEXT" at bounding box center [271, 192] width 51 height 12
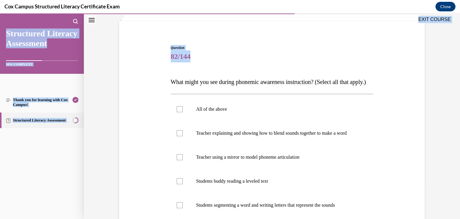
scroll to position [123, 0]
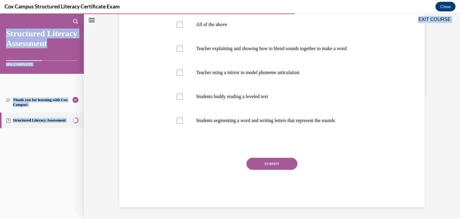
drag, startPoint x: 157, startPoint y: 77, endPoint x: 392, endPoint y: 134, distance: 241.4
click at [392, 134] on div "Question 82/144 What might you see during phonemic awareness instruction? (Sele…" at bounding box center [272, 75] width 308 height 264
click at [238, 52] on p "Teacher explaining and showing how to blend sounds together to make a word" at bounding box center [277, 49] width 162 height 6
click at [183, 52] on input "Teacher explaining and showing how to blend sounds together to make a word" at bounding box center [180, 49] width 6 height 6
checkbox input "true"
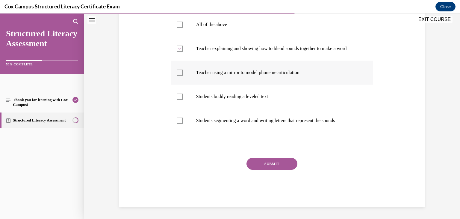
click at [234, 84] on label "Teacher using a mirror to model phoneme articulation" at bounding box center [272, 72] width 203 height 24
click at [183, 75] on input "Teacher using a mirror to model phoneme articulation" at bounding box center [180, 72] width 6 height 6
checkbox input "true"
click at [230, 123] on p "Students segmenting a word and writing letters that represent the sounds" at bounding box center [277, 120] width 162 height 6
click at [183, 123] on input "Students segmenting a word and writing letters that represent the sounds" at bounding box center [180, 120] width 6 height 6
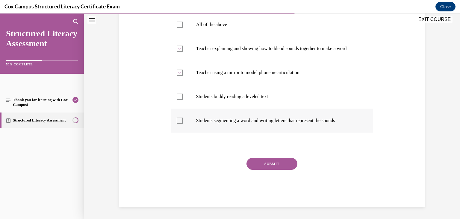
checkbox input "true"
click at [259, 170] on button "SUBMIT" at bounding box center [271, 164] width 51 height 12
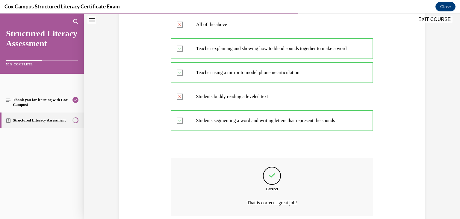
scroll to position [190, 0]
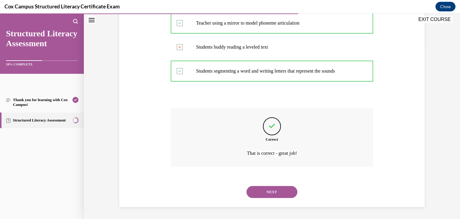
click at [274, 193] on button "NEXT" at bounding box center [271, 192] width 51 height 12
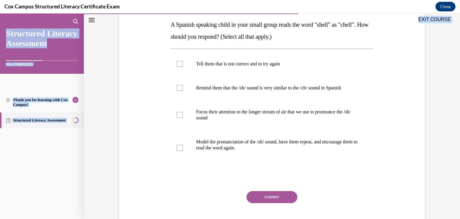
scroll to position [111, 0]
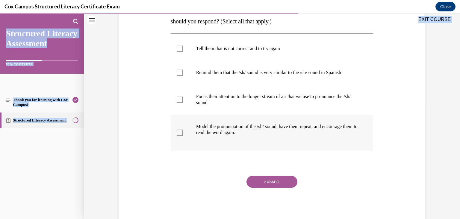
drag, startPoint x: 164, startPoint y: 100, endPoint x: 293, endPoint y: 133, distance: 133.4
click at [293, 133] on div "Question 83/144 A Spanish speaking child in your small group reads the word "sh…" at bounding box center [272, 89] width 308 height 270
click at [246, 81] on label "Remind them that the /sh/ sound is very similar to the /ch/ sound in Spanish" at bounding box center [272, 72] width 203 height 24
click at [183, 75] on input "Remind them that the /sh/ sound is very similar to the /ch/ sound in Spanish" at bounding box center [180, 72] width 6 height 6
checkbox input "true"
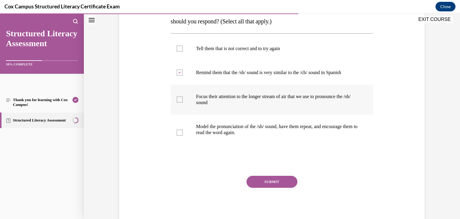
click at [208, 102] on p "Focus their attention to the longer stream of air that we use to pronounce the …" at bounding box center [277, 99] width 162 height 12
click at [183, 102] on input "Focus their attention to the longer stream of air that we use to pronounce the …" at bounding box center [180, 99] width 6 height 6
checkbox input "true"
click at [211, 134] on p "Model the pronunciation of the /sh/ sound, have them repeat, and encourage them…" at bounding box center [277, 129] width 162 height 12
click at [183, 134] on input "Model the pronunciation of the /sh/ sound, have them repeat, and encourage them…" at bounding box center [180, 132] width 6 height 6
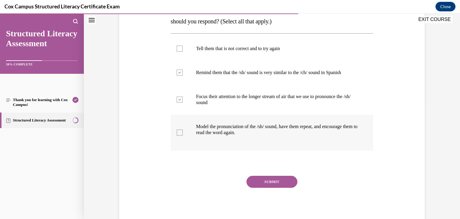
checkbox input "true"
click at [255, 182] on button "SUBMIT" at bounding box center [271, 181] width 51 height 12
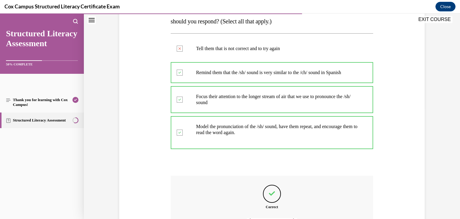
scroll to position [178, 0]
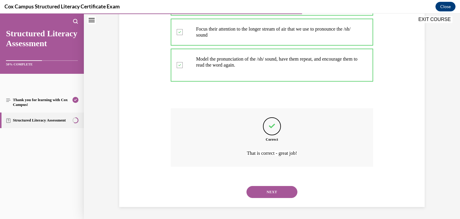
click at [255, 190] on button "NEXT" at bounding box center [271, 192] width 51 height 12
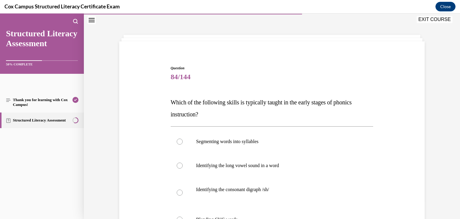
scroll to position [68, 0]
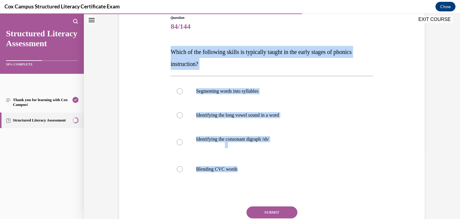
drag, startPoint x: 161, startPoint y: 50, endPoint x: 285, endPoint y: 195, distance: 191.2
click at [285, 195] on div "Question 84/144 Which of the following skills is typically taught in the early …" at bounding box center [272, 126] width 308 height 258
click at [233, 160] on label "Blending CVC words" at bounding box center [272, 169] width 203 height 24
click at [183, 166] on input "Blending CVC words" at bounding box center [180, 169] width 6 height 6
radio input "true"
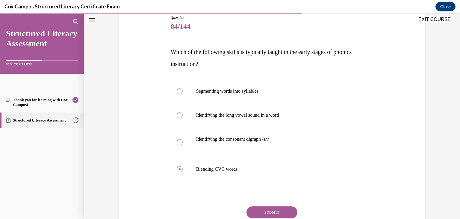
click at [259, 205] on div "Question 84/144 Which of the following skills is typically taught in the early …" at bounding box center [272, 135] width 203 height 240
click at [260, 208] on button "SUBMIT" at bounding box center [271, 212] width 51 height 12
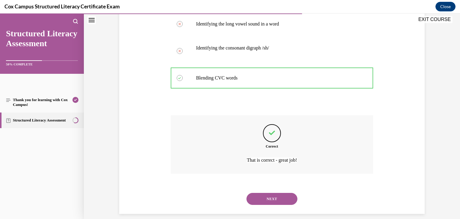
click at [270, 198] on button "NEXT" at bounding box center [271, 199] width 51 height 12
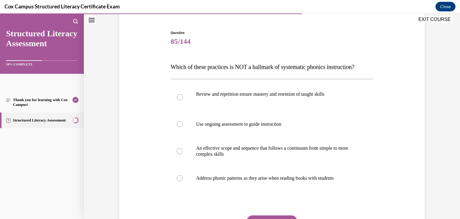
scroll to position [56, 0]
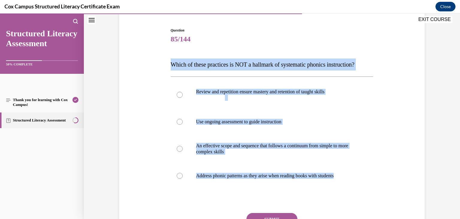
drag, startPoint x: 160, startPoint y: 67, endPoint x: 297, endPoint y: 214, distance: 201.5
click at [297, 214] on div "Question 85/144 Which of these practices is NOT a hallmark of systematic phonic…" at bounding box center [272, 136] width 308 height 252
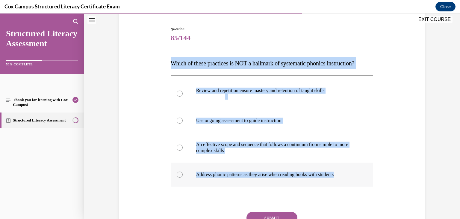
click at [235, 177] on p "Address phonic patterns as they arise when reading books with students" at bounding box center [277, 174] width 162 height 6
click at [183, 177] on input "Address phonic patterns as they arise when reading books with students" at bounding box center [180, 174] width 6 height 6
radio input "true"
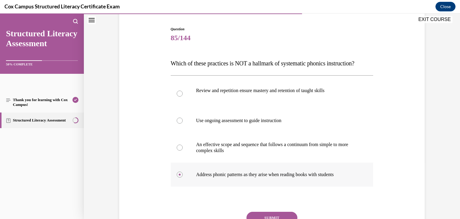
scroll to position [105, 0]
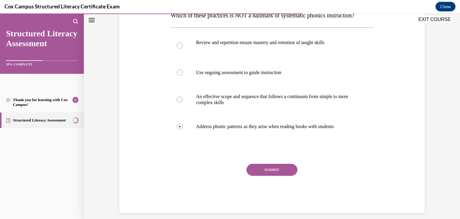
click at [260, 175] on button "SUBMIT" at bounding box center [271, 170] width 51 height 12
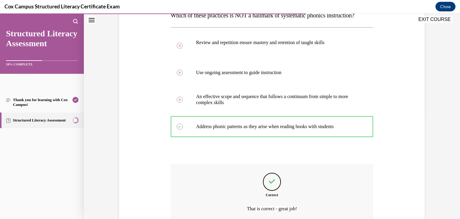
scroll to position [172, 0]
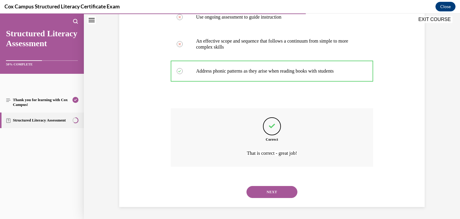
click at [266, 190] on button "NEXT" at bounding box center [271, 192] width 51 height 12
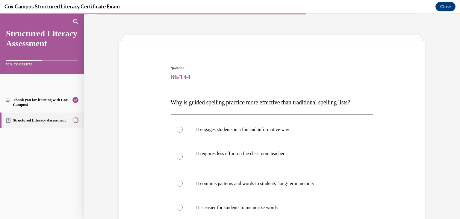
scroll to position [69, 0]
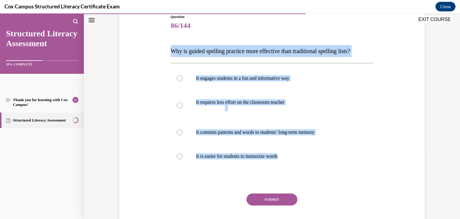
drag, startPoint x: 160, startPoint y: 46, endPoint x: 338, endPoint y: 181, distance: 223.4
click at [338, 181] on div "Question 86/144 Why is guided spelling practice more effective than traditional…" at bounding box center [272, 119] width 308 height 246
click at [256, 132] on p "It commits patterns and words to students’ long-term memory" at bounding box center [277, 132] width 162 height 6
click at [183, 132] on input "It commits patterns and words to students’ long-term memory" at bounding box center [180, 132] width 6 height 6
radio input "true"
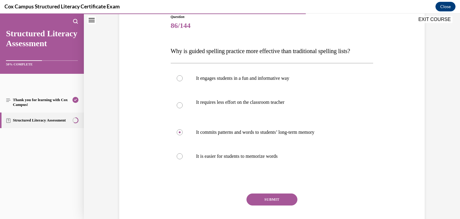
click at [265, 199] on button "SUBMIT" at bounding box center [271, 199] width 51 height 12
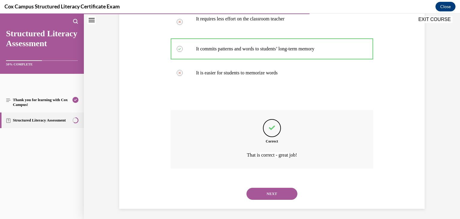
scroll to position [154, 0]
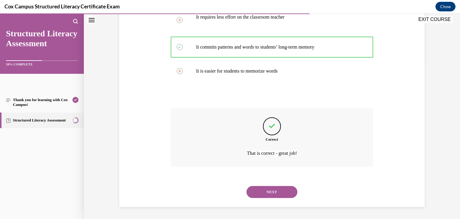
click at [270, 191] on button "NEXT" at bounding box center [271, 192] width 51 height 12
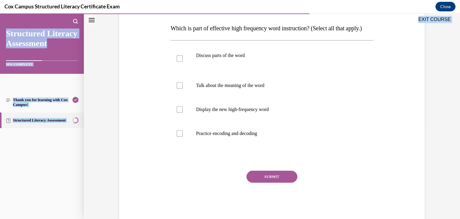
scroll to position [99, 0]
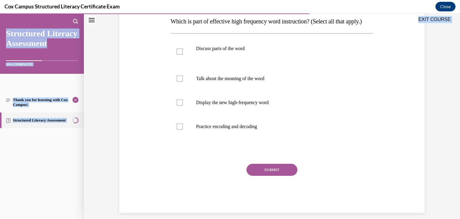
drag, startPoint x: 155, startPoint y: 46, endPoint x: 330, endPoint y: 219, distance: 246.1
click at [330, 218] on html "SKIP TO LESSON Audio transcript EXIT COURSE Structured Literacy Assessment 50% …" at bounding box center [230, 115] width 460 height 205
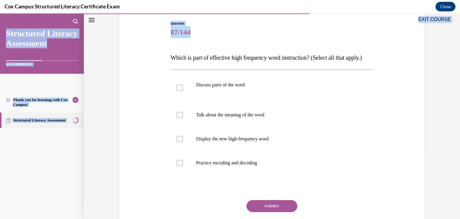
scroll to position [63, 0]
click at [164, 52] on div "Question 87/144 Which is part of effective high frequency word instruction? (Se…" at bounding box center [272, 125] width 308 height 246
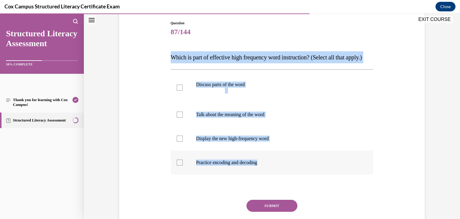
drag, startPoint x: 164, startPoint y: 52, endPoint x: 305, endPoint y: 177, distance: 189.0
click at [305, 177] on div "Question 87/144 Which is part of effective high frequency word instruction? (Se…" at bounding box center [272, 125] width 308 height 246
click at [212, 102] on label "Discuss parts of the word" at bounding box center [272, 87] width 203 height 30
click at [183, 90] on input "Discuss parts of the word" at bounding box center [180, 87] width 6 height 6
checkbox input "true"
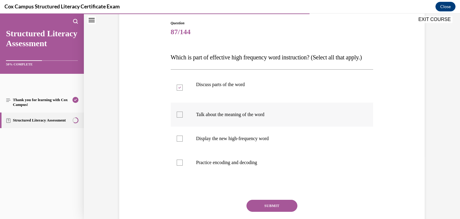
click at [211, 126] on label "Talk about the meaning of the word" at bounding box center [272, 114] width 203 height 24
click at [183, 117] on input "Talk about the meaning of the word" at bounding box center [180, 114] width 6 height 6
checkbox input "true"
click at [213, 141] on p "Display the new high-frequency word" at bounding box center [277, 138] width 162 height 6
click at [183, 141] on input "Display the new high-frequency word" at bounding box center [180, 138] width 6 height 6
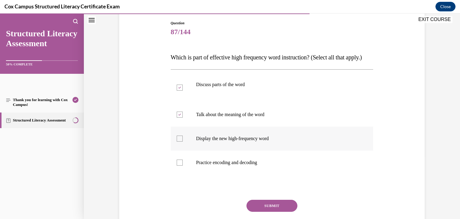
checkbox input "true"
click at [220, 165] on p "Practice encoding and decoding" at bounding box center [277, 162] width 162 height 6
click at [183, 165] on input "Practice encoding and decoding" at bounding box center [180, 162] width 6 height 6
checkbox input "true"
click at [281, 211] on button "SUBMIT" at bounding box center [271, 205] width 51 height 12
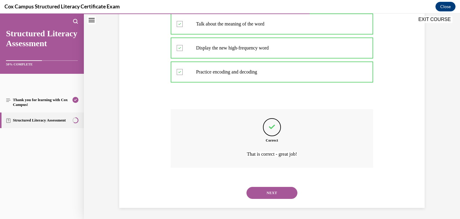
scroll to position [154, 0]
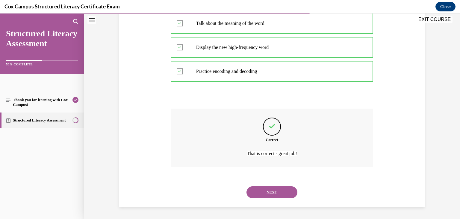
click at [275, 198] on button "NEXT" at bounding box center [271, 192] width 51 height 12
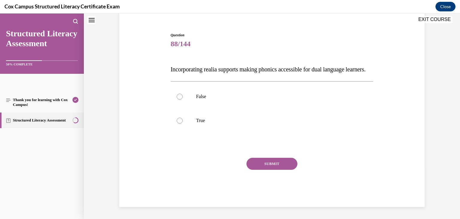
scroll to position [18, 0]
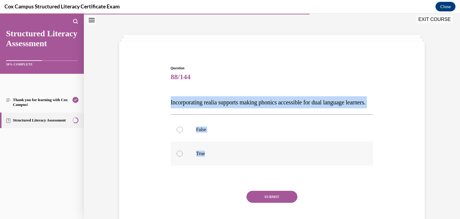
drag, startPoint x: 145, startPoint y: 97, endPoint x: 249, endPoint y: 171, distance: 127.6
click at [249, 171] on div "Question 88/144 Incorporating realia supports making phonics accessible for dua…" at bounding box center [272, 143] width 308 height 192
click at [211, 156] on p "True" at bounding box center [277, 153] width 162 height 6
click at [183, 156] on input "True" at bounding box center [180, 153] width 6 height 6
radio input "true"
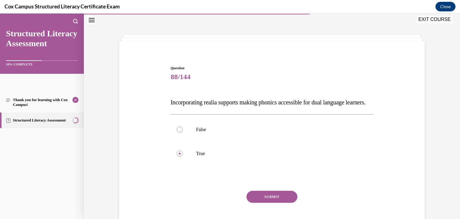
click at [259, 202] on button "SUBMIT" at bounding box center [271, 196] width 51 height 12
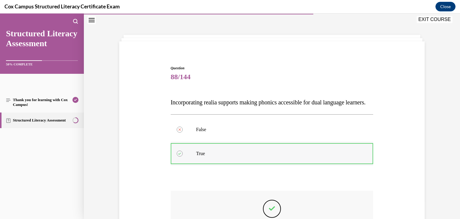
scroll to position [112, 0]
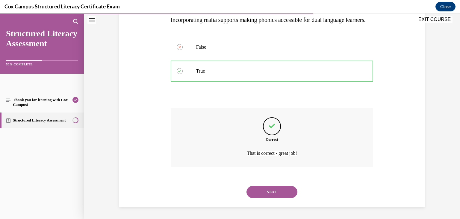
click at [262, 187] on button "NEXT" at bounding box center [271, 192] width 51 height 12
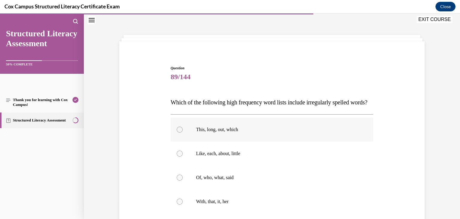
scroll to position [66, 0]
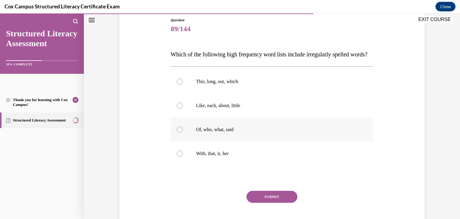
click at [232, 141] on label "Of, who, what, said" at bounding box center [272, 129] width 203 height 24
click at [183, 132] on input "Of, who, what, said" at bounding box center [180, 129] width 6 height 6
radio input "true"
click at [266, 202] on button "SUBMIT" at bounding box center [271, 196] width 51 height 12
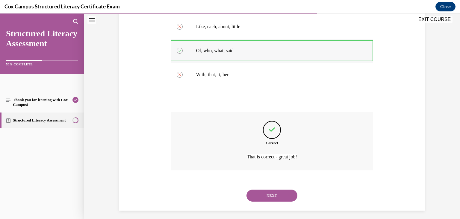
scroll to position [145, 0]
click at [280, 201] on button "NEXT" at bounding box center [271, 195] width 51 height 12
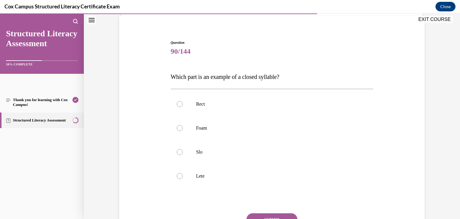
scroll to position [43, 0]
click at [230, 102] on p "Rect" at bounding box center [277, 104] width 162 height 6
click at [183, 102] on input "Rect" at bounding box center [180, 104] width 6 height 6
radio input "true"
click at [283, 214] on button "SUBMIT" at bounding box center [271, 219] width 51 height 12
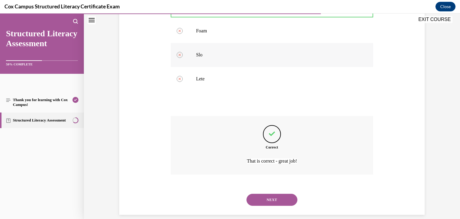
scroll to position [148, 0]
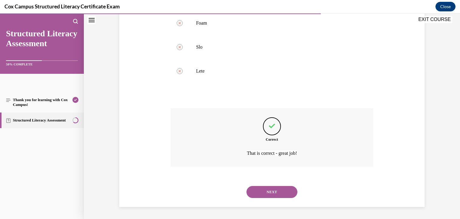
click at [290, 187] on button "NEXT" at bounding box center [271, 192] width 51 height 12
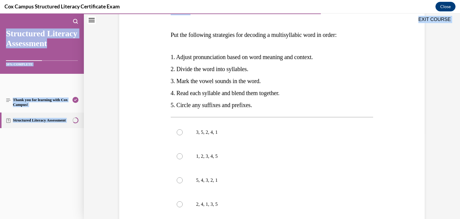
scroll to position [151, 0]
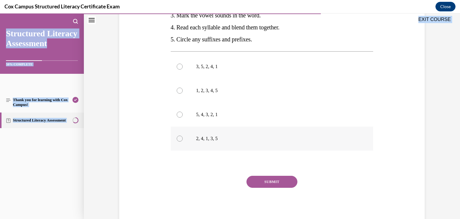
drag, startPoint x: 153, startPoint y: 25, endPoint x: 259, endPoint y: 139, distance: 155.1
click at [259, 139] on div "Question 91/144 Put the following strategies for decoding a multisyllabic word …" at bounding box center [272, 69] width 308 height 310
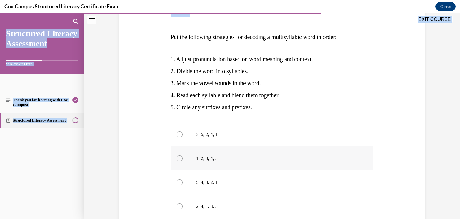
scroll to position [84, 0]
click at [217, 136] on p "3, 5, 2, 4, 1" at bounding box center [277, 134] width 162 height 6
click at [183, 136] on input "3, 5, 2, 4, 1" at bounding box center [180, 134] width 6 height 6
radio input "true"
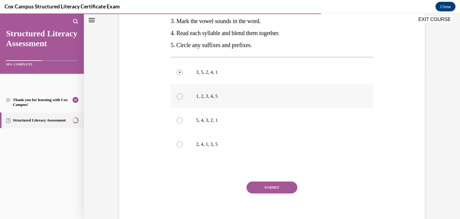
scroll to position [151, 0]
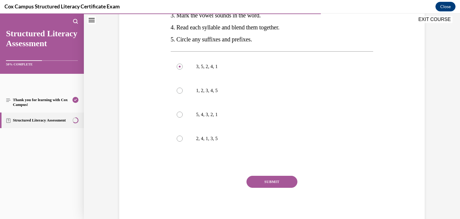
click at [269, 184] on button "SUBMIT" at bounding box center [271, 181] width 51 height 12
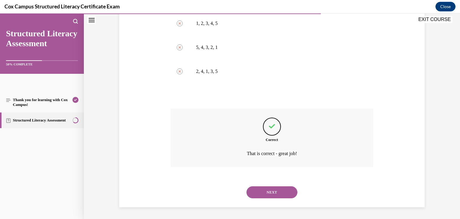
click at [262, 194] on button "NEXT" at bounding box center [271, 192] width 51 height 12
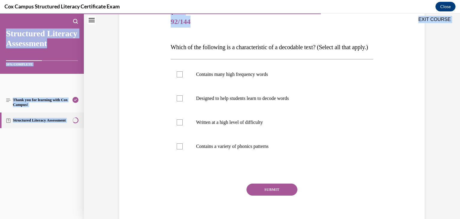
scroll to position [93, 0]
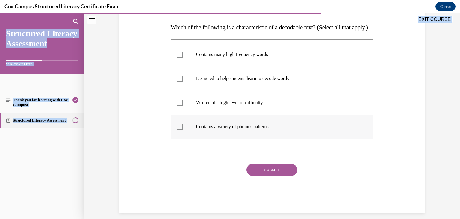
drag, startPoint x: 156, startPoint y: 96, endPoint x: 281, endPoint y: 147, distance: 135.3
click at [281, 147] on div "Question 92/144 Which of the following is a characteristic of a decodable text?…" at bounding box center [272, 92] width 308 height 240
click at [216, 134] on label "Contains a variety of phonics patterns" at bounding box center [272, 126] width 203 height 24
click at [183, 129] on input "Contains a variety of phonics patterns" at bounding box center [180, 126] width 6 height 6
checkbox input "true"
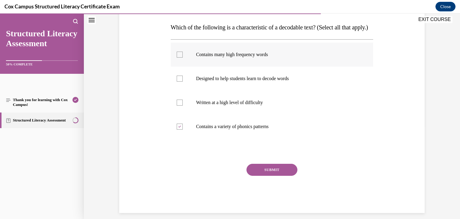
click at [229, 63] on label "Contains many high frequency words" at bounding box center [272, 55] width 203 height 24
click at [183, 57] on input "Contains many high frequency words" at bounding box center [180, 55] width 6 height 6
checkbox input "true"
click at [229, 86] on label "Designed to help students learn to decode words" at bounding box center [272, 78] width 203 height 24
click at [183, 81] on input "Designed to help students learn to decode words" at bounding box center [180, 78] width 6 height 6
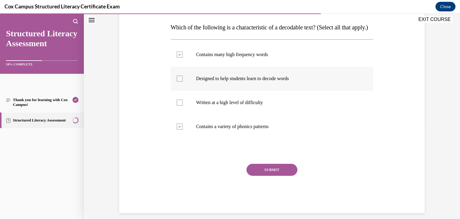
checkbox input "true"
click at [270, 175] on button "SUBMIT" at bounding box center [271, 170] width 51 height 12
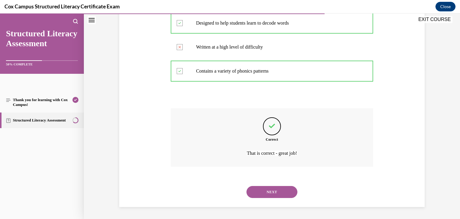
click at [270, 189] on button "NEXT" at bounding box center [271, 192] width 51 height 12
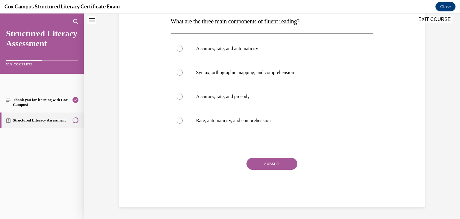
scroll to position [18, 0]
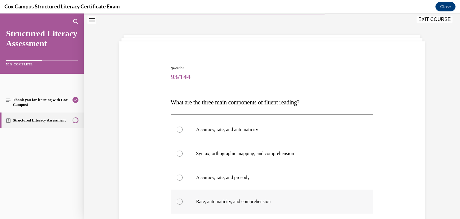
drag, startPoint x: 161, startPoint y: 101, endPoint x: 306, endPoint y: 205, distance: 178.5
click at [306, 205] on div "Question 93/144 What are the three main components of fluent reading?   Accurac…" at bounding box center [272, 167] width 308 height 240
click at [261, 187] on label "Accuracy, rate, and prosody" at bounding box center [272, 177] width 203 height 24
click at [183, 180] on input "Accuracy, rate, and prosody" at bounding box center [180, 177] width 6 height 6
radio input "true"
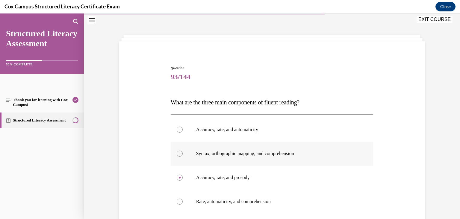
scroll to position [81, 0]
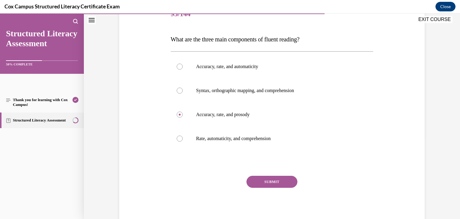
click at [270, 181] on button "SUBMIT" at bounding box center [271, 181] width 51 height 12
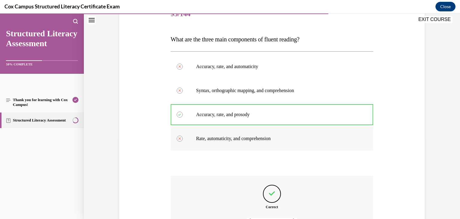
scroll to position [148, 0]
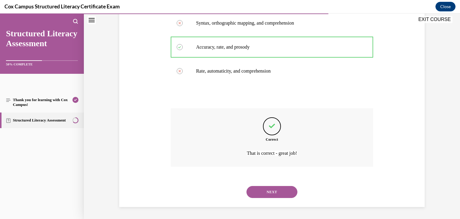
click at [284, 191] on button "NEXT" at bounding box center [271, 192] width 51 height 12
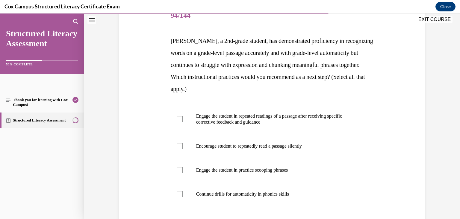
scroll to position [83, 0]
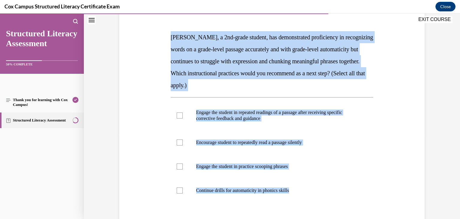
drag, startPoint x: 165, startPoint y: 37, endPoint x: 368, endPoint y: 209, distance: 266.2
click at [368, 209] on div "Question 94/144 Jamie, a 2nd-grade student, has demonstrated proficiency in rec…" at bounding box center [272, 129] width 308 height 294
click at [242, 113] on p "Engage the student in repeated readings of a passage after receiving specific c…" at bounding box center [277, 115] width 162 height 12
click at [183, 113] on input "Engage the student in repeated readings of a passage after receiving specific c…" at bounding box center [180, 115] width 6 height 6
checkbox input "true"
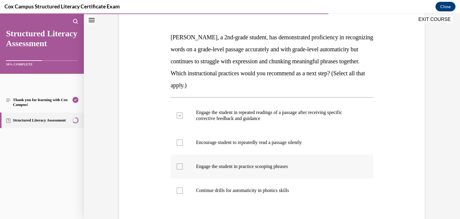
click at [241, 158] on label "Engage the student in practice scooping phrases" at bounding box center [272, 166] width 203 height 24
click at [183, 163] on input "Engage the student in practice scooping phrases" at bounding box center [180, 166] width 6 height 6
checkbox input "true"
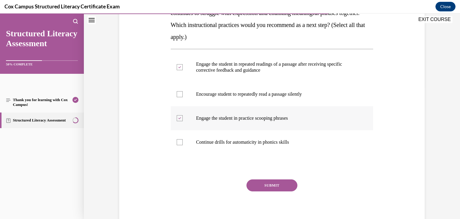
scroll to position [131, 0]
click at [266, 180] on button "SUBMIT" at bounding box center [271, 185] width 51 height 12
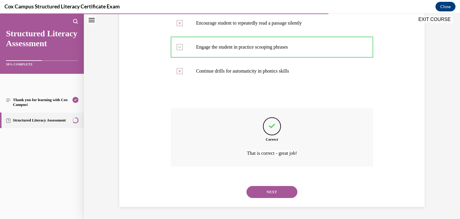
scroll to position [202, 0]
click at [267, 194] on button "NEXT" at bounding box center [271, 192] width 51 height 12
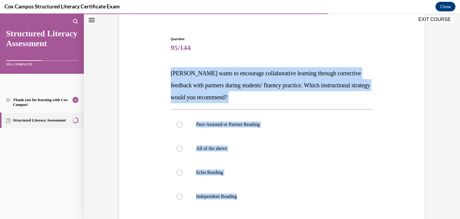
scroll to position [89, 0]
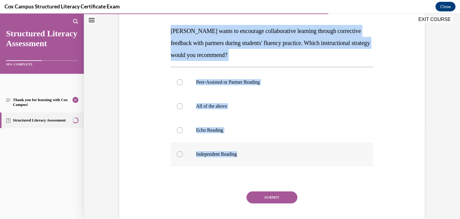
drag, startPoint x: 165, startPoint y: 100, endPoint x: 246, endPoint y: 161, distance: 100.9
click at [246, 161] on div "Question 95/144 Mr. Patel wants to encourage collaborative learning through cor…" at bounding box center [272, 108] width 308 height 264
click at [244, 82] on p "Peer-Assisted or Partner Reading" at bounding box center [277, 82] width 162 height 6
click at [183, 82] on input "Peer-Assisted or Partner Reading" at bounding box center [180, 82] width 6 height 6
radio input "true"
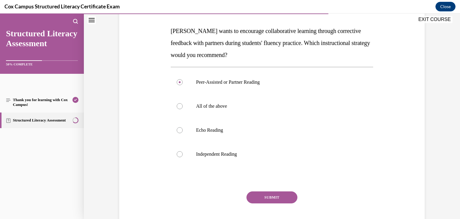
click at [268, 197] on button "SUBMIT" at bounding box center [271, 197] width 51 height 12
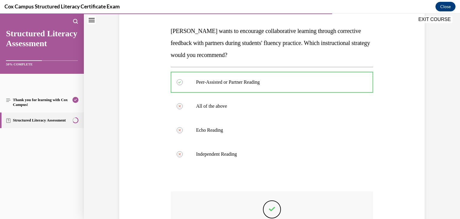
scroll to position [172, 0]
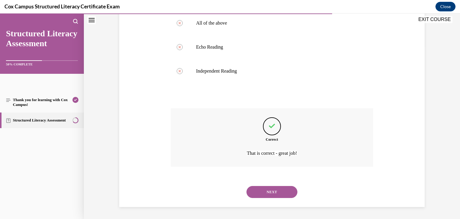
click at [270, 189] on button "NEXT" at bounding box center [271, 192] width 51 height 12
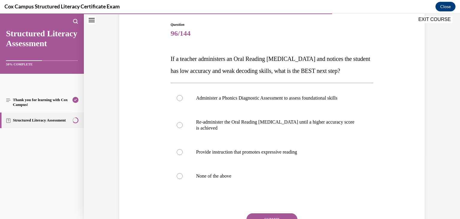
scroll to position [65, 0]
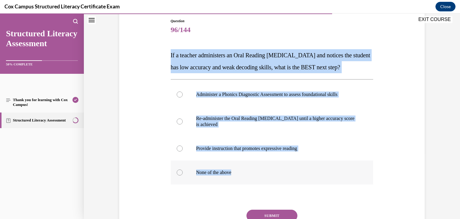
drag, startPoint x: 163, startPoint y: 51, endPoint x: 306, endPoint y: 188, distance: 198.7
click at [306, 188] on div "Question 96/144 If a teacher administers an Oral Reading Fluency assessment and…" at bounding box center [272, 129] width 308 height 258
click at [239, 97] on p "Administer a Phonics Diagnostic Assessment to assess foundational skills" at bounding box center [277, 94] width 162 height 6
click at [183, 97] on input "Administer a Phonics Diagnostic Assessment to assess foundational skills" at bounding box center [180, 94] width 6 height 6
radio input "true"
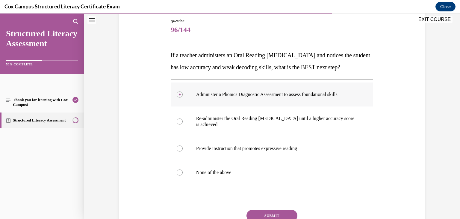
scroll to position [111, 0]
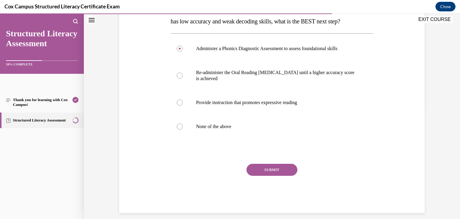
click at [261, 175] on button "SUBMIT" at bounding box center [271, 170] width 51 height 12
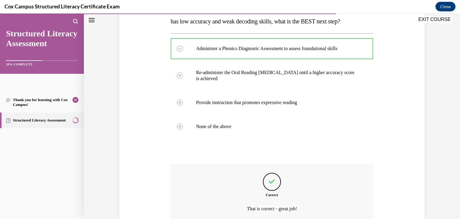
scroll to position [178, 0]
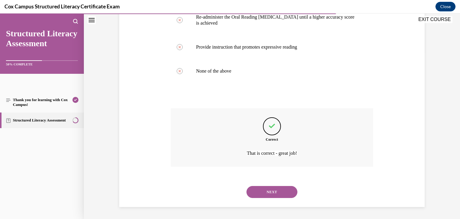
click at [261, 188] on button "NEXT" at bounding box center [271, 192] width 51 height 12
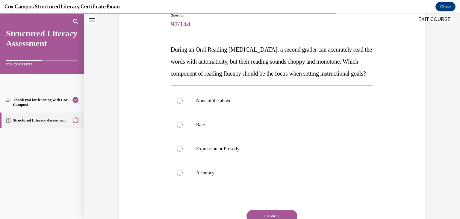
scroll to position [72, 0]
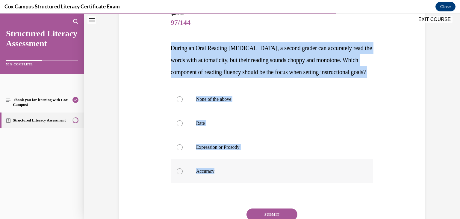
drag, startPoint x: 161, startPoint y: 44, endPoint x: 291, endPoint y: 178, distance: 187.2
click at [291, 178] on div "Question 97/144 During an Oral Reading Fluency assessment, a second grader can …" at bounding box center [272, 125] width 308 height 264
click at [228, 150] on p "Expression or Prosody" at bounding box center [277, 147] width 162 height 6
click at [183, 150] on input "Expression or Prosody" at bounding box center [180, 147] width 6 height 6
radio input "true"
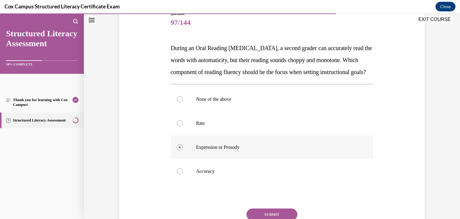
scroll to position [117, 0]
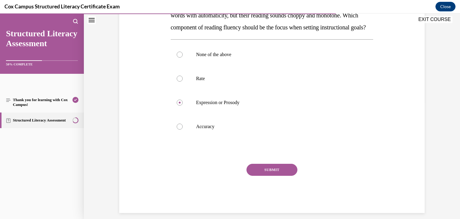
click at [258, 175] on button "SUBMIT" at bounding box center [271, 170] width 51 height 12
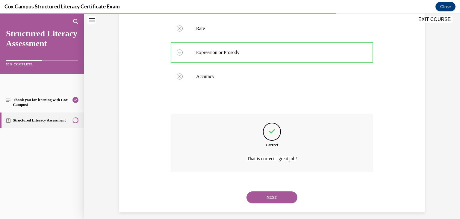
scroll to position [169, 0]
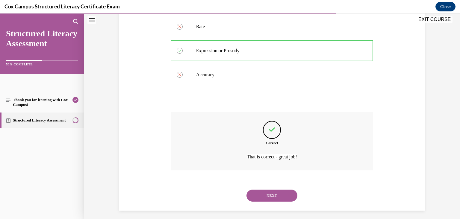
click at [265, 200] on div "NEXT" at bounding box center [272, 195] width 203 height 24
click at [265, 201] on button "NEXT" at bounding box center [271, 195] width 51 height 12
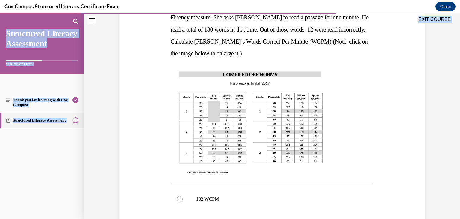
scroll to position [247, 0]
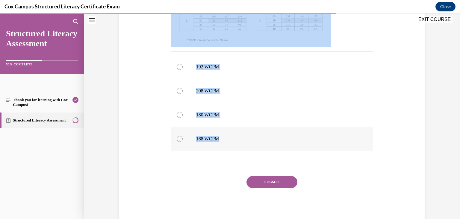
drag, startPoint x: 155, startPoint y: 72, endPoint x: 281, endPoint y: 147, distance: 147.4
click at [281, 147] on div "Question 98/144 Ms. Williams is assessing her students’ reading fluency with an…" at bounding box center [272, 22] width 308 height 406
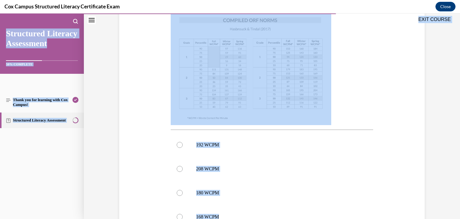
scroll to position [0, 0]
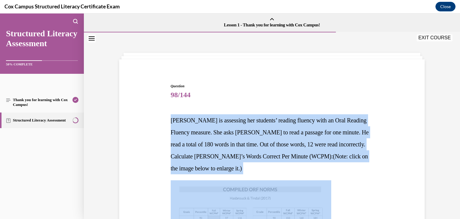
drag, startPoint x: 239, startPoint y: 165, endPoint x: 164, endPoint y: 121, distance: 87.1
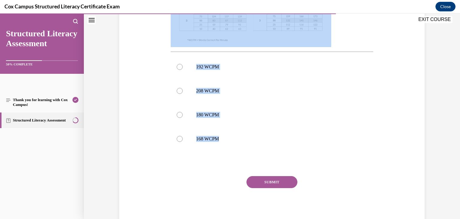
scroll to position [247, 0]
click at [223, 140] on p "168 WCPM" at bounding box center [277, 139] width 162 height 6
click at [183, 140] on input "168 WCPM" at bounding box center [180, 139] width 6 height 6
radio input "true"
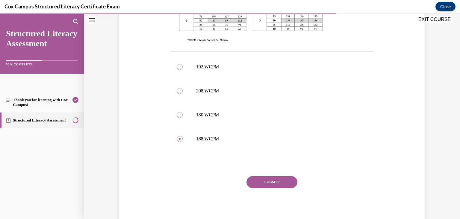
click at [261, 179] on button "SUBMIT" at bounding box center [271, 182] width 51 height 12
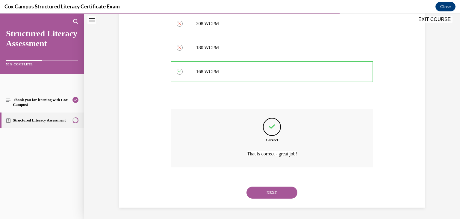
scroll to position [314, 0]
click at [267, 187] on button "NEXT" at bounding box center [271, 192] width 51 height 12
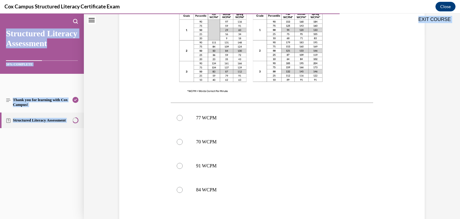
scroll to position [235, 0]
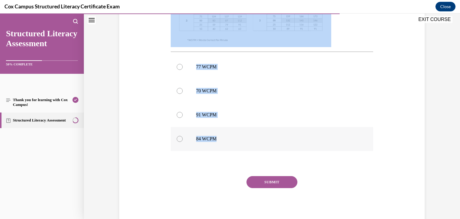
drag, startPoint x: 159, startPoint y: 49, endPoint x: 244, endPoint y: 135, distance: 120.9
click at [244, 135] on div "Question 99/144 Mr. Green is assessing his student’s reading fluency with an Or…" at bounding box center [272, 27] width 308 height 394
click at [211, 72] on label "77 WCPM" at bounding box center [272, 67] width 203 height 24
click at [183, 70] on input "77 WCPM" at bounding box center [180, 67] width 6 height 6
radio input "true"
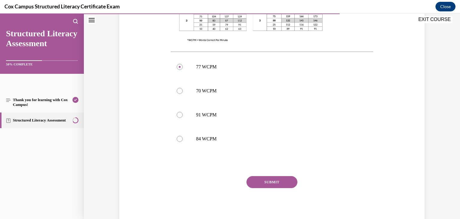
click at [273, 182] on button "SUBMIT" at bounding box center [271, 182] width 51 height 12
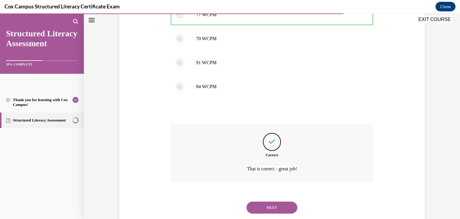
scroll to position [302, 0]
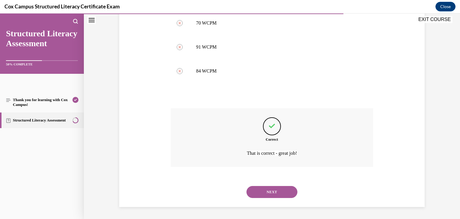
click at [268, 193] on button "NEXT" at bounding box center [271, 192] width 51 height 12
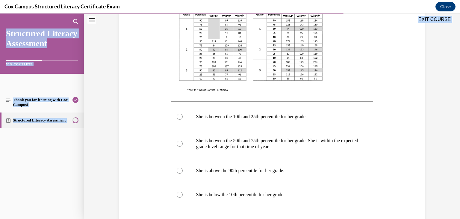
scroll to position [265, 0]
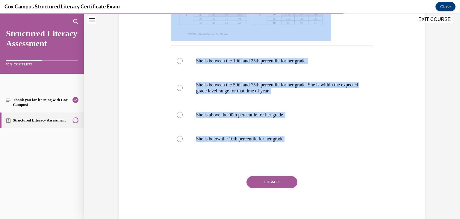
drag, startPoint x: 161, startPoint y: 37, endPoint x: 355, endPoint y: 161, distance: 229.9
click at [355, 161] on div "Question 100/144 Comparing a student’s ORF score or WCPM to national norms prov…" at bounding box center [272, 13] width 308 height 424
click at [245, 94] on label "She is between the 50th and 75th percentile for her grade. She is within the ex…" at bounding box center [272, 88] width 203 height 30
click at [183, 91] on input "She is between the 50th and 75th percentile for her grade. She is within the ex…" at bounding box center [180, 88] width 6 height 6
radio input "true"
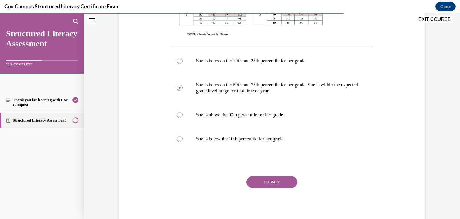
click at [269, 181] on button "SUBMIT" at bounding box center [271, 182] width 51 height 12
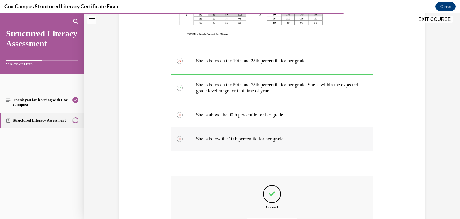
scroll to position [332, 0]
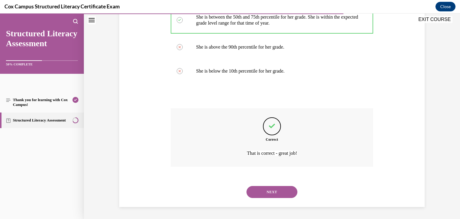
click at [255, 190] on button "NEXT" at bounding box center [271, 192] width 51 height 12
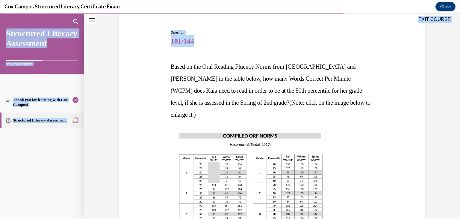
scroll to position [235, 0]
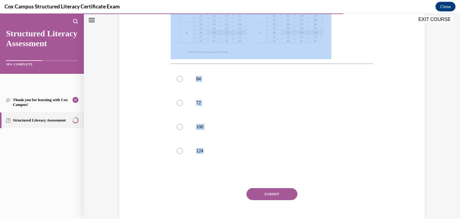
drag, startPoint x: 160, startPoint y: 60, endPoint x: 272, endPoint y: 151, distance: 144.2
click at [272, 151] on div "Question 101/144 Based on the Oral Reading Fluency Norms from Hasbrouck and Tin…" at bounding box center [272, 33] width 308 height 406
click at [239, 124] on p "100" at bounding box center [277, 127] width 162 height 6
click at [183, 124] on input "100" at bounding box center [180, 127] width 6 height 6
radio input "true"
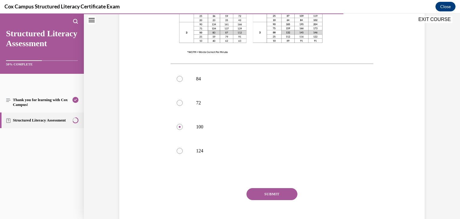
click at [268, 188] on button "SUBMIT" at bounding box center [271, 194] width 51 height 12
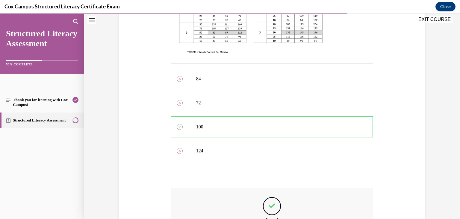
scroll to position [302, 0]
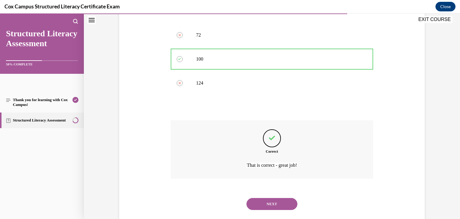
click at [266, 198] on button "NEXT" at bounding box center [271, 204] width 51 height 12
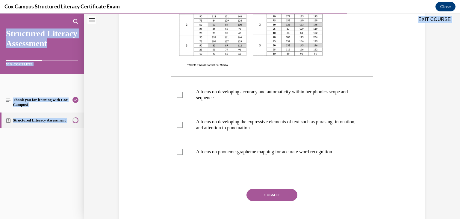
scroll to position [223, 0]
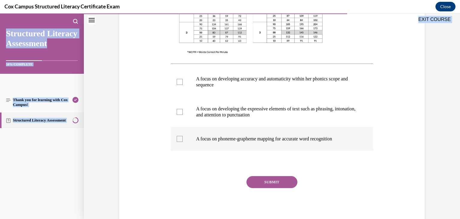
drag, startPoint x: 161, startPoint y: 46, endPoint x: 347, endPoint y: 137, distance: 207.5
click at [347, 137] on div "Question 102/144 Given that Kaia’s Oral Reading Fluency passage WCPM falls with…" at bounding box center [272, 33] width 308 height 382
click at [254, 107] on p "A focus on developing the expressive elements of text such as phrasing, intonat…" at bounding box center [277, 112] width 162 height 12
click at [183, 109] on input "A focus on developing the expressive elements of text such as phrasing, intonat…" at bounding box center [180, 112] width 6 height 6
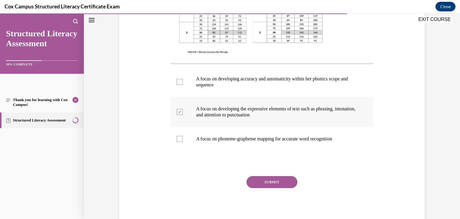
click at [254, 113] on p "A focus on developing the expressive elements of text such as phrasing, intonat…" at bounding box center [277, 112] width 162 height 12
click at [183, 113] on input "A focus on developing the expressive elements of text such as phrasing, intonat…" at bounding box center [180, 112] width 6 height 6
click at [254, 113] on p "A focus on developing the expressive elements of text such as phrasing, intonat…" at bounding box center [277, 112] width 162 height 12
click at [183, 113] on input "A focus on developing the expressive elements of text such as phrasing, intonat…" at bounding box center [180, 112] width 6 height 6
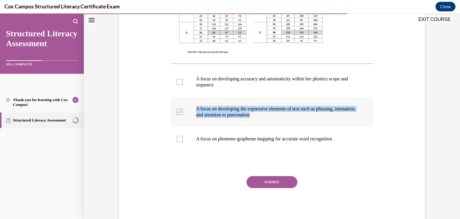
click at [254, 113] on p "A focus on developing the expressive elements of text such as phrasing, intonat…" at bounding box center [277, 112] width 162 height 12
click at [183, 113] on input "A focus on developing the expressive elements of text such as phrasing, intonat…" at bounding box center [180, 112] width 6 height 6
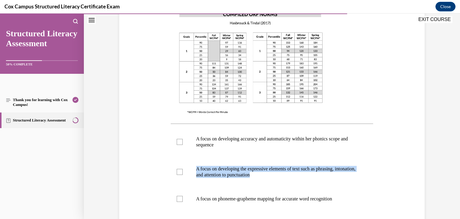
scroll to position [198, 0]
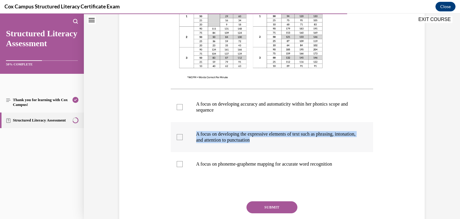
click at [177, 136] on div at bounding box center [180, 137] width 6 height 6
click at [177, 136] on input "A focus on developing the expressive elements of text such as phrasing, intonat…" at bounding box center [180, 137] width 6 height 6
checkbox input "true"
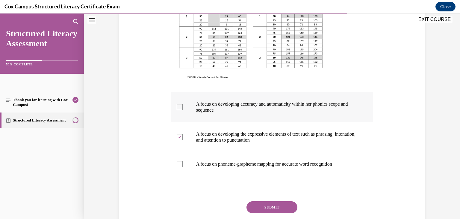
click at [224, 111] on p "A focus on developing accuracy and automaticity within her phonics scope and se…" at bounding box center [277, 107] width 162 height 12
click at [183, 110] on input "A focus on developing accuracy and automaticity within her phonics scope and se…" at bounding box center [180, 107] width 6 height 6
click at [224, 111] on p "A focus on developing accuracy and automaticity within her phonics scope and se…" at bounding box center [277, 107] width 162 height 12
click at [183, 110] on input "A focus on developing accuracy and automaticity within her phonics scope and se…" at bounding box center [180, 107] width 6 height 6
checkbox input "false"
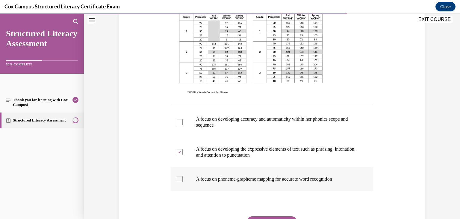
scroll to position [183, 0]
click at [186, 179] on label "A focus on phoneme-grapheme mapping for accurate word recognition" at bounding box center [272, 179] width 203 height 24
click at [183, 179] on input "A focus on phoneme-grapheme mapping for accurate word recognition" at bounding box center [180, 178] width 6 height 6
checkbox input "true"
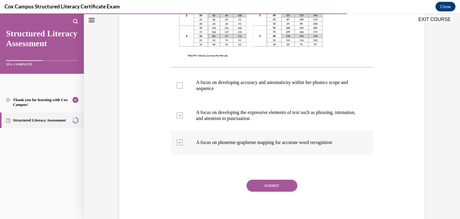
scroll to position [223, 0]
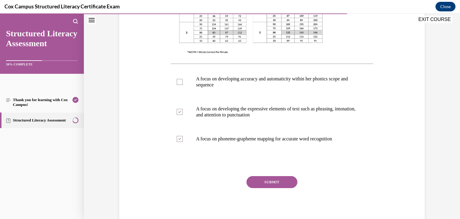
click at [264, 182] on button "SUBMIT" at bounding box center [271, 182] width 51 height 12
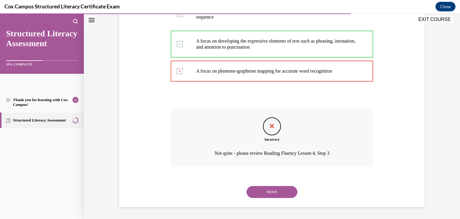
click at [263, 194] on button "NEXT" at bounding box center [271, 192] width 51 height 12
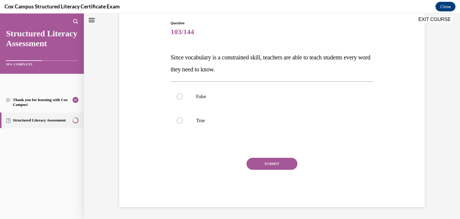
scroll to position [18, 0]
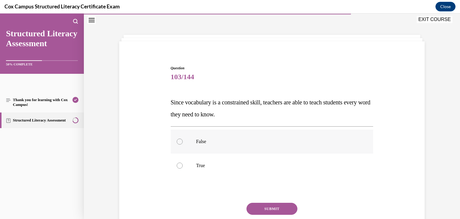
click at [196, 149] on label "False" at bounding box center [272, 141] width 203 height 24
click at [183, 144] on input "False" at bounding box center [180, 141] width 6 height 6
radio input "true"
click at [258, 204] on button "SUBMIT" at bounding box center [271, 208] width 51 height 12
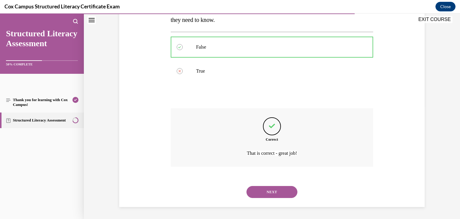
click at [260, 197] on button "NEXT" at bounding box center [271, 192] width 51 height 12
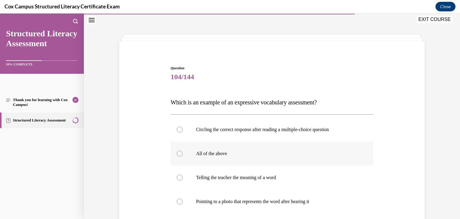
click at [204, 145] on label "All of the above" at bounding box center [272, 153] width 203 height 24
click at [183, 150] on input "All of the above" at bounding box center [180, 153] width 6 height 6
radio input "true"
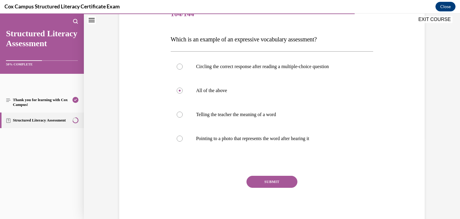
click at [257, 179] on button "SUBMIT" at bounding box center [271, 181] width 51 height 12
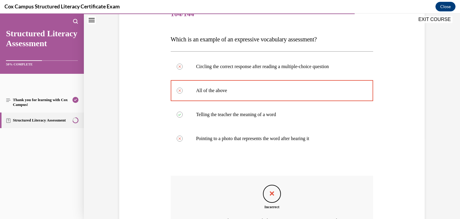
scroll to position [148, 0]
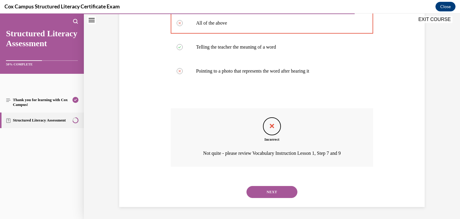
click at [264, 193] on button "NEXT" at bounding box center [271, 192] width 51 height 12
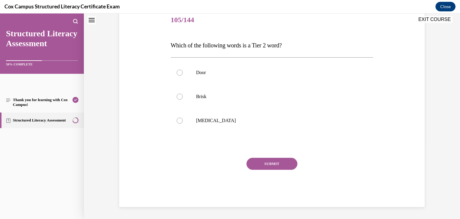
scroll to position [18, 0]
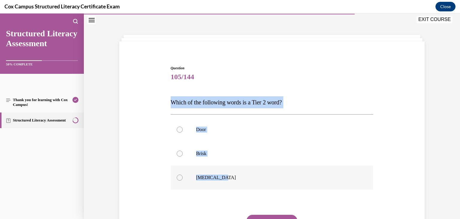
drag, startPoint x: 158, startPoint y: 96, endPoint x: 261, endPoint y: 186, distance: 136.5
click at [261, 186] on div "Question 105/144 Which of the following words is a Tier 2 word?   Door Brisk An…" at bounding box center [272, 155] width 308 height 216
click at [204, 150] on label "Brisk" at bounding box center [272, 153] width 203 height 24
click at [183, 150] on input "Brisk" at bounding box center [180, 153] width 6 height 6
radio input "true"
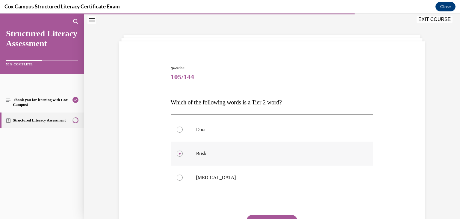
scroll to position [57, 0]
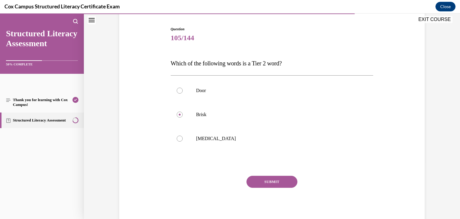
click at [267, 181] on button "SUBMIT" at bounding box center [271, 181] width 51 height 12
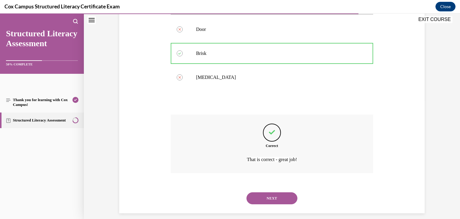
scroll to position [124, 0]
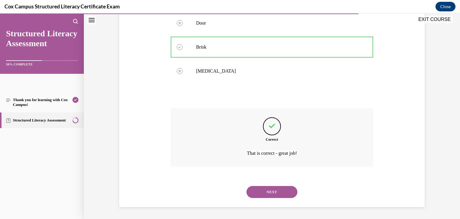
click at [262, 184] on div "NEXT" at bounding box center [272, 192] width 203 height 24
click at [263, 190] on button "NEXT" at bounding box center [271, 192] width 51 height 12
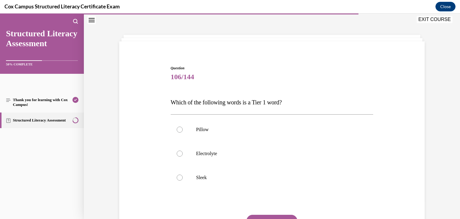
scroll to position [54, 0]
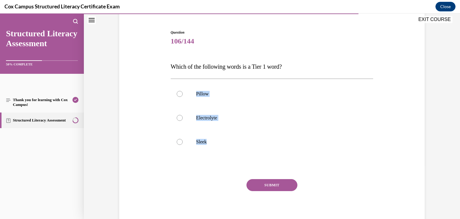
drag, startPoint x: 223, startPoint y: 168, endPoint x: 161, endPoint y: 80, distance: 107.9
click at [161, 80] on div "Question 106/144 Which of the following words is a Tier 1 word?   Pillow Electr…" at bounding box center [272, 120] width 308 height 216
drag, startPoint x: 200, startPoint y: 92, endPoint x: 151, endPoint y: 67, distance: 55.0
click at [151, 67] on div "Question 106/144 Which of the following words is a Tier 1 word?   Pillow Electr…" at bounding box center [272, 120] width 308 height 216
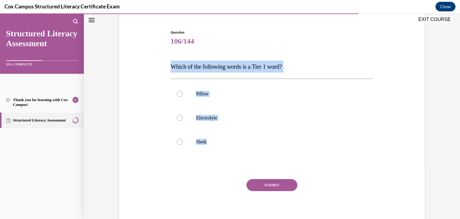
drag, startPoint x: 162, startPoint y: 61, endPoint x: 263, endPoint y: 161, distance: 142.3
click at [263, 161] on div "Question 106/144 Which of the following words is a Tier 1 word?   Pillow Electr…" at bounding box center [272, 120] width 308 height 216
click at [204, 101] on label "Pillow" at bounding box center [272, 94] width 203 height 24
click at [183, 97] on input "Pillow" at bounding box center [180, 94] width 6 height 6
radio input "true"
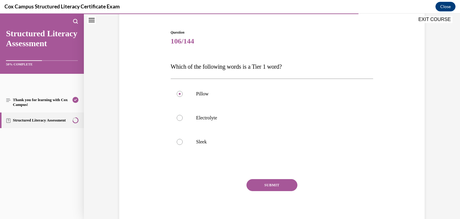
click at [272, 183] on button "SUBMIT" at bounding box center [271, 185] width 51 height 12
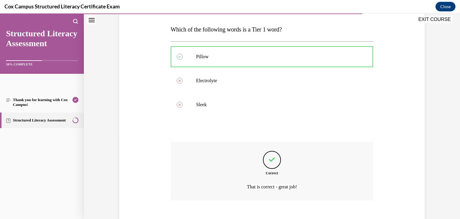
scroll to position [124, 0]
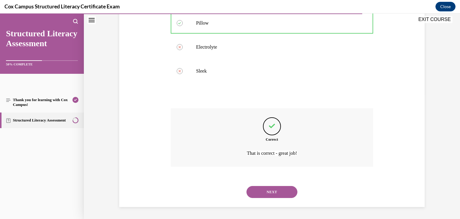
click at [255, 193] on button "NEXT" at bounding box center [271, 192] width 51 height 12
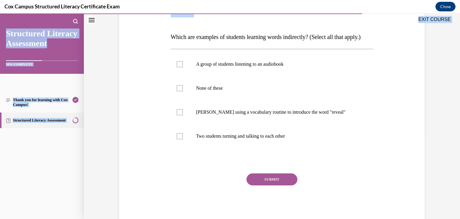
scroll to position [93, 0]
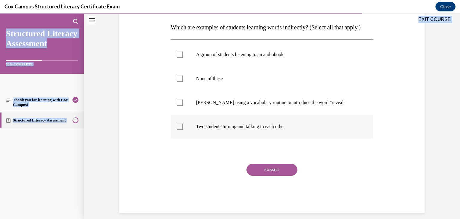
drag, startPoint x: 164, startPoint y: 75, endPoint x: 299, endPoint y: 131, distance: 146.2
click at [299, 131] on div "Question 107/144 Which are examples of students learning words indirectly? (Sel…" at bounding box center [272, 92] width 308 height 240
click at [223, 134] on label "Two students turning and talking to each other" at bounding box center [272, 126] width 203 height 24
click at [183, 129] on input "Two students turning and talking to each other" at bounding box center [180, 126] width 6 height 6
checkbox input "true"
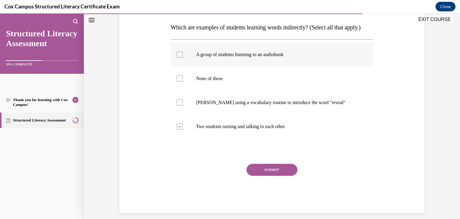
click at [235, 66] on label "A group of students listening to an audiobook" at bounding box center [272, 55] width 203 height 24
click at [183, 57] on input "A group of students listening to an audiobook" at bounding box center [180, 55] width 6 height 6
checkbox input "true"
click at [260, 175] on button "SUBMIT" at bounding box center [271, 170] width 51 height 12
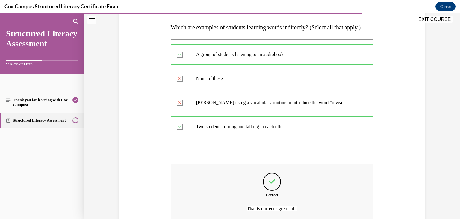
scroll to position [160, 0]
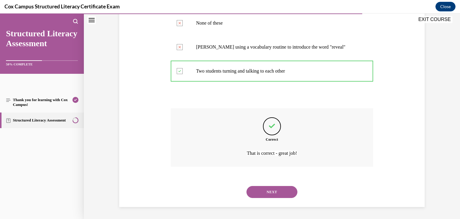
click at [265, 195] on button "NEXT" at bounding box center [271, 192] width 51 height 12
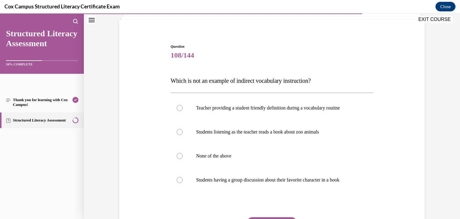
scroll to position [54, 0]
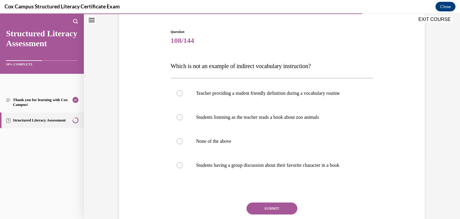
drag, startPoint x: 158, startPoint y: 62, endPoint x: 378, endPoint y: 179, distance: 249.0
click at [378, 179] on div "Question 108/144 Which is not an example of indirect vocabulary instruction?   …" at bounding box center [272, 131] width 308 height 240
click at [244, 99] on label "Teacher providing a student friendly definition during a vocabulary routine" at bounding box center [272, 93] width 203 height 24
click at [183, 96] on input "Teacher providing a student friendly definition during a vocabulary routine" at bounding box center [180, 93] width 6 height 6
radio input "true"
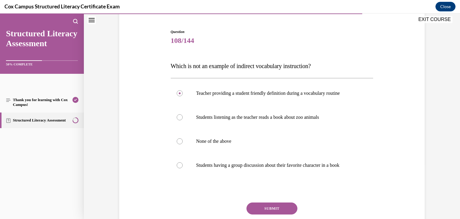
click at [261, 204] on button "SUBMIT" at bounding box center [271, 208] width 51 height 12
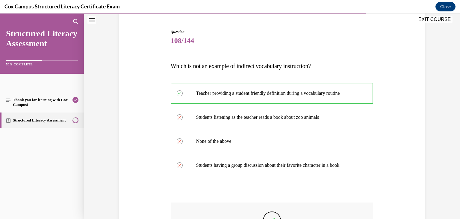
scroll to position [148, 0]
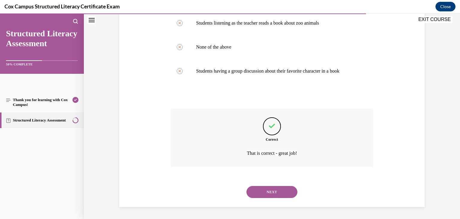
click at [282, 189] on button "NEXT" at bounding box center [271, 192] width 51 height 12
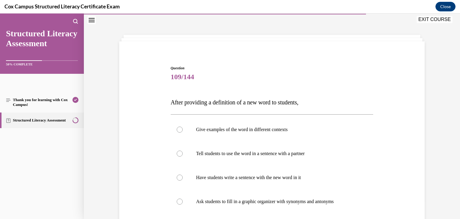
scroll to position [75, 0]
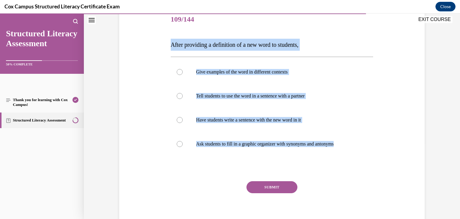
drag, startPoint x: 164, startPoint y: 36, endPoint x: 380, endPoint y: 154, distance: 246.1
click at [380, 154] on div "Question 109/144 After providing a definition of a new word to students, Give e…" at bounding box center [272, 110] width 308 height 240
click at [240, 74] on p "Give examples of the word in different contexts" at bounding box center [277, 72] width 162 height 6
click at [183, 74] on input "Give examples of the word in different contexts" at bounding box center [180, 72] width 6 height 6
radio input "true"
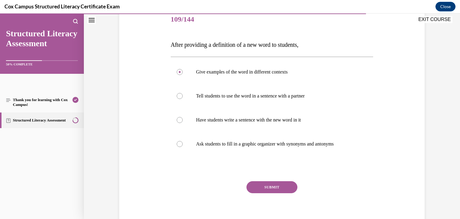
click at [274, 187] on button "SUBMIT" at bounding box center [271, 187] width 51 height 12
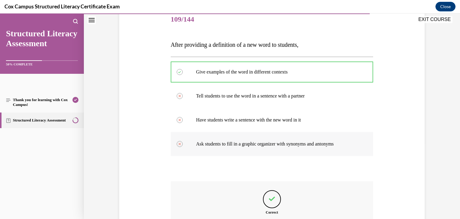
scroll to position [148, 0]
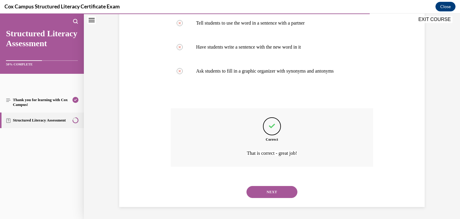
click at [273, 192] on button "NEXT" at bounding box center [271, 192] width 51 height 12
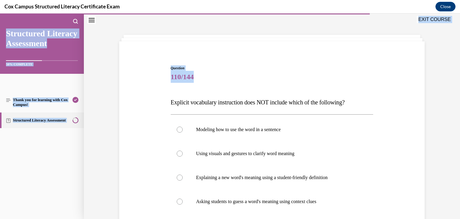
scroll to position [81, 0]
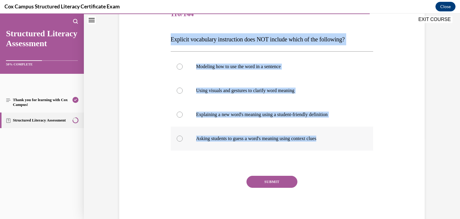
drag, startPoint x: 163, startPoint y: 103, endPoint x: 333, endPoint y: 142, distance: 174.1
click at [333, 142] on div "Question 110/144 Explicit vocabulary instruction does NOT include which of the …" at bounding box center [272, 104] width 308 height 240
click at [209, 135] on label "Asking students to guess a word's meaning using context clues" at bounding box center [272, 138] width 203 height 24
click at [183, 135] on input "Asking students to guess a word's meaning using context clues" at bounding box center [180, 138] width 6 height 6
radio input "true"
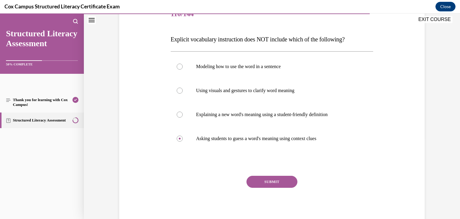
click at [267, 180] on button "SUBMIT" at bounding box center [271, 181] width 51 height 12
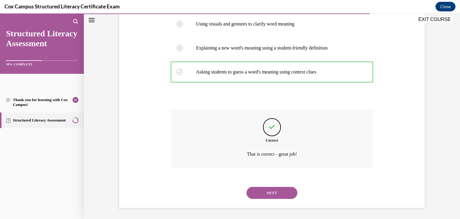
scroll to position [147, 0]
click at [264, 192] on button "NEXT" at bounding box center [271, 193] width 51 height 12
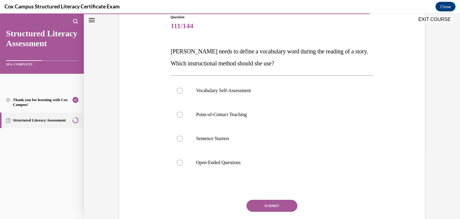
scroll to position [68, 0]
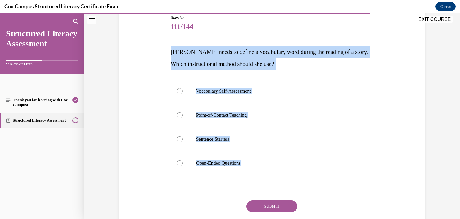
drag, startPoint x: 153, startPoint y: 44, endPoint x: 330, endPoint y: 179, distance: 222.5
click at [330, 179] on div "Question 111/144 Miss Smith needs to define a vocabulary word during the readin…" at bounding box center [272, 123] width 308 height 252
click at [265, 55] on p "Miss Smith needs to define a vocabulary word during the reading of a story. Whi…" at bounding box center [272, 58] width 203 height 24
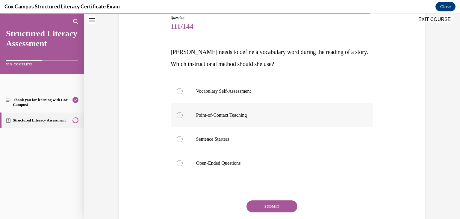
click at [247, 115] on p "Point-of-Contact Teaching" at bounding box center [277, 115] width 162 height 6
click at [183, 115] on input "Point-of-Contact Teaching" at bounding box center [180, 115] width 6 height 6
radio input "true"
click at [266, 204] on button "SUBMIT" at bounding box center [271, 206] width 51 height 12
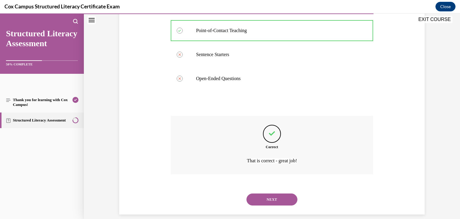
scroll to position [160, 0]
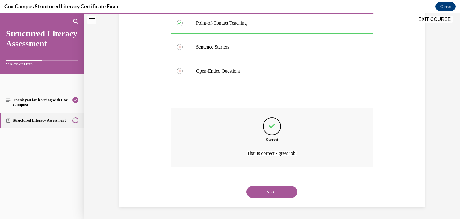
click at [274, 190] on button "NEXT" at bounding box center [271, 192] width 51 height 12
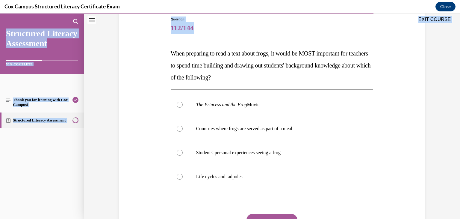
scroll to position [105, 0]
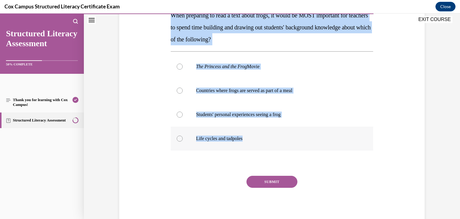
drag, startPoint x: 163, startPoint y: 96, endPoint x: 314, endPoint y: 139, distance: 157.8
click at [314, 139] on div "Question 112/144 When preparing to read a text about frogs, it would be MOST im…" at bounding box center [272, 92] width 308 height 264
click at [236, 138] on p "Life cycles and tadpoles" at bounding box center [277, 138] width 162 height 6
click at [183, 138] on input "Life cycles and tadpoles" at bounding box center [180, 138] width 6 height 6
radio input "true"
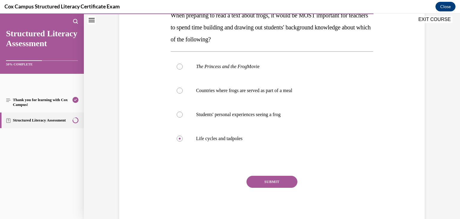
click at [266, 185] on button "SUBMIT" at bounding box center [271, 181] width 51 height 12
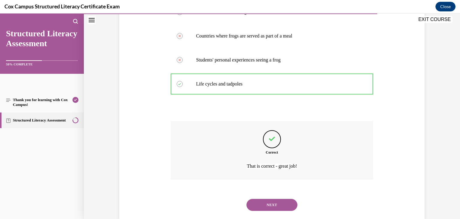
click at [271, 199] on button "NEXT" at bounding box center [271, 205] width 51 height 12
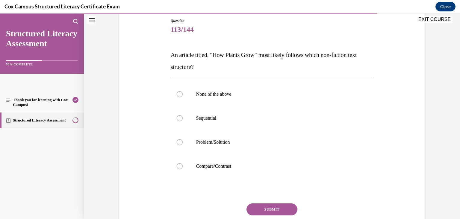
scroll to position [67, 0]
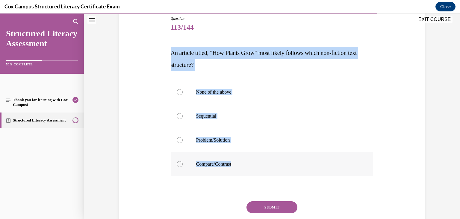
drag, startPoint x: 165, startPoint y: 52, endPoint x: 273, endPoint y: 158, distance: 151.8
click at [273, 158] on div "Question 113/144 An article titled, "How Plants Grow" most likely follows which…" at bounding box center [272, 124] width 308 height 252
click at [263, 60] on p "An article titled, "How Plants Grow" most likely follows which non-fiction text…" at bounding box center [272, 59] width 203 height 24
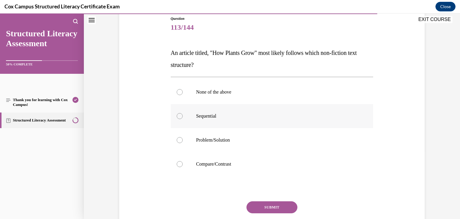
click at [256, 123] on label "Sequential" at bounding box center [272, 116] width 203 height 24
click at [183, 119] on input "Sequential" at bounding box center [180, 116] width 6 height 6
radio input "true"
click at [276, 203] on button "SUBMIT" at bounding box center [271, 207] width 51 height 12
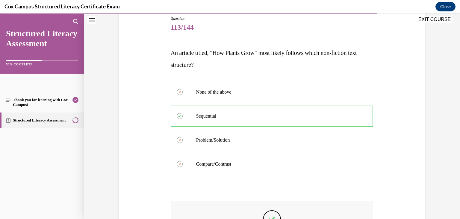
scroll to position [151, 0]
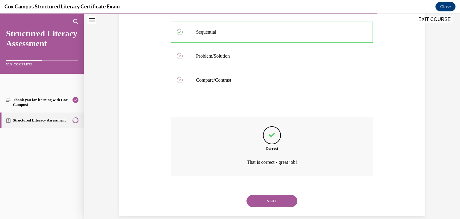
click at [276, 203] on button "NEXT" at bounding box center [271, 201] width 51 height 12
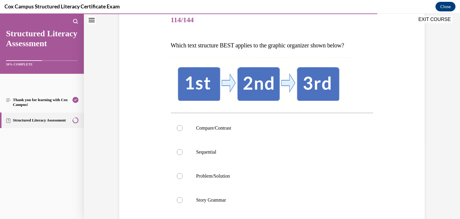
scroll to position [79, 0]
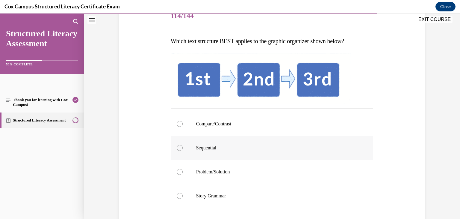
click at [273, 146] on p "Sequential" at bounding box center [277, 148] width 162 height 6
click at [183, 146] on input "Sequential" at bounding box center [180, 148] width 6 height 6
radio input "true"
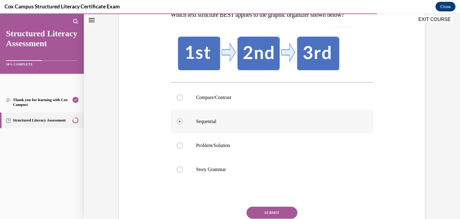
scroll to position [108, 0]
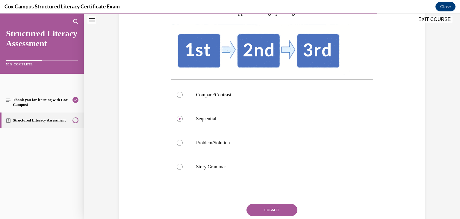
click at [283, 207] on button "SUBMIT" at bounding box center [271, 210] width 51 height 12
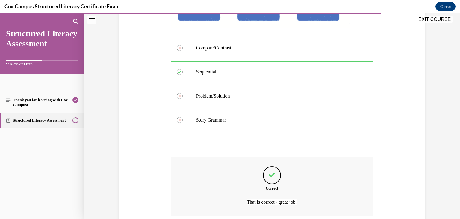
scroll to position [170, 0]
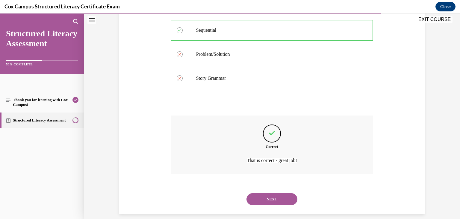
click at [279, 198] on button "NEXT" at bounding box center [271, 199] width 51 height 12
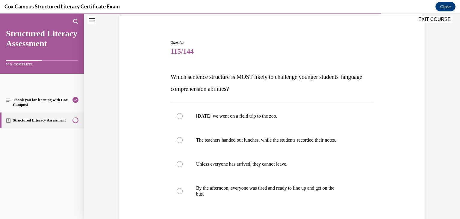
scroll to position [61, 0]
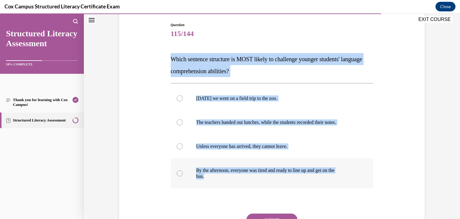
drag, startPoint x: 158, startPoint y: 57, endPoint x: 290, endPoint y: 175, distance: 176.9
click at [290, 175] on div "Question 115/144 Which sentence structure is MOST likely to challenge younger s…" at bounding box center [272, 133] width 308 height 258
drag, startPoint x: 290, startPoint y: 131, endPoint x: 260, endPoint y: 125, distance: 31.5
click at [260, 125] on label "The teachers handed out lunches, while the students recorded their notes." at bounding box center [272, 122] width 203 height 24
click at [183, 125] on input "The teachers handed out lunches, while the students recorded their notes." at bounding box center [180, 122] width 6 height 6
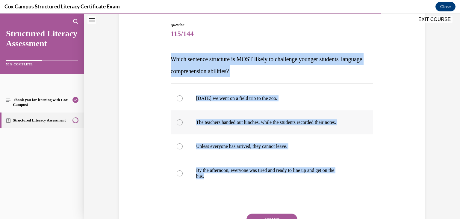
radio input "true"
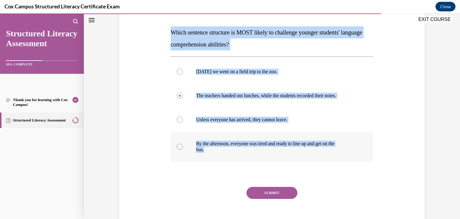
scroll to position [92, 0]
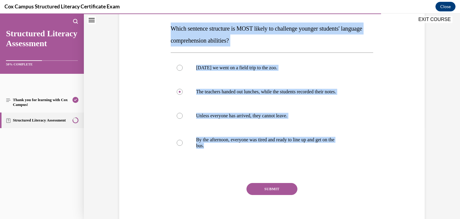
click at [259, 190] on button "SUBMIT" at bounding box center [271, 189] width 51 height 12
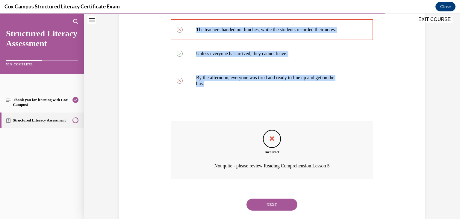
scroll to position [156, 0]
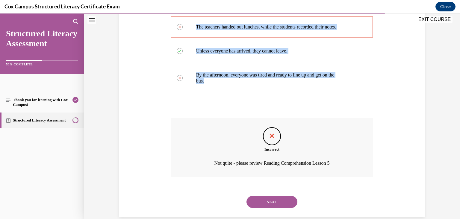
click at [257, 204] on button "NEXT" at bounding box center [271, 202] width 51 height 12
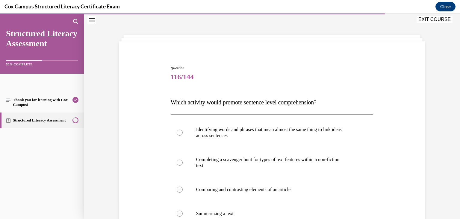
scroll to position [41, 0]
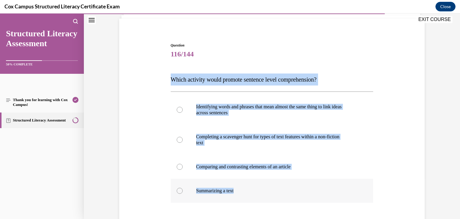
drag, startPoint x: 155, startPoint y: 80, endPoint x: 272, endPoint y: 189, distance: 160.2
click at [272, 189] on div "Question 116/144 Which activity would promote sentence level comprehension? Ide…" at bounding box center [272, 151] width 308 height 252
click at [264, 111] on p "across sentences" at bounding box center [277, 113] width 162 height 6
click at [183, 111] on input "Identifying words and phrases that mean almost the same thing to link ideas acr…" at bounding box center [180, 110] width 6 height 6
radio input "true"
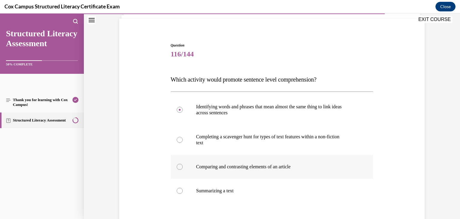
scroll to position [93, 0]
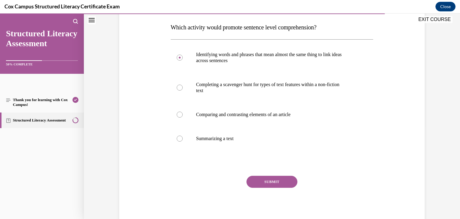
click at [262, 175] on button "SUBMIT" at bounding box center [271, 181] width 51 height 12
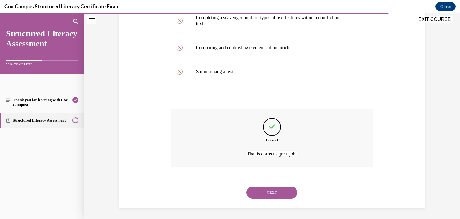
scroll to position [160, 0]
click at [264, 193] on button "NEXT" at bounding box center [271, 192] width 51 height 12
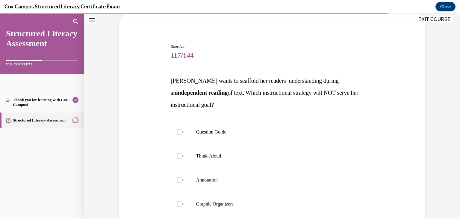
scroll to position [43, 0]
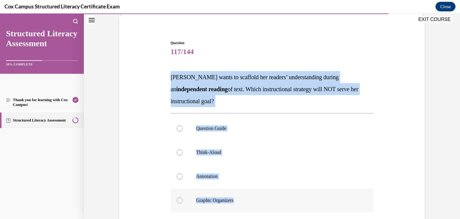
drag, startPoint x: 166, startPoint y: 74, endPoint x: 282, endPoint y: 206, distance: 175.9
click at [282, 206] on div "Question 117/144 Ms. Jones wants to scaffold her readers’ understanding during …" at bounding box center [272, 154] width 308 height 264
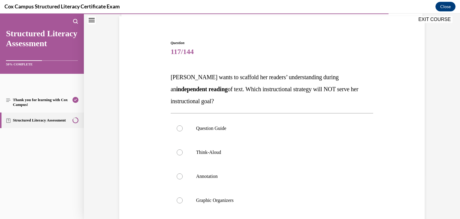
drag, startPoint x: 305, startPoint y: 44, endPoint x: 260, endPoint y: 59, distance: 47.8
click at [260, 59] on div "Question 117/144 Ms. Jones wants to scaffold her readers’ understanding during …" at bounding box center [272, 163] width 203 height 246
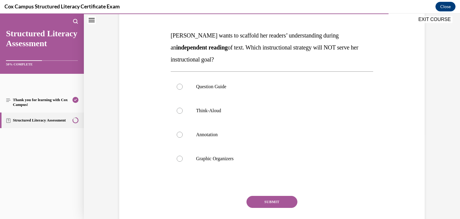
scroll to position [84, 0]
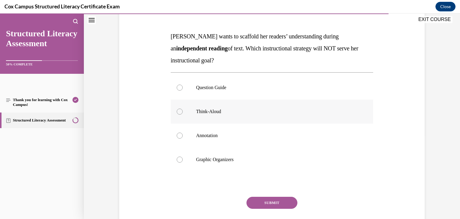
click at [260, 114] on label "Think-Aloud" at bounding box center [272, 111] width 203 height 24
click at [183, 114] on input "Think-Aloud" at bounding box center [180, 111] width 6 height 6
radio input "true"
click at [277, 203] on button "SUBMIT" at bounding box center [271, 202] width 51 height 12
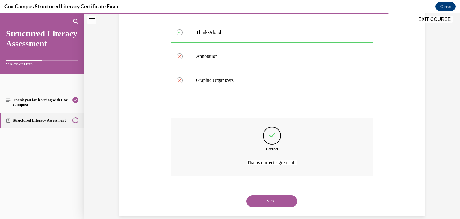
click at [277, 203] on button "NEXT" at bounding box center [271, 201] width 51 height 12
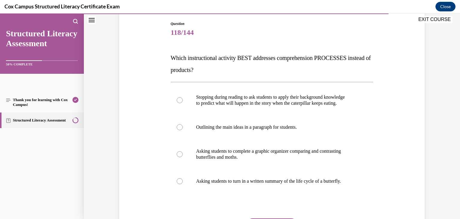
scroll to position [65, 0]
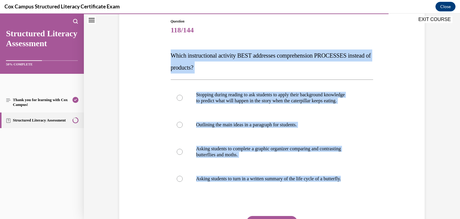
drag, startPoint x: 161, startPoint y: 52, endPoint x: 370, endPoint y: 197, distance: 255.0
click at [370, 197] on div "Question 118/144 Which instructional activity BEST addresses comprehension PROC…" at bounding box center [272, 133] width 308 height 264
click at [271, 58] on p "Which instructional activity BEST addresses comprehension PROCESSES instead of …" at bounding box center [272, 61] width 203 height 24
drag, startPoint x: 168, startPoint y: 49, endPoint x: 406, endPoint y: 209, distance: 286.7
click at [406, 209] on div "Question 118/144 Which instructional activity BEST addresses comprehension PROC…" at bounding box center [272, 133] width 308 height 264
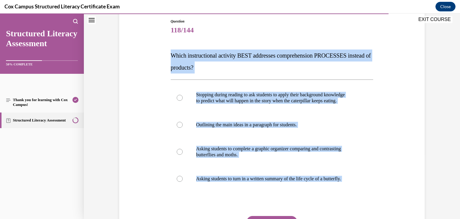
click at [208, 62] on p "Which instructional activity BEST addresses comprehension PROCESSES instead of …" at bounding box center [272, 61] width 203 height 24
drag, startPoint x: 166, startPoint y: 53, endPoint x: 377, endPoint y: 187, distance: 250.4
click at [377, 187] on div "Question 118/144 Which instructional activity BEST addresses comprehension PROC…" at bounding box center [272, 133] width 308 height 264
click at [258, 93] on p "Stopping during reading to ask students to apply their background knowledge" at bounding box center [277, 95] width 162 height 6
click at [183, 95] on input "Stopping during reading to ask students to apply their background knowledge to …" at bounding box center [180, 98] width 6 height 6
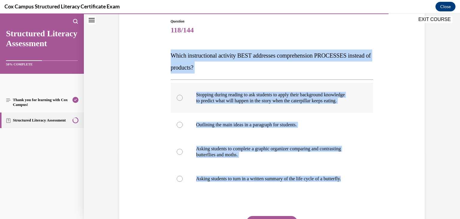
radio input "true"
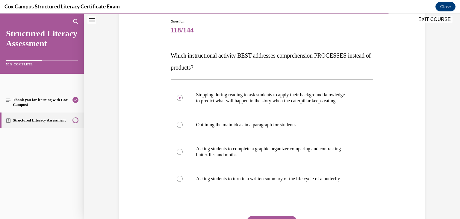
click at [253, 216] on button "SUBMIT" at bounding box center [271, 222] width 51 height 12
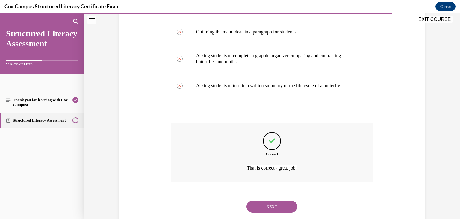
scroll to position [162, 0]
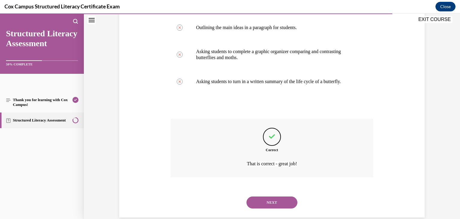
click at [261, 201] on button "NEXT" at bounding box center [271, 202] width 51 height 12
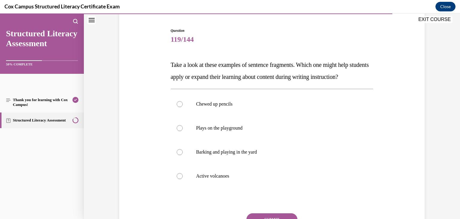
scroll to position [56, 0]
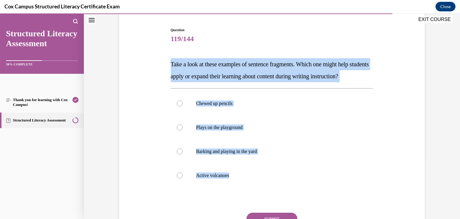
drag, startPoint x: 161, startPoint y: 56, endPoint x: 389, endPoint y: 200, distance: 269.8
click at [389, 200] on div "Question 119/144 Take a look at these examples of sentence fragments. Which one…" at bounding box center [272, 135] width 308 height 252
click at [220, 181] on label "Active volcanoes" at bounding box center [272, 175] width 203 height 24
click at [183, 178] on input "Active volcanoes" at bounding box center [180, 175] width 6 height 6
radio input "true"
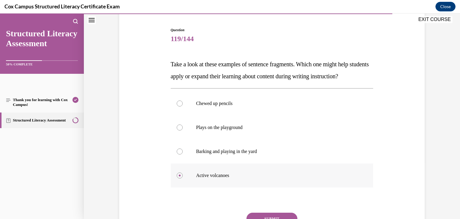
scroll to position [105, 0]
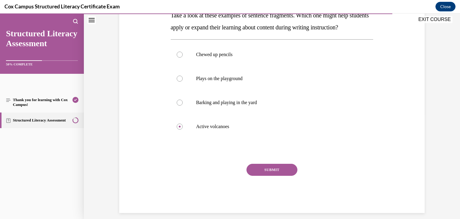
click at [259, 175] on button "SUBMIT" at bounding box center [271, 170] width 51 height 12
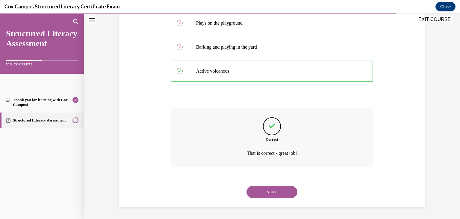
scroll to position [169, 0]
click at [265, 192] on button "NEXT" at bounding box center [271, 192] width 51 height 12
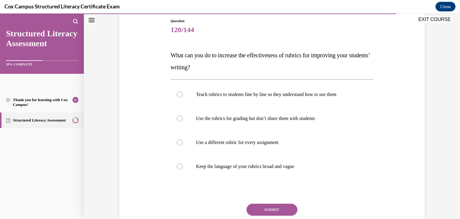
scroll to position [66, 0]
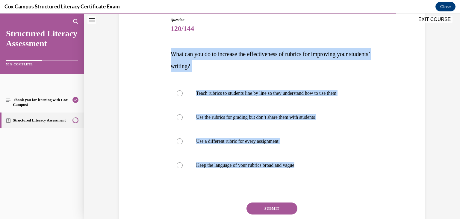
drag, startPoint x: 155, startPoint y: 50, endPoint x: 376, endPoint y: 160, distance: 247.1
click at [376, 160] on div "Question 120/144 What can you do to increase the effectiveness of rubrics for i…" at bounding box center [272, 125] width 308 height 252
click at [234, 94] on p "Teach rubrics to students line by line so they understand how to use them" at bounding box center [277, 93] width 162 height 6
click at [183, 94] on input "Teach rubrics to students line by line so they understand how to use them" at bounding box center [180, 93] width 6 height 6
radio input "true"
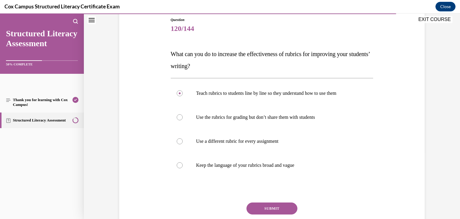
click at [270, 208] on button "SUBMIT" at bounding box center [271, 208] width 51 height 12
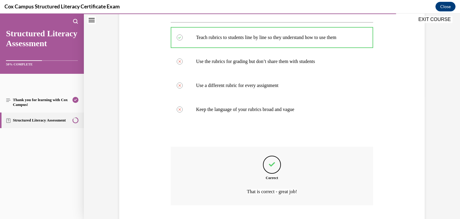
scroll to position [160, 0]
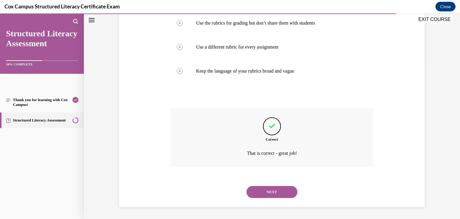
click at [270, 188] on button "NEXT" at bounding box center [271, 192] width 51 height 12
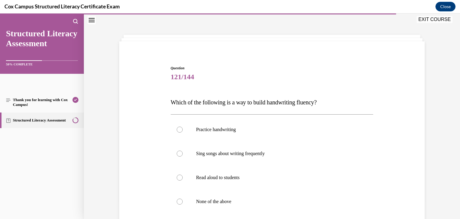
scroll to position [49, 0]
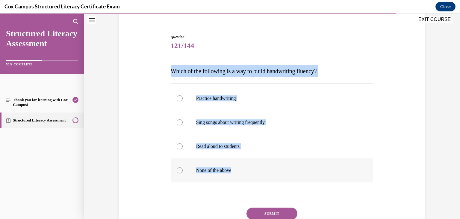
drag, startPoint x: 158, startPoint y: 70, endPoint x: 326, endPoint y: 178, distance: 199.5
click at [326, 178] on div "Question 121/144 Which of the following is a way to build handwriting fluency? …" at bounding box center [272, 136] width 308 height 240
click at [243, 100] on p "Practice handwriting" at bounding box center [277, 98] width 162 height 6
click at [183, 100] on input "Practice handwriting" at bounding box center [180, 98] width 6 height 6
radio input "true"
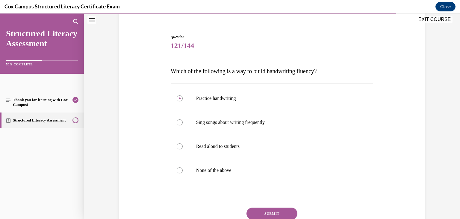
click at [280, 212] on button "SUBMIT" at bounding box center [271, 213] width 51 height 12
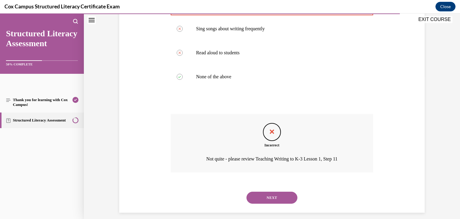
scroll to position [148, 0]
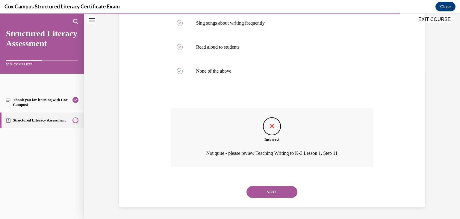
click at [256, 189] on button "NEXT" at bounding box center [271, 192] width 51 height 12
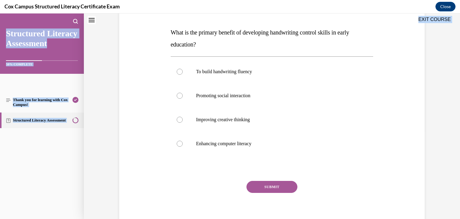
scroll to position [93, 0]
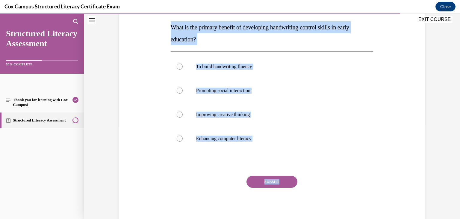
drag, startPoint x: 167, startPoint y: 103, endPoint x: 324, endPoint y: 168, distance: 170.8
click at [324, 168] on div "Question 122/144 What is the primary benefit of developing handwriting control …" at bounding box center [272, 102] width 206 height 243
click at [268, 51] on div "Question 122/144 What is the primary benefit of developing handwriting control …" at bounding box center [272, 107] width 203 height 234
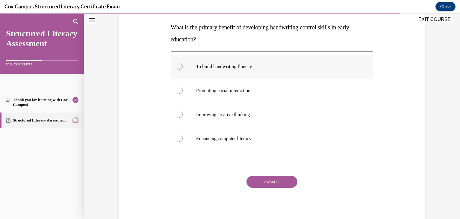
click at [262, 67] on p "To build handwriting fluency" at bounding box center [277, 66] width 162 height 6
click at [183, 67] on input "To build handwriting fluency" at bounding box center [180, 66] width 6 height 6
radio input "true"
click at [265, 180] on button "SUBMIT" at bounding box center [271, 181] width 51 height 12
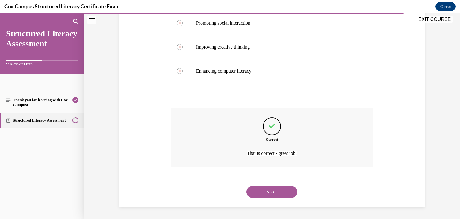
scroll to position [160, 0]
click at [265, 186] on button "NEXT" at bounding box center [271, 192] width 51 height 12
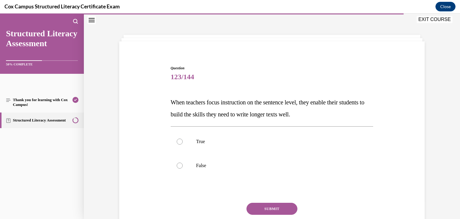
scroll to position [43, 0]
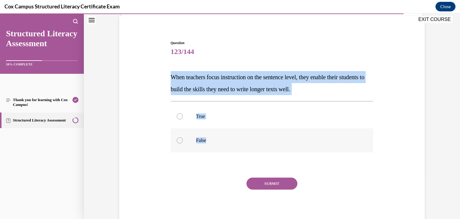
drag, startPoint x: 155, startPoint y: 70, endPoint x: 238, endPoint y: 128, distance: 101.6
click at [238, 128] on div "Question 123/144 When teachers focus instruction on the sentence level, they en…" at bounding box center [272, 124] width 308 height 204
click at [193, 121] on label "True" at bounding box center [272, 116] width 203 height 24
click at [183, 119] on input "True" at bounding box center [180, 116] width 6 height 6
radio input "true"
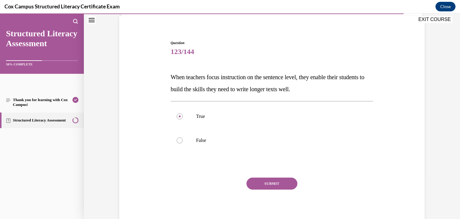
click at [260, 184] on button "SUBMIT" at bounding box center [271, 183] width 51 height 12
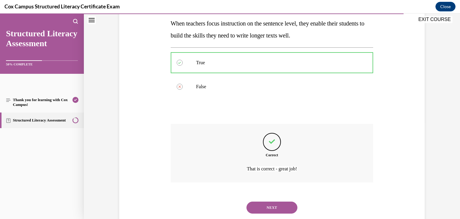
scroll to position [112, 0]
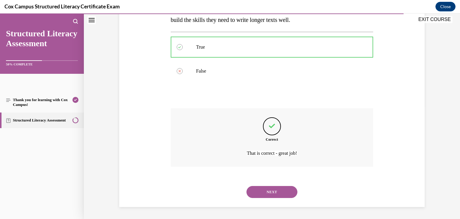
click at [268, 191] on button "NEXT" at bounding box center [271, 192] width 51 height 12
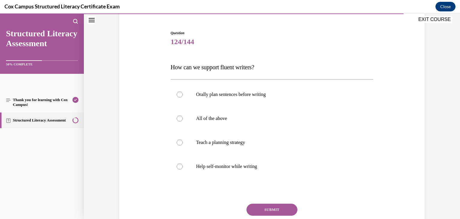
scroll to position [53, 0]
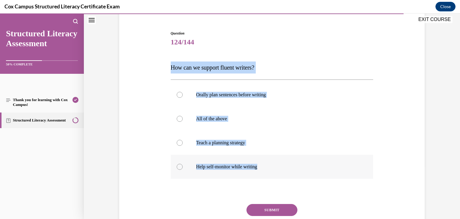
drag, startPoint x: 153, startPoint y: 66, endPoint x: 325, endPoint y: 176, distance: 203.9
click at [325, 176] on div "Question 124/144 How can we support fluent writers? Orally plan sentences befor…" at bounding box center [272, 133] width 308 height 240
click at [231, 116] on p "All of the above" at bounding box center [277, 119] width 162 height 6
click at [183, 116] on input "All of the above" at bounding box center [180, 119] width 6 height 6
radio input "true"
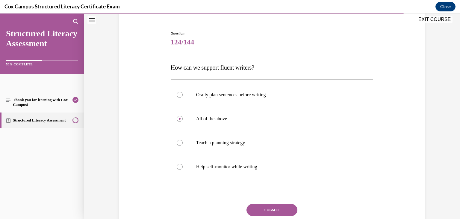
click at [275, 206] on button "SUBMIT" at bounding box center [271, 210] width 51 height 12
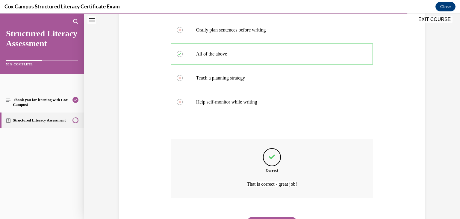
scroll to position [119, 0]
click at [282, 216] on button "NEXT" at bounding box center [271, 221] width 51 height 12
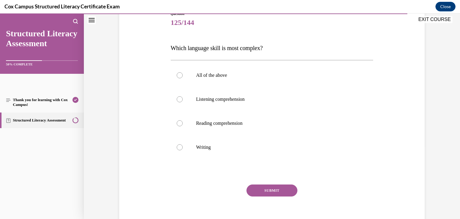
scroll to position [72, 0]
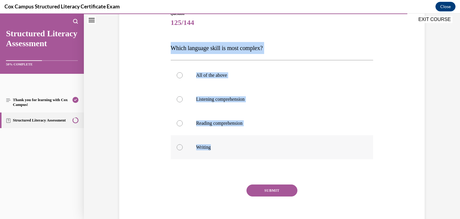
drag, startPoint x: 150, startPoint y: 38, endPoint x: 327, endPoint y: 144, distance: 206.5
click at [327, 144] on div "Question 125/144 Which language skill is most complex? All of the above Listeni…" at bounding box center [272, 113] width 308 height 240
click at [220, 144] on p "Writing" at bounding box center [277, 147] width 162 height 6
click at [183, 144] on input "Writing" at bounding box center [180, 147] width 6 height 6
radio input "true"
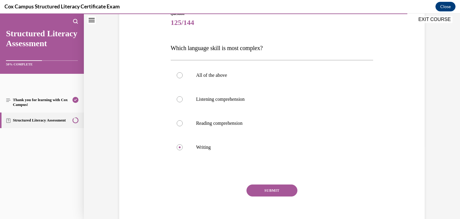
click at [266, 186] on button "SUBMIT" at bounding box center [271, 190] width 51 height 12
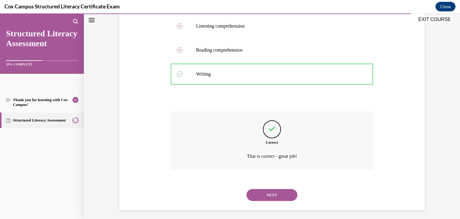
scroll to position [146, 0]
click at [261, 191] on button "NEXT" at bounding box center [271, 194] width 51 height 12
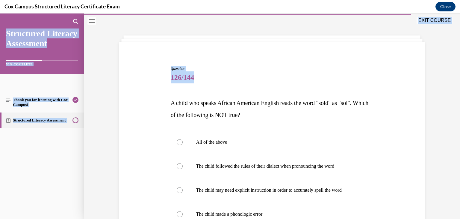
scroll to position [93, 0]
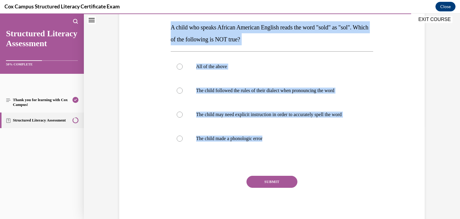
drag, startPoint x: 162, startPoint y: 98, endPoint x: 328, endPoint y: 156, distance: 176.6
click at [328, 156] on div "Question 126/144 A child who speaks African American English reads the word "so…" at bounding box center [272, 98] width 308 height 252
click at [264, 141] on label "The child made a phonologic error" at bounding box center [272, 138] width 203 height 24
click at [183, 141] on input "The child made a phonologic error" at bounding box center [180, 138] width 6 height 6
radio input "true"
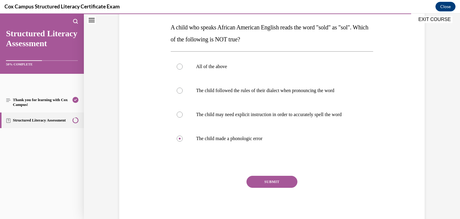
click at [272, 178] on button "SUBMIT" at bounding box center [271, 181] width 51 height 12
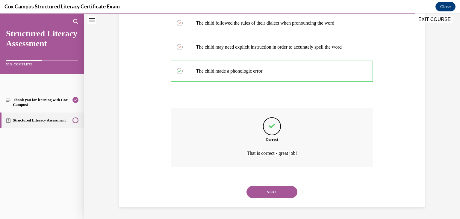
click at [271, 195] on button "NEXT" at bounding box center [271, 192] width 51 height 12
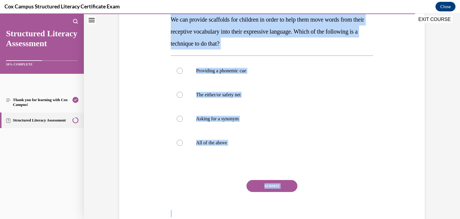
scroll to position [105, 0]
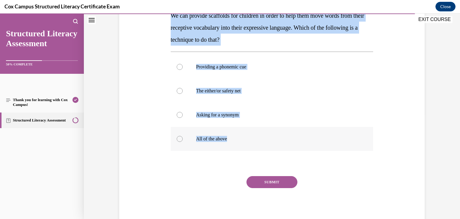
drag, startPoint x: 160, startPoint y: 64, endPoint x: 307, endPoint y: 139, distance: 165.0
click at [307, 139] on div "Question 127/144 We can provide scaffolds for children in order to help them mo…" at bounding box center [272, 93] width 308 height 264
click at [220, 141] on p "All of the above" at bounding box center [277, 139] width 162 height 6
click at [183, 141] on input "All of the above" at bounding box center [180, 139] width 6 height 6
radio input "true"
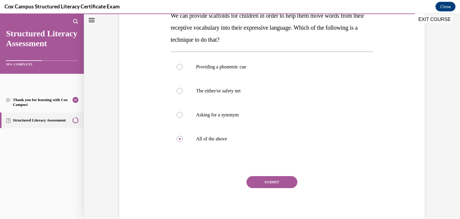
click at [268, 178] on button "SUBMIT" at bounding box center [271, 182] width 51 height 12
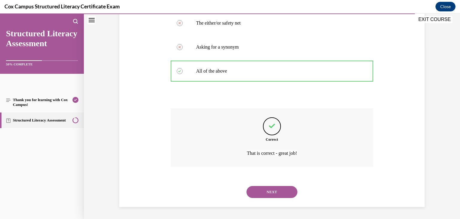
click at [273, 192] on button "NEXT" at bounding box center [271, 192] width 51 height 12
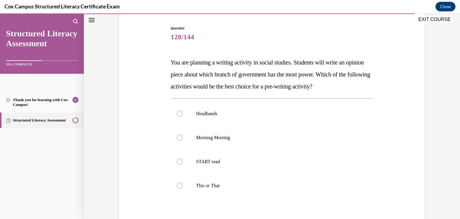
scroll to position [57, 0]
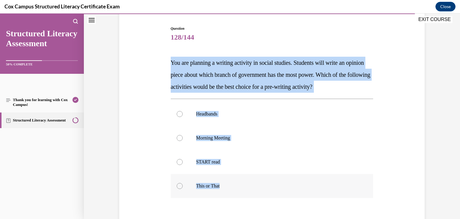
drag, startPoint x: 147, startPoint y: 51, endPoint x: 368, endPoint y: 184, distance: 257.7
click at [368, 184] on div "Question 128/144 You are planning a writing activity in social studies. Student…" at bounding box center [272, 140] width 308 height 264
click at [201, 183] on p "This or That" at bounding box center [277, 186] width 162 height 6
click at [183, 183] on input "This or That" at bounding box center [180, 186] width 6 height 6
radio input "true"
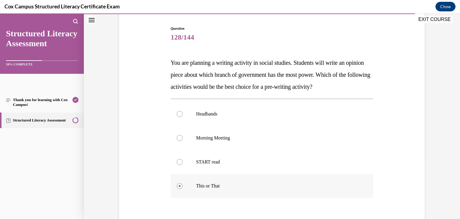
scroll to position [105, 0]
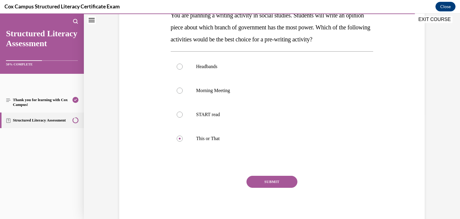
click at [262, 180] on button "SUBMIT" at bounding box center [271, 181] width 51 height 12
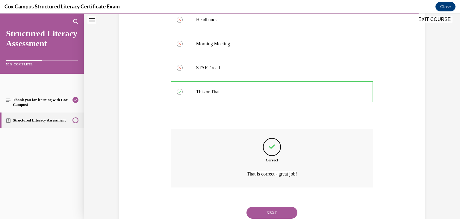
scroll to position [172, 0]
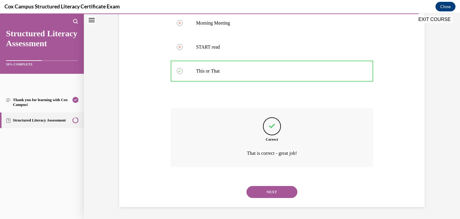
click at [252, 190] on button "NEXT" at bounding box center [271, 192] width 51 height 12
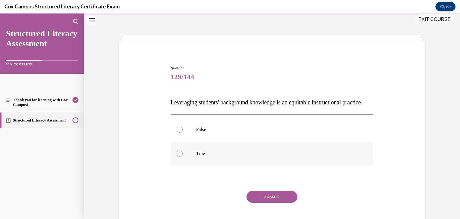
click at [235, 161] on label "True" at bounding box center [272, 153] width 203 height 24
click at [183, 156] on input "True" at bounding box center [180, 153] width 6 height 6
radio input "true"
click at [274, 202] on button "SUBMIT" at bounding box center [271, 196] width 51 height 12
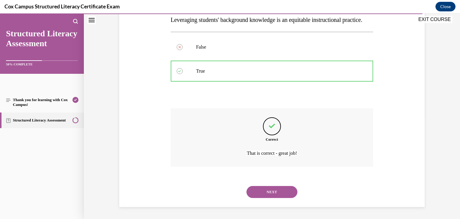
scroll to position [104, 0]
click at [273, 198] on button "NEXT" at bounding box center [271, 192] width 51 height 12
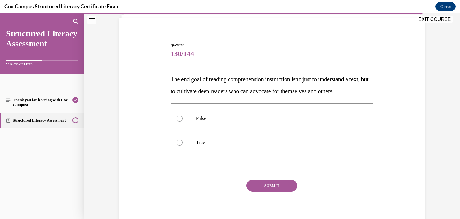
scroll to position [57, 0]
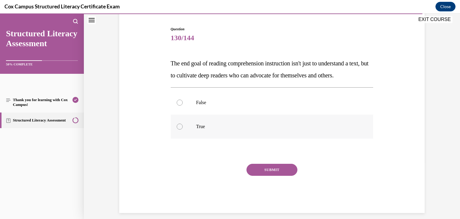
click at [206, 138] on label "True" at bounding box center [272, 126] width 203 height 24
click at [183, 129] on input "True" at bounding box center [180, 126] width 6 height 6
radio input "true"
click at [254, 175] on button "SUBMIT" at bounding box center [271, 170] width 51 height 12
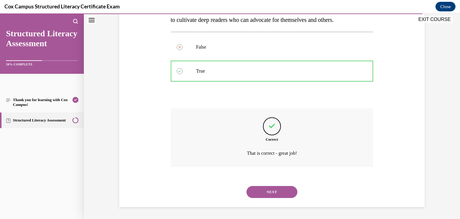
scroll to position [124, 0]
click at [257, 190] on button "NEXT" at bounding box center [271, 192] width 51 height 12
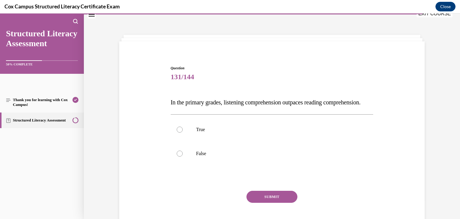
scroll to position [33, 0]
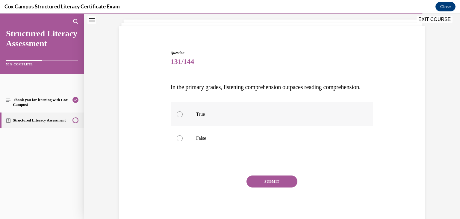
click at [199, 126] on label "True" at bounding box center [272, 114] width 203 height 24
click at [183, 117] on input "True" at bounding box center [180, 114] width 6 height 6
radio input "true"
click at [261, 187] on button "SUBMIT" at bounding box center [271, 181] width 51 height 12
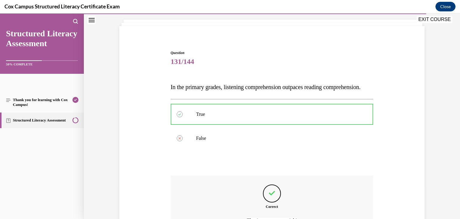
scroll to position [112, 0]
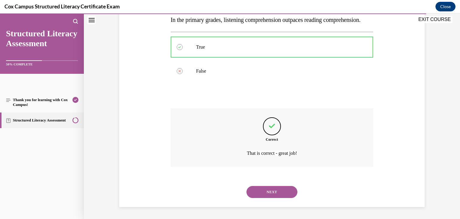
click at [261, 190] on button "NEXT" at bounding box center [271, 192] width 51 height 12
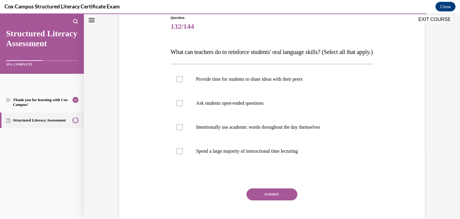
scroll to position [68, 0]
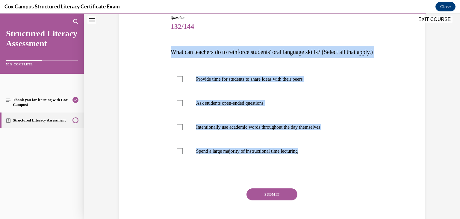
drag, startPoint x: 161, startPoint y: 48, endPoint x: 348, endPoint y: 178, distance: 227.6
click at [348, 178] on div "Question 132/144 What can teachers do to reinforce students' oral language skil…" at bounding box center [272, 117] width 308 height 240
click at [246, 82] on p "Provide time for students to share ideas with their peers" at bounding box center [277, 79] width 162 height 6
click at [183, 82] on input "Provide time for students to share ideas with their peers" at bounding box center [180, 79] width 6 height 6
checkbox input "true"
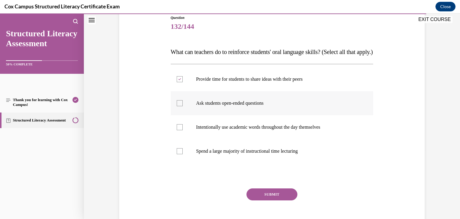
click at [249, 106] on p "Ask students open-ended questions" at bounding box center [277, 103] width 162 height 6
click at [183, 106] on input "Ask students open-ended questions" at bounding box center [180, 103] width 6 height 6
checkbox input "true"
click at [257, 130] on p "Intentionally use academic words throughout the day themselves" at bounding box center [277, 127] width 162 height 6
click at [183, 130] on input "Intentionally use academic words throughout the day themselves" at bounding box center [180, 127] width 6 height 6
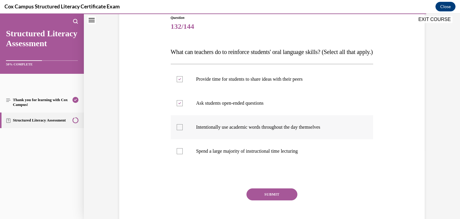
checkbox input "true"
click at [274, 200] on button "SUBMIT" at bounding box center [271, 194] width 51 height 12
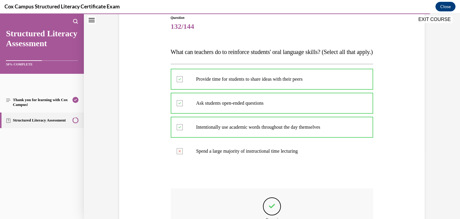
scroll to position [160, 0]
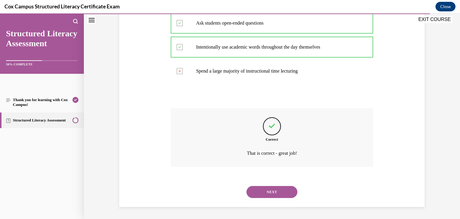
click at [270, 193] on button "NEXT" at bounding box center [271, 192] width 51 height 12
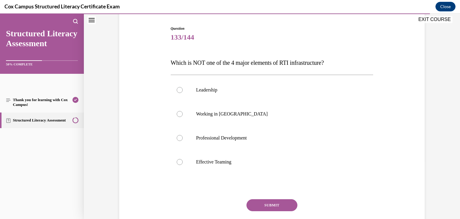
scroll to position [57, 0]
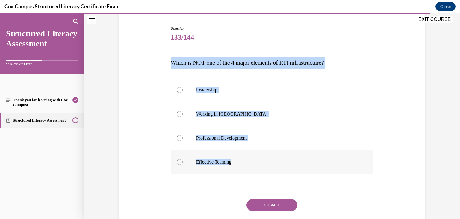
drag, startPoint x: 165, startPoint y: 63, endPoint x: 304, endPoint y: 159, distance: 169.1
click at [304, 159] on div "Question 133/144 Which is NOT one of the 4 major elements of RTI infrastructure…" at bounding box center [272, 128] width 308 height 240
click at [237, 120] on label "Working in Silos" at bounding box center [272, 114] width 203 height 24
click at [183, 117] on input "Working in Silos" at bounding box center [180, 114] width 6 height 6
radio input "true"
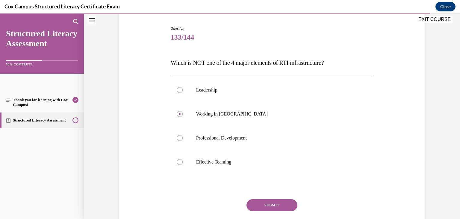
click at [269, 202] on button "SUBMIT" at bounding box center [271, 205] width 51 height 12
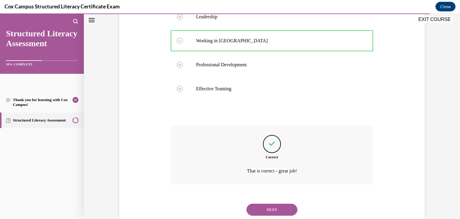
scroll to position [132, 0]
click at [269, 202] on button "NEXT" at bounding box center [271, 208] width 51 height 12
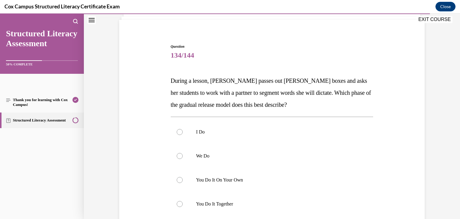
scroll to position [41, 0]
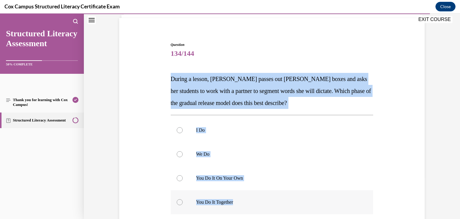
drag, startPoint x: 158, startPoint y: 75, endPoint x: 293, endPoint y: 192, distance: 178.8
click at [293, 192] on div "Question 134/144 During a lesson, Mrs. Davis passes out Elkonin boxes and asks …" at bounding box center [272, 156] width 308 height 264
click at [233, 91] on span "During a lesson, Mrs. Davis passes out Elkonin boxes and asks her students to w…" at bounding box center [271, 90] width 200 height 31
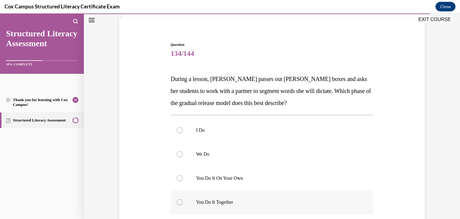
click at [230, 203] on p "You Do It Together" at bounding box center [277, 202] width 162 height 6
click at [183, 203] on input "You Do It Together" at bounding box center [180, 202] width 6 height 6
radio input "true"
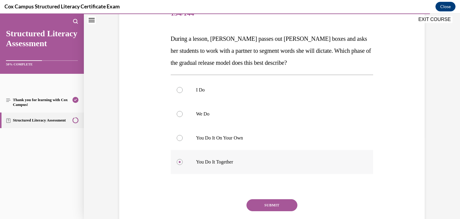
scroll to position [105, 0]
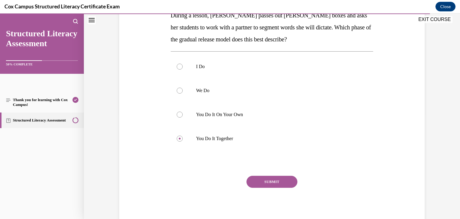
click at [273, 181] on button "SUBMIT" at bounding box center [271, 181] width 51 height 12
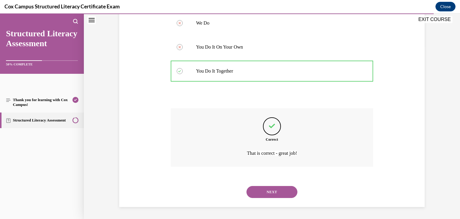
click at [269, 196] on button "NEXT" at bounding box center [271, 192] width 51 height 12
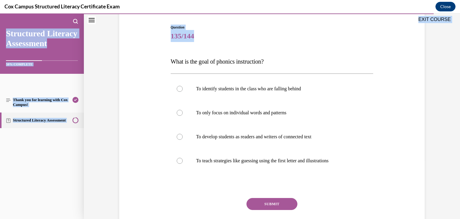
scroll to position [81, 0]
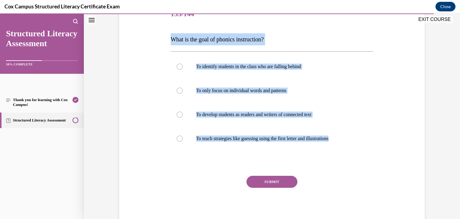
drag, startPoint x: 161, startPoint y: 63, endPoint x: 349, endPoint y: 155, distance: 209.3
click at [349, 155] on div "Question 135/144 What is the goal of phonics instruction? To identify students …" at bounding box center [272, 104] width 308 height 240
click at [240, 108] on label "To develop students as readers and writers of connected text" at bounding box center [272, 114] width 203 height 24
click at [183, 111] on input "To develop students as readers and writers of connected text" at bounding box center [180, 114] width 6 height 6
radio input "true"
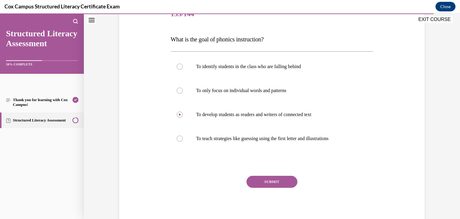
click at [277, 178] on button "SUBMIT" at bounding box center [271, 181] width 51 height 12
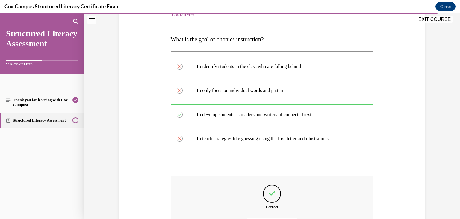
scroll to position [134, 0]
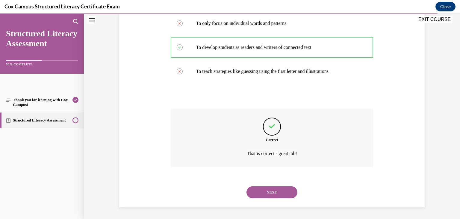
click at [273, 189] on button "NEXT" at bounding box center [271, 192] width 51 height 12
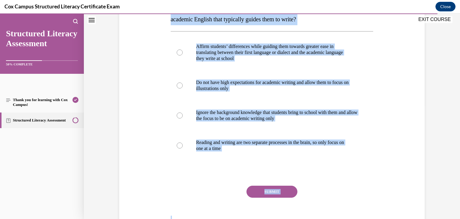
scroll to position [123, 0]
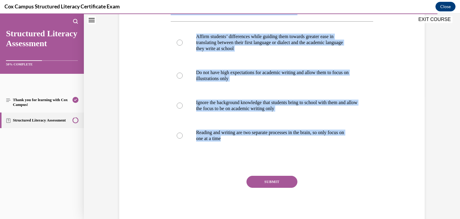
drag, startPoint x: 169, startPoint y: 63, endPoint x: 363, endPoint y: 153, distance: 213.5
click at [363, 153] on div "Question 136/144 How can teachers support students when their spoken dialect di…" at bounding box center [272, 92] width 203 height 264
click at [243, 34] on p "Affirm students’ differences while guiding them towards greater ease in" at bounding box center [277, 37] width 162 height 6
click at [183, 40] on input "Affirm students’ differences while guiding them towards greater ease in transla…" at bounding box center [180, 43] width 6 height 6
radio input "true"
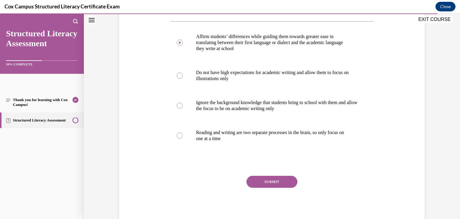
click at [259, 180] on button "SUBMIT" at bounding box center [271, 181] width 51 height 12
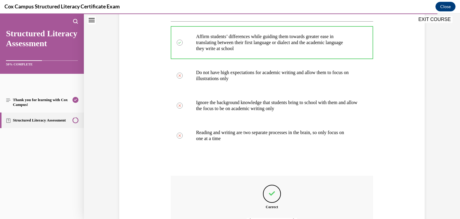
scroll to position [182, 0]
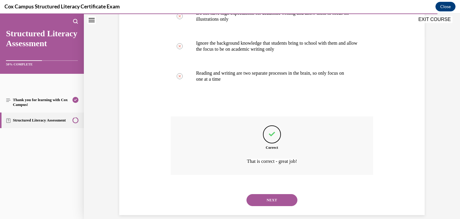
click at [265, 201] on button "NEXT" at bounding box center [271, 200] width 51 height 12
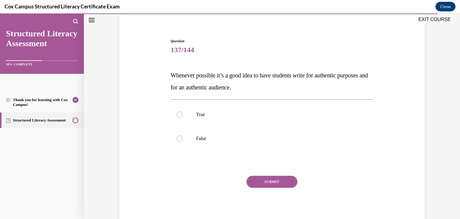
scroll to position [45, 0]
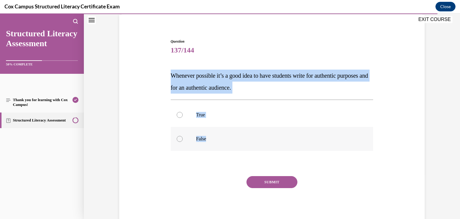
drag, startPoint x: 163, startPoint y: 66, endPoint x: 302, endPoint y: 149, distance: 161.8
click at [302, 149] on div "Question 137/144 Whenever possible it’s a good idea to have students write for …" at bounding box center [272, 123] width 308 height 204
click at [226, 105] on label "True" at bounding box center [272, 115] width 203 height 24
click at [183, 112] on input "True" at bounding box center [180, 115] width 6 height 6
radio input "true"
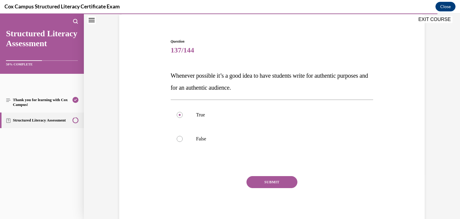
click at [277, 176] on button "SUBMIT" at bounding box center [271, 182] width 51 height 12
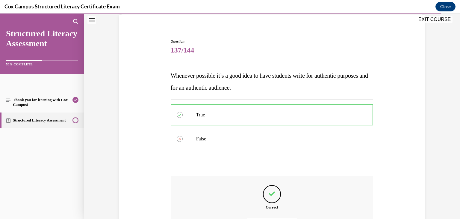
scroll to position [90, 0]
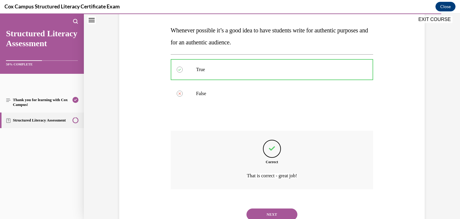
click at [268, 210] on button "NEXT" at bounding box center [271, 214] width 51 height 12
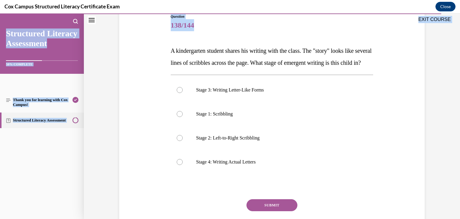
scroll to position [105, 0]
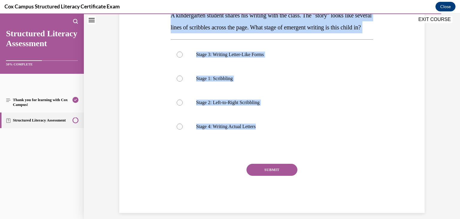
drag, startPoint x: 157, startPoint y: 50, endPoint x: 357, endPoint y: 158, distance: 227.4
click at [357, 158] on div "Question 138/144 A kindergarten student shares his writing with the class. The …" at bounding box center [272, 86] width 308 height 252
click at [248, 81] on p "Stage 1: Scribbling" at bounding box center [277, 78] width 162 height 6
click at [183, 81] on input "Stage 1: Scribbling" at bounding box center [180, 78] width 6 height 6
radio input "true"
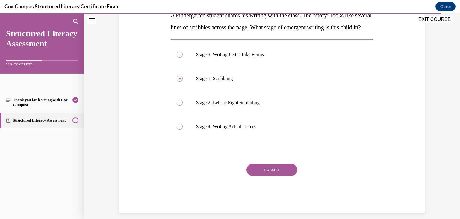
click at [273, 175] on button "SUBMIT" at bounding box center [271, 170] width 51 height 12
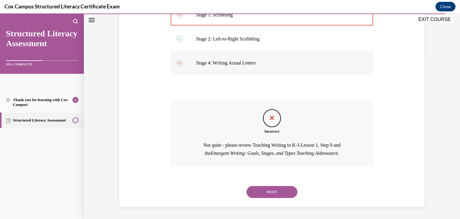
scroll to position [180, 0]
click at [277, 195] on button "NEXT" at bounding box center [271, 192] width 51 height 12
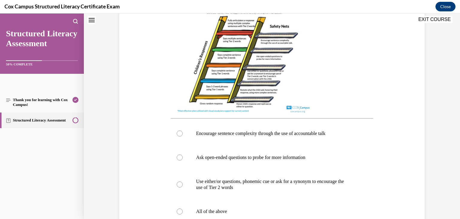
scroll to position [18, 0]
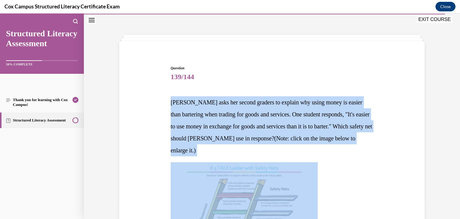
drag, startPoint x: 155, startPoint y: 96, endPoint x: 318, endPoint y: 192, distance: 189.4
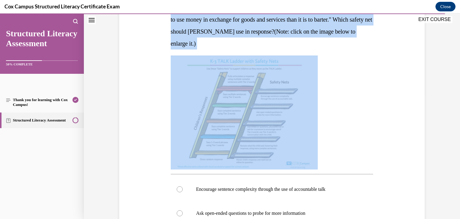
scroll to position [171, 0]
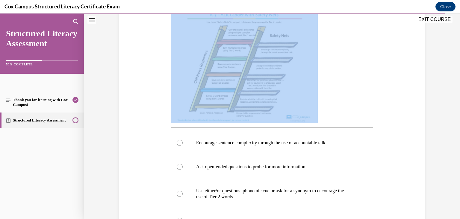
click at [361, 80] on div at bounding box center [272, 66] width 203 height 114
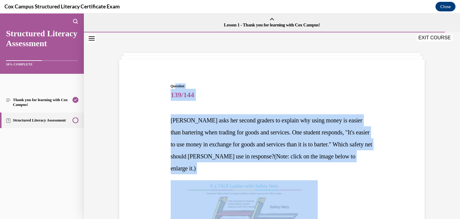
scroll to position [0, 0]
drag, startPoint x: 334, startPoint y: 204, endPoint x: 167, endPoint y: 119, distance: 187.5
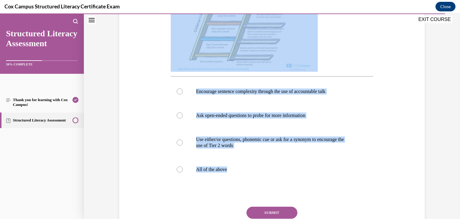
scroll to position [223, 0]
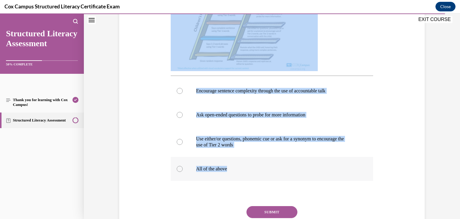
click at [214, 172] on p "All of the above" at bounding box center [277, 169] width 162 height 6
click at [183, 172] on input "All of the above" at bounding box center [180, 169] width 6 height 6
radio input "true"
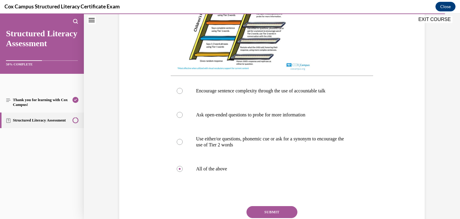
click at [270, 215] on button "SUBMIT" at bounding box center [271, 212] width 51 height 12
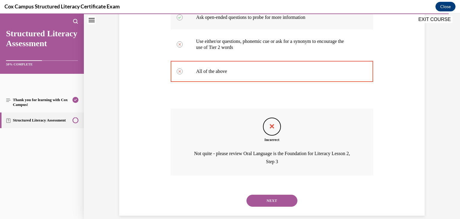
scroll to position [335, 0]
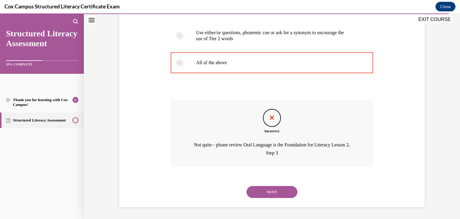
click at [277, 188] on button "NEXT" at bounding box center [271, 192] width 51 height 12
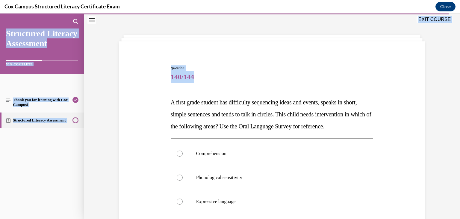
scroll to position [117, 0]
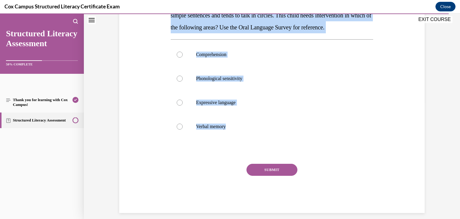
drag, startPoint x: 162, startPoint y: 102, endPoint x: 334, endPoint y: 160, distance: 181.6
click at [334, 160] on div "Question 140/144 A first grade student has difficulty sequencing ideas and even…" at bounding box center [272, 80] width 308 height 264
click at [173, 31] on span "A first grade student has difficulty sequencing ideas and events, speaks in sho…" at bounding box center [271, 15] width 201 height 31
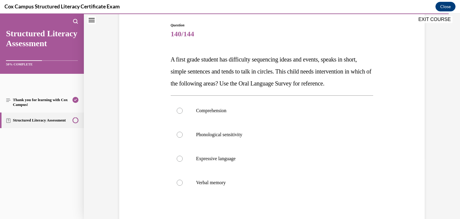
scroll to position [60, 0]
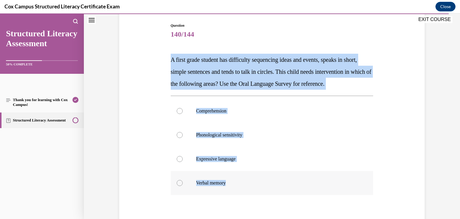
drag, startPoint x: 163, startPoint y: 57, endPoint x: 309, endPoint y: 189, distance: 197.6
click at [309, 189] on div "Question 140/144 A first grade student has difficulty sequencing ideas and even…" at bounding box center [272, 137] width 308 height 264
click at [239, 162] on p "Expressive language" at bounding box center [277, 159] width 162 height 6
click at [183, 162] on input "Expressive language" at bounding box center [180, 159] width 6 height 6
radio input "true"
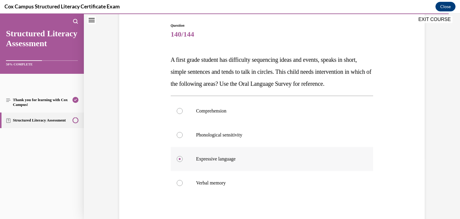
scroll to position [117, 0]
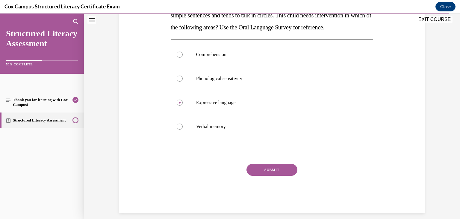
click at [265, 173] on div "Question 140/144 A first grade student has difficulty sequencing ideas and even…" at bounding box center [272, 89] width 203 height 246
click at [266, 175] on button "SUBMIT" at bounding box center [271, 170] width 51 height 12
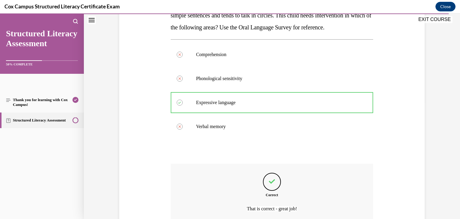
scroll to position [184, 0]
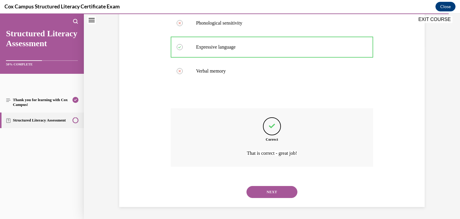
click at [266, 190] on button "NEXT" at bounding box center [271, 192] width 51 height 12
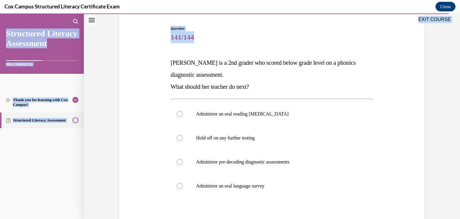
scroll to position [105, 0]
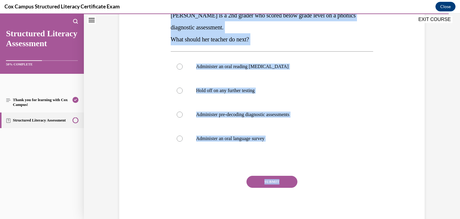
drag, startPoint x: 157, startPoint y: 60, endPoint x: 376, endPoint y: 183, distance: 251.4
click at [376, 183] on div "Question 141/144 Sara is a 2nd grader who scored below grade level on a phonics…" at bounding box center [272, 92] width 308 height 264
click at [238, 116] on p "Administer pre-decoding diagnostic assessments" at bounding box center [277, 114] width 162 height 6
click at [183, 116] on input "Administer pre-decoding diagnostic assessments" at bounding box center [180, 114] width 6 height 6
radio input "true"
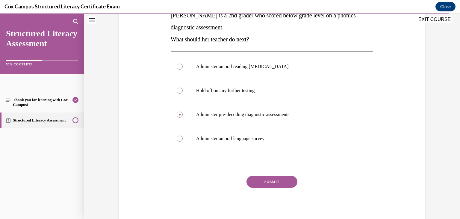
click at [266, 182] on button "SUBMIT" at bounding box center [271, 181] width 51 height 12
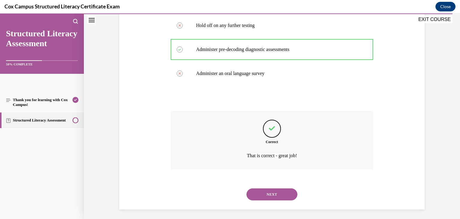
scroll to position [172, 0]
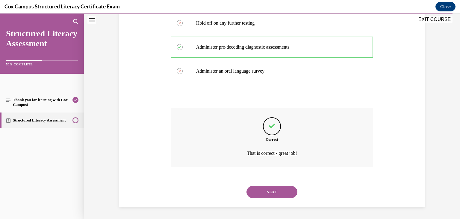
click at [259, 193] on button "NEXT" at bounding box center [271, 192] width 51 height 12
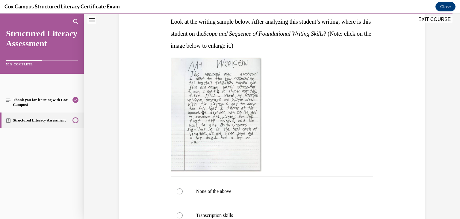
scroll to position [99, 0]
click at [200, 83] on img at bounding box center [216, 114] width 91 height 114
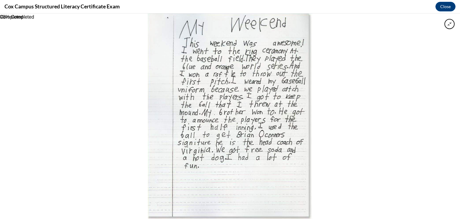
click at [200, 83] on img at bounding box center [230, 115] width 164 height 205
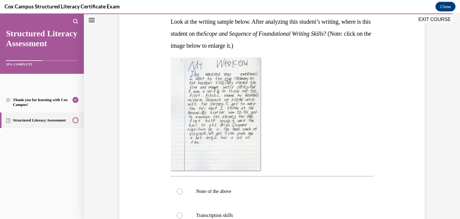
click at [200, 83] on img at bounding box center [216, 114] width 91 height 114
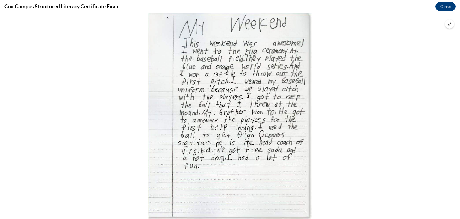
click at [200, 83] on img at bounding box center [230, 115] width 164 height 205
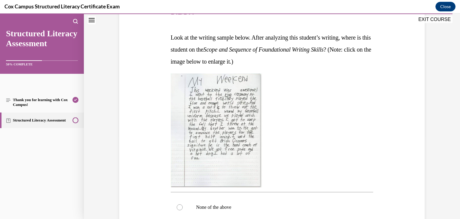
scroll to position [83, 0]
drag, startPoint x: 158, startPoint y: 30, endPoint x: 316, endPoint y: 130, distance: 186.4
click at [316, 130] on div "Question 142/144 Look at the writing sample below. After analyzing this student…" at bounding box center [272, 174] width 308 height 382
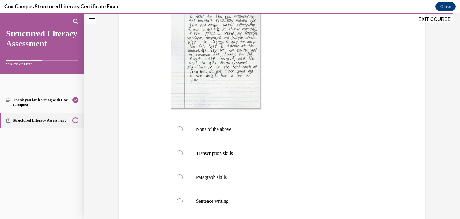
scroll to position [166, 0]
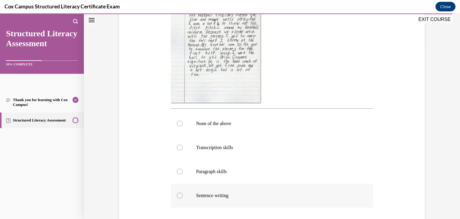
click at [207, 202] on label "Sentence writing" at bounding box center [272, 195] width 203 height 24
click at [183, 198] on input "Sentence writing" at bounding box center [180, 195] width 6 height 6
radio input "true"
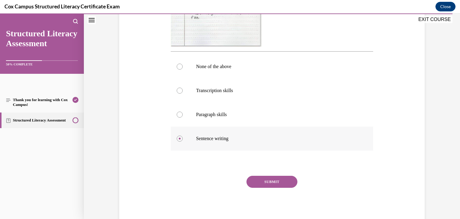
scroll to position [223, 0]
click at [248, 184] on button "SUBMIT" at bounding box center [271, 181] width 51 height 12
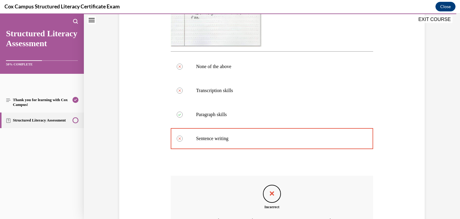
scroll to position [299, 0]
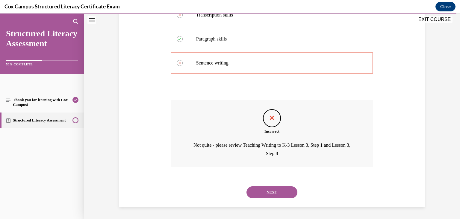
click at [256, 191] on button "NEXT" at bounding box center [271, 192] width 51 height 12
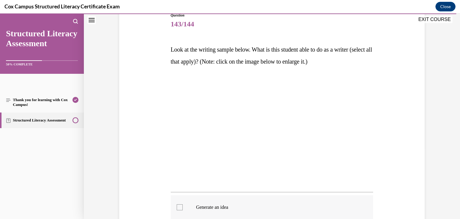
scroll to position [71, 0]
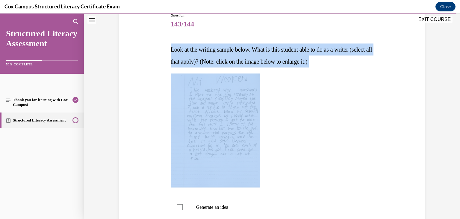
drag, startPoint x: 161, startPoint y: 44, endPoint x: 350, endPoint y: 99, distance: 196.7
click at [350, 99] on div "Question 143/144 Look at the writing sample below. What is this student able to…" at bounding box center [272, 180] width 308 height 370
drag, startPoint x: 220, startPoint y: 90, endPoint x: 240, endPoint y: 60, distance: 35.8
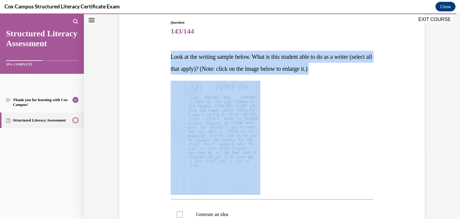
scroll to position [63, 0]
click at [252, 131] on img at bounding box center [216, 138] width 90 height 114
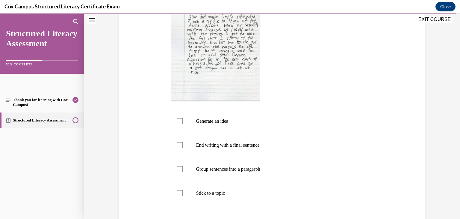
scroll to position [158, 0]
click at [223, 177] on label "Group sentences into a paragraph" at bounding box center [272, 167] width 203 height 24
click at [183, 170] on input "Group sentences into a paragraph" at bounding box center [180, 167] width 6 height 6
checkbox input "true"
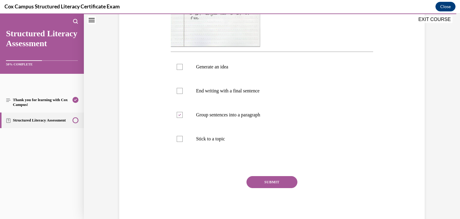
click at [293, 178] on button "SUBMIT" at bounding box center [271, 182] width 51 height 12
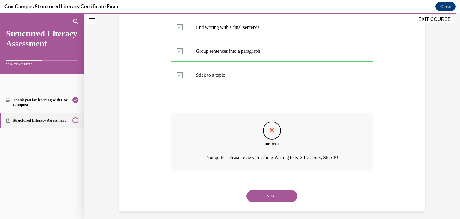
scroll to position [278, 0]
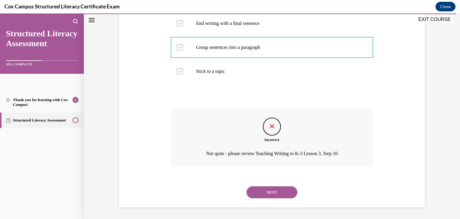
click at [278, 191] on button "NEXT" at bounding box center [271, 192] width 51 height 12
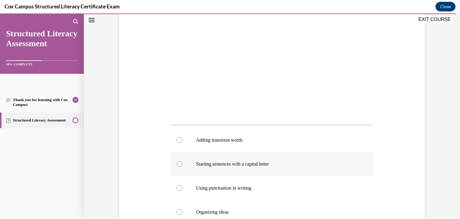
scroll to position [137, 0]
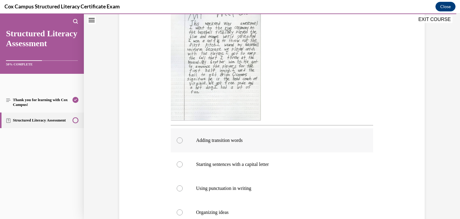
click at [228, 141] on p "Adding transition words" at bounding box center [277, 140] width 162 height 6
click at [183, 141] on input "Adding transition words" at bounding box center [180, 140] width 6 height 6
radio input "true"
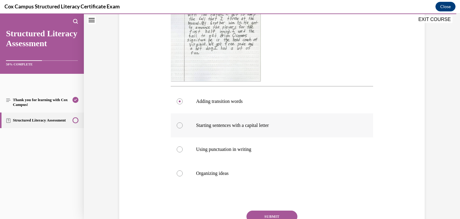
scroll to position [176, 0]
click at [234, 175] on p "Organizing ideas" at bounding box center [277, 173] width 162 height 6
click at [183, 175] on input "Organizing ideas" at bounding box center [180, 173] width 6 height 6
radio input "true"
click at [258, 213] on button "SUBMIT" at bounding box center [271, 217] width 51 height 12
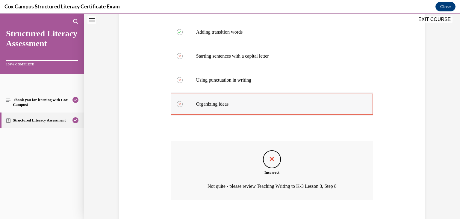
scroll to position [279, 0]
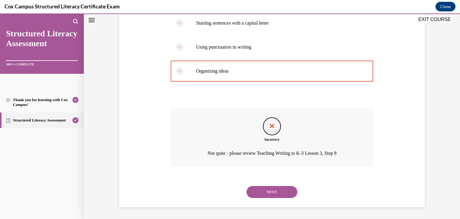
click at [264, 188] on button "NEXT" at bounding box center [271, 192] width 51 height 12
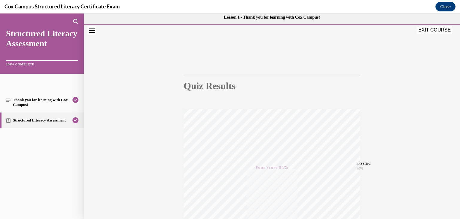
scroll to position [0, 0]
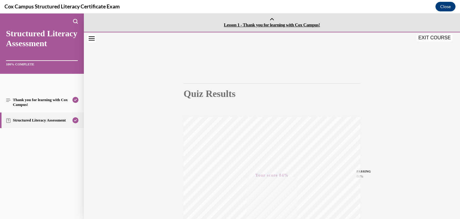
click at [273, 21] on link "Lesson 1 - Thank you for learning with Cox Campus!" at bounding box center [272, 22] width 376 height 18
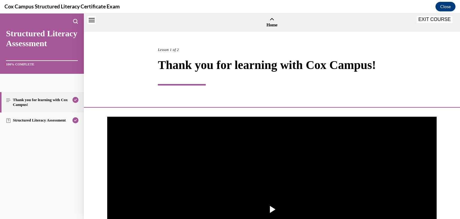
scroll to position [220, 0]
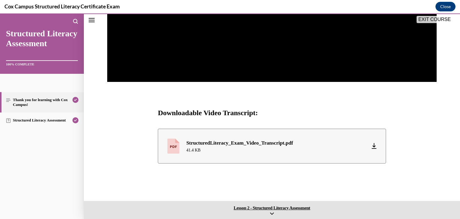
click at [267, 211] on link "Lesson 2 - Structured Literacy Assessment" at bounding box center [272, 210] width 376 height 18
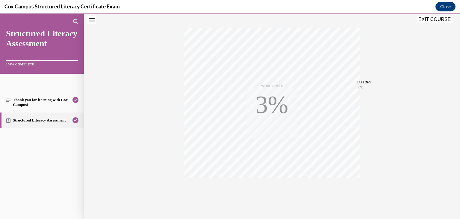
scroll to position [102, 0]
click at [435, 22] on button "EXIT COURSE" at bounding box center [435, 19] width 36 height 7
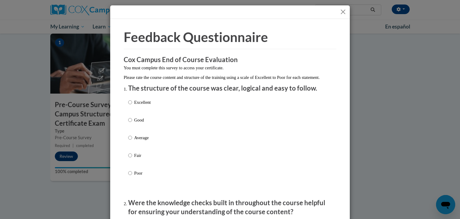
click at [140, 176] on p "Poor" at bounding box center [142, 173] width 16 height 7
click at [132, 176] on input "Poor" at bounding box center [130, 173] width 4 height 7
radio input "true"
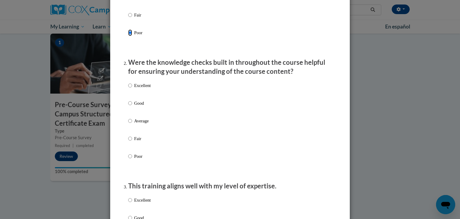
scroll to position [140, 0]
click at [140, 160] on p "Poor" at bounding box center [142, 156] width 16 height 7
click at [132, 160] on input "Poor" at bounding box center [130, 156] width 4 height 7
radio input "true"
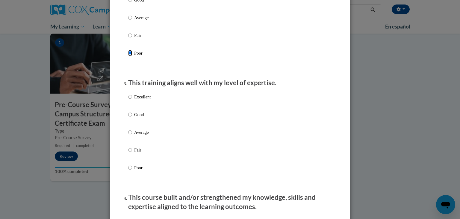
scroll to position [244, 0]
click at [135, 170] on p "Poor" at bounding box center [142, 166] width 16 height 7
click at [132, 170] on input "Poor" at bounding box center [130, 166] width 4 height 7
radio input "true"
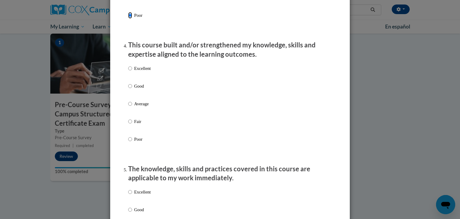
scroll to position [396, 0]
click at [144, 141] on p "Poor" at bounding box center [142, 138] width 16 height 7
click at [132, 141] on input "Poor" at bounding box center [130, 138] width 4 height 7
radio input "true"
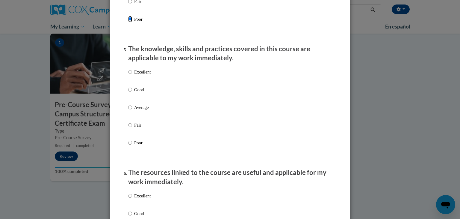
scroll to position [515, 0]
click at [140, 146] on p "Poor" at bounding box center [142, 142] width 16 height 7
click at [132, 146] on input "Poor" at bounding box center [130, 142] width 4 height 7
radio input "true"
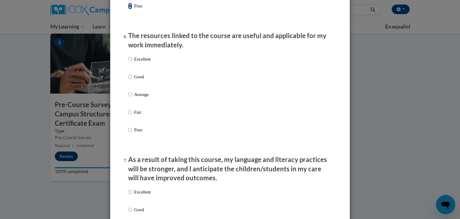
scroll to position [652, 0]
click at [137, 132] on p "Poor" at bounding box center [142, 129] width 16 height 7
click at [132, 132] on input "Poor" at bounding box center [130, 129] width 4 height 7
radio input "true"
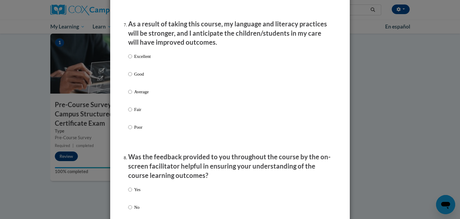
click at [137, 130] on p "Poor" at bounding box center [142, 127] width 16 height 7
click at [132, 130] on input "Poor" at bounding box center [130, 127] width 4 height 7
radio input "true"
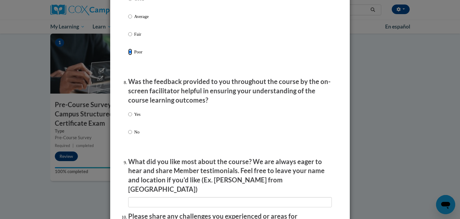
scroll to position [879, 0]
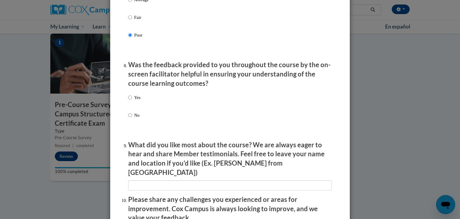
click at [134, 118] on p "No" at bounding box center [137, 115] width 6 height 7
click at [132, 118] on input "No" at bounding box center [130, 115] width 4 height 7
radio input "true"
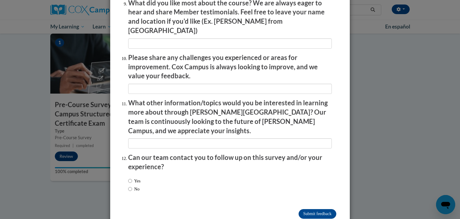
scroll to position [1029, 0]
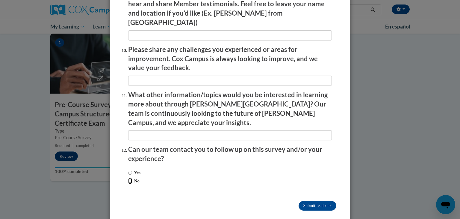
click at [128, 177] on input "No" at bounding box center [130, 180] width 4 height 7
radio input "true"
click at [319, 201] on input "Submit feedback" at bounding box center [318, 206] width 38 height 10
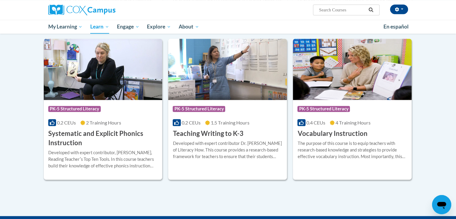
scroll to position [629, 0]
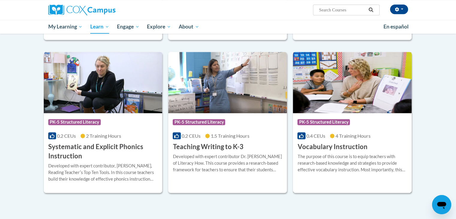
click at [331, 76] on img at bounding box center [352, 82] width 119 height 61
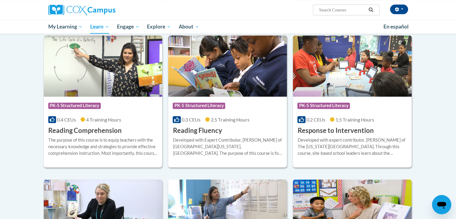
scroll to position [501, 0]
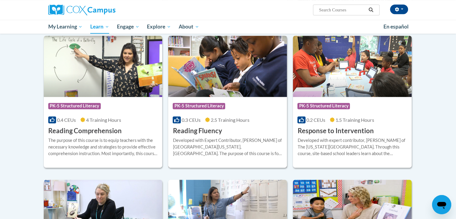
click at [210, 118] on div "0.3 CEUs 2.5 Training Hours" at bounding box center [227, 119] width 110 height 7
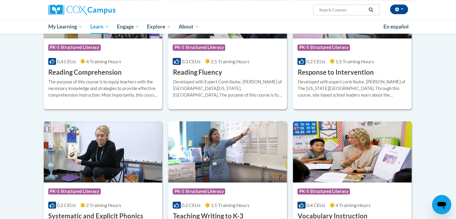
scroll to position [569, 0]
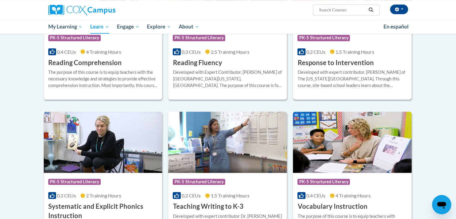
click at [329, 75] on div "Developed with expert contributor, [PERSON_NAME] of The [US_STATE][GEOGRAPHIC_D…" at bounding box center [352, 79] width 110 height 20
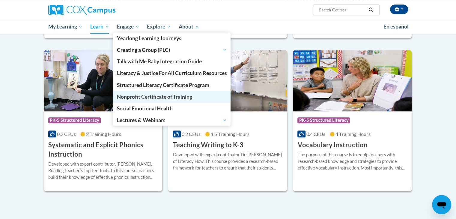
scroll to position [635, 0]
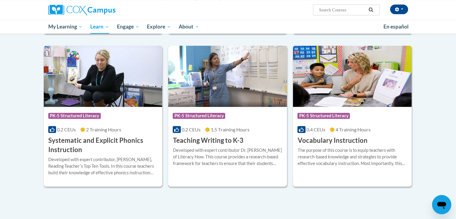
click at [224, 142] on h3 "Teaching Writing to K-3" at bounding box center [207, 140] width 70 height 9
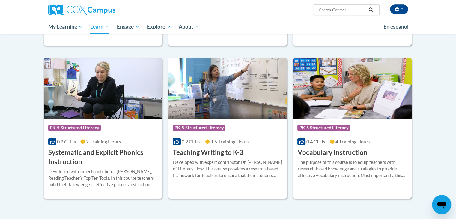
scroll to position [622, 0]
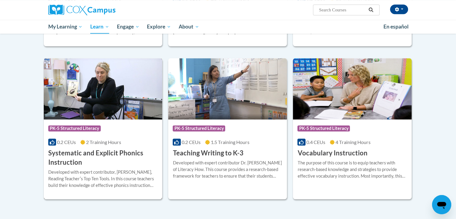
click at [105, 103] on img at bounding box center [103, 88] width 119 height 61
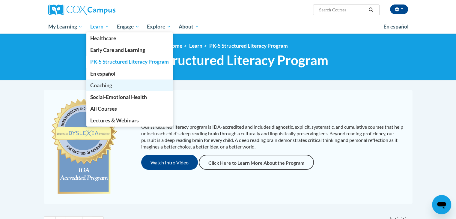
scroll to position [188, 0]
